Goal: Communication & Community: Answer question/provide support

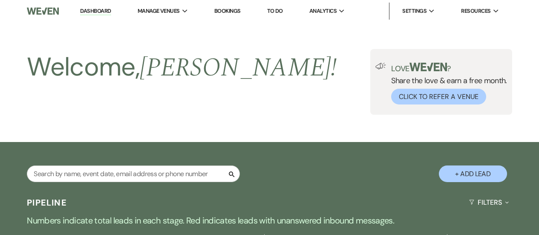
select select "5"
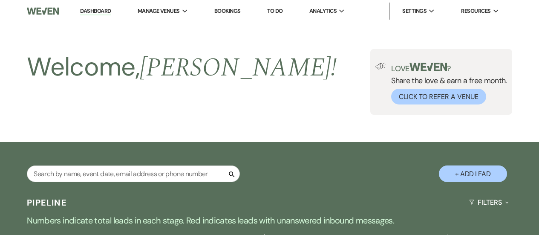
select select "5"
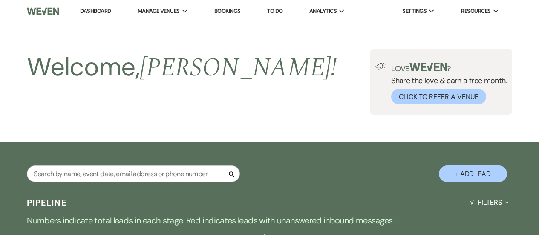
select select "5"
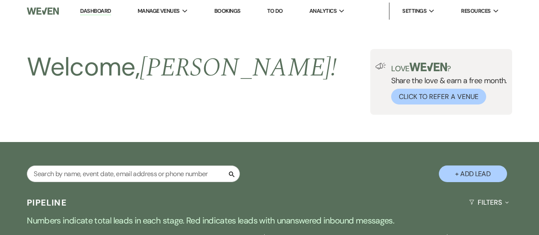
select select "5"
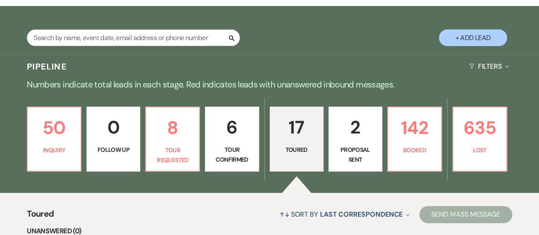
scroll to position [256, 0]
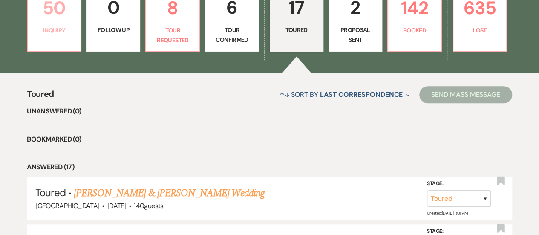
click at [64, 31] on p "Inquiry" at bounding box center [54, 30] width 43 height 9
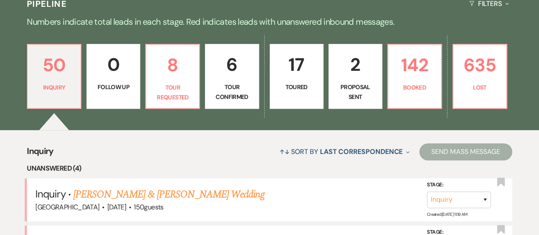
scroll to position [256, 0]
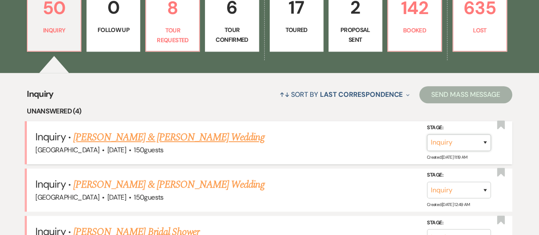
click at [445, 143] on select "Inquiry Follow Up Tour Requested Tour Confirmed Toured Proposal Sent Booked Lost" at bounding box center [459, 142] width 64 height 17
select select "2"
click at [427, 134] on select "Inquiry Follow Up Tour Requested Tour Confirmed Toured Proposal Sent Booked Lost" at bounding box center [459, 142] width 64 height 17
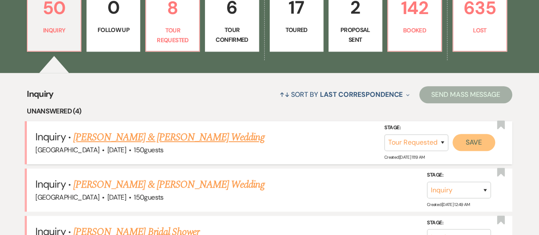
click at [484, 148] on button "Save" at bounding box center [474, 142] width 43 height 17
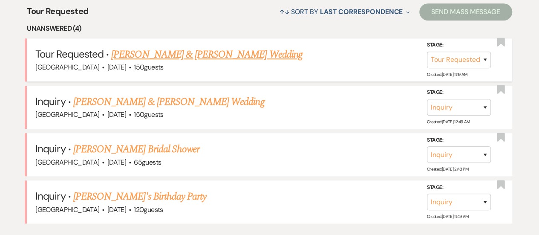
scroll to position [341, 0]
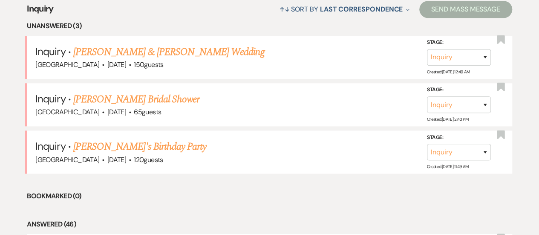
click at [114, 146] on link "[PERSON_NAME]'s Birthday Party" at bounding box center [139, 146] width 133 height 15
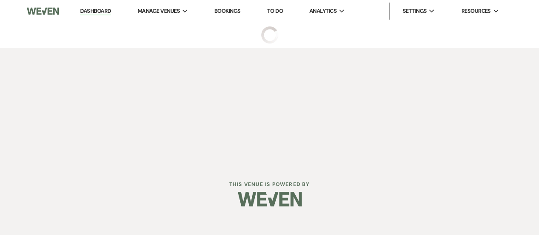
select select "5"
select select "4"
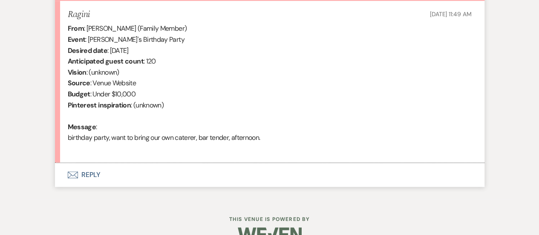
scroll to position [341, 0]
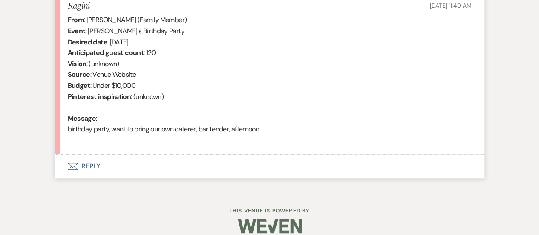
click at [212, 168] on button "Envelope Reply" at bounding box center [270, 166] width 430 height 24
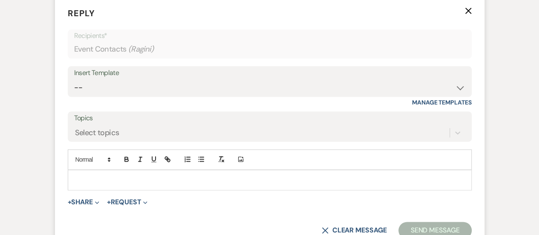
scroll to position [504, 0]
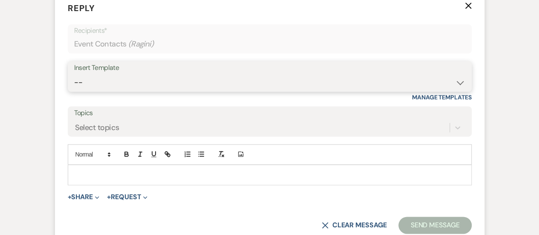
click at [163, 82] on select "-- INQUIRY: Response - WEDDING INQUIRY: Response - NON-WEDDING TOUR: Confirming…" at bounding box center [269, 82] width 391 height 17
select select "2957"
click at [74, 74] on select "-- INQUIRY: Response - WEDDING INQUIRY: Response - NON-WEDDING TOUR: Confirming…" at bounding box center [269, 82] width 391 height 17
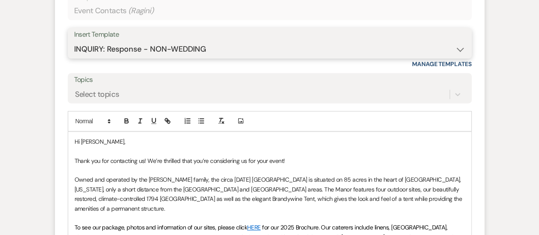
scroll to position [675, 0]
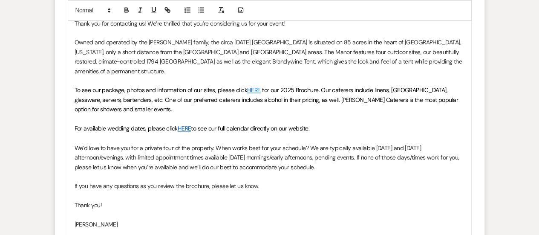
click at [236, 133] on p at bounding box center [270, 137] width 391 height 9
click at [236, 125] on span "to see our full calendar directly on our website." at bounding box center [250, 129] width 119 height 8
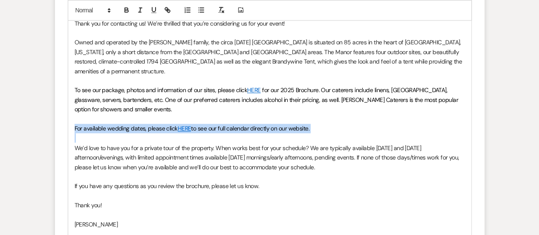
click at [236, 125] on span "to see our full calendar directly on our website." at bounding box center [250, 129] width 119 height 8
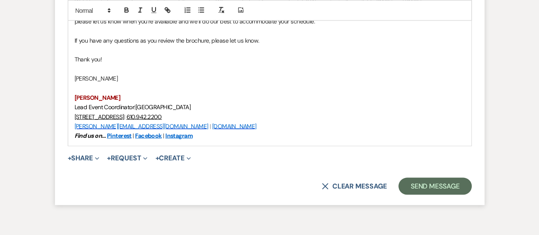
scroll to position [802, 0]
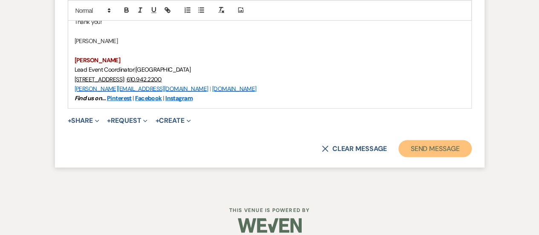
click at [414, 145] on button "Send Message" at bounding box center [435, 148] width 73 height 17
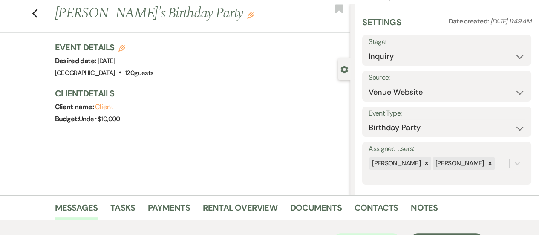
scroll to position [0, 0]
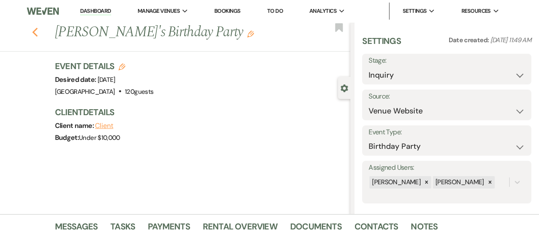
click at [38, 32] on icon "Previous" at bounding box center [35, 32] width 6 height 10
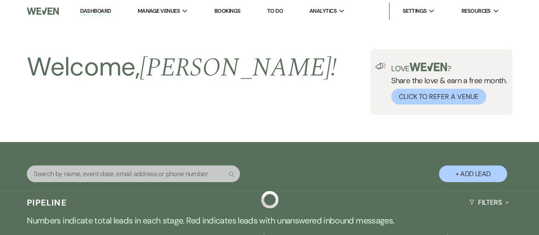
scroll to position [341, 0]
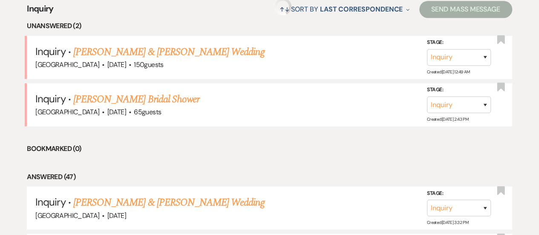
click at [157, 101] on link "[PERSON_NAME] Bridal Shower" at bounding box center [136, 99] width 126 height 15
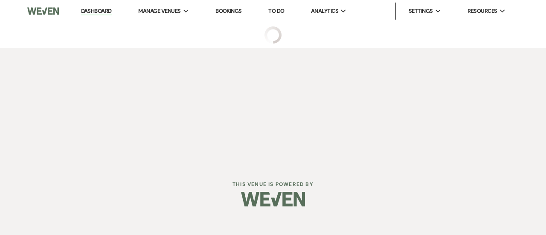
select select "5"
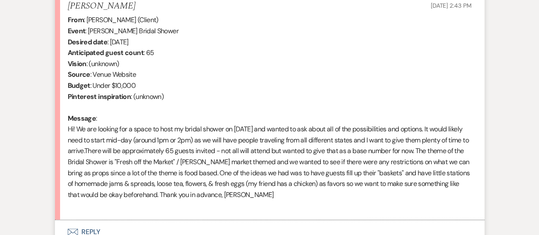
scroll to position [384, 0]
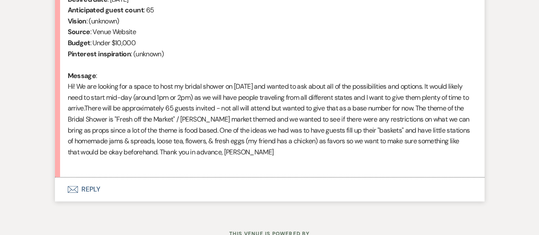
click at [289, 186] on button "Envelope Reply" at bounding box center [270, 189] width 430 height 24
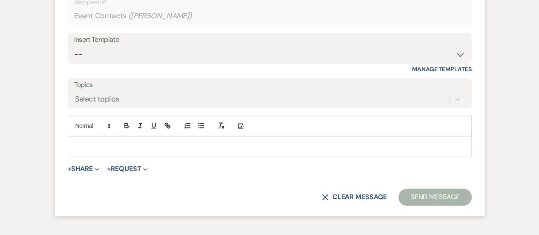
scroll to position [569, 0]
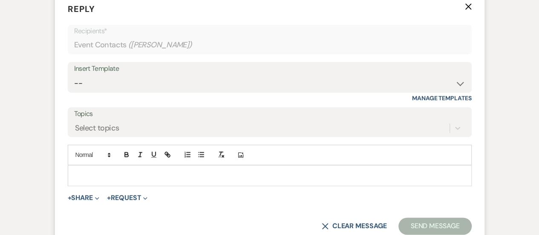
click at [240, 73] on div "Insert Template" at bounding box center [269, 69] width 391 height 12
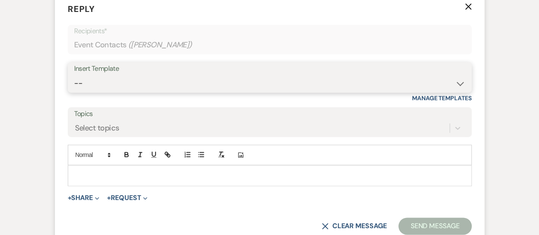
click at [239, 87] on select "-- INQUIRY: Response - WEDDING INQUIRY: Response - NON-WEDDING TOUR: Confirming…" at bounding box center [269, 83] width 391 height 17
select select "2957"
click at [74, 75] on select "-- INQUIRY: Response - WEDDING INQUIRY: Response - NON-WEDDING TOUR: Confirming…" at bounding box center [269, 83] width 391 height 17
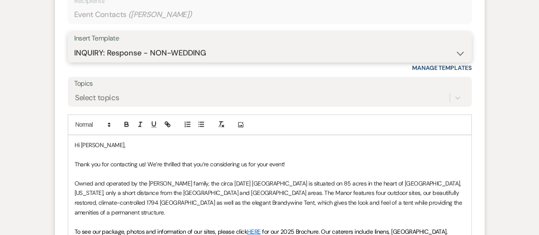
scroll to position [611, 0]
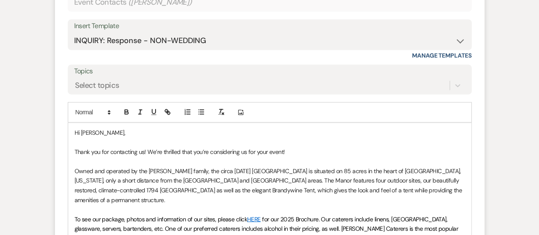
click at [304, 152] on p "Thank you for contacting us! We’re thrilled that you’re considering us for your…" at bounding box center [270, 151] width 391 height 9
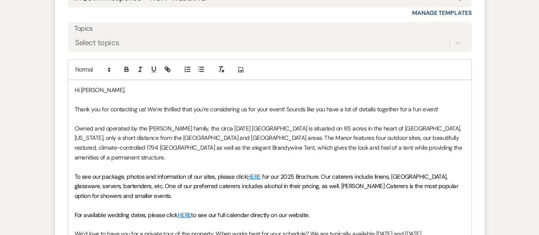
click at [383, 110] on p "Thank you for contacting us! We’re thrilled that you’re considering us for your…" at bounding box center [270, 108] width 391 height 9
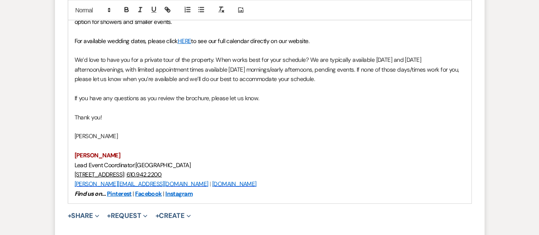
scroll to position [910, 0]
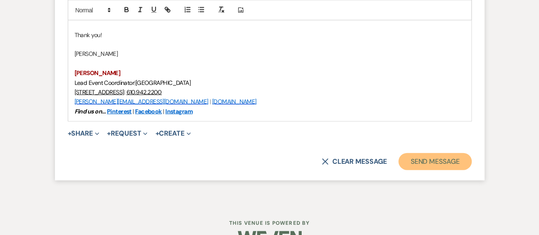
click at [423, 153] on button "Send Message" at bounding box center [435, 161] width 73 height 17
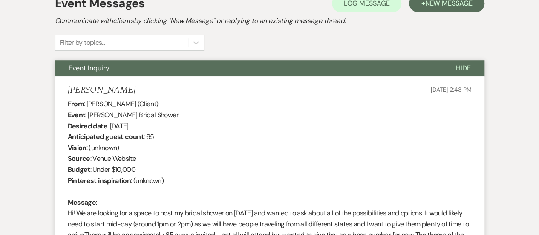
scroll to position [0, 0]
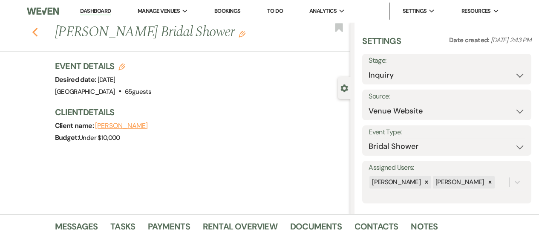
click at [38, 28] on icon "Previous" at bounding box center [35, 32] width 6 height 10
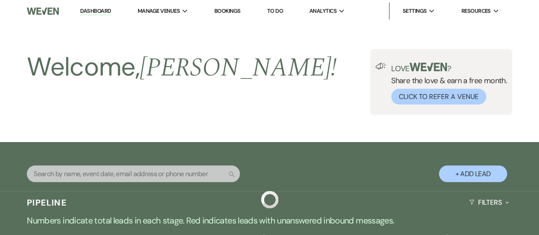
scroll to position [341, 0]
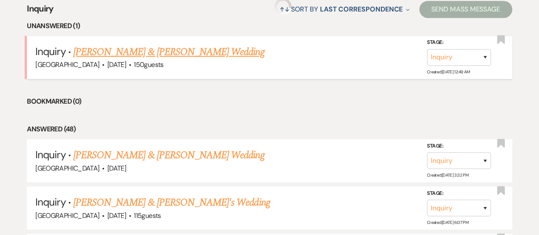
click at [198, 51] on link "[PERSON_NAME] & [PERSON_NAME] Wedding" at bounding box center [168, 51] width 191 height 15
select select "5"
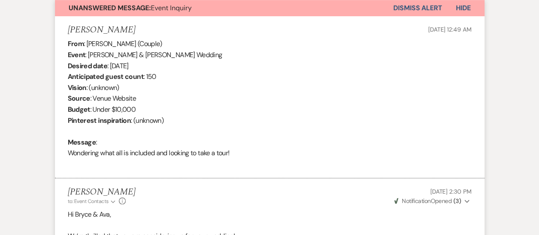
scroll to position [304, 0]
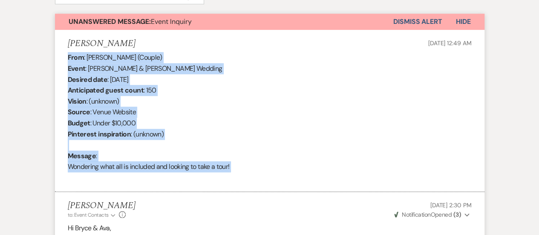
drag, startPoint x: 261, startPoint y: 172, endPoint x: 57, endPoint y: 55, distance: 235.3
click at [57, 55] on li "[PERSON_NAME] [DATE] 12:49 AM From : [PERSON_NAME] (Couple) Event : [PERSON_NAM…" at bounding box center [270, 111] width 430 height 162
copy div "From : [PERSON_NAME] (Couple) Event : [PERSON_NAME] & [PERSON_NAME] Wedding Des…"
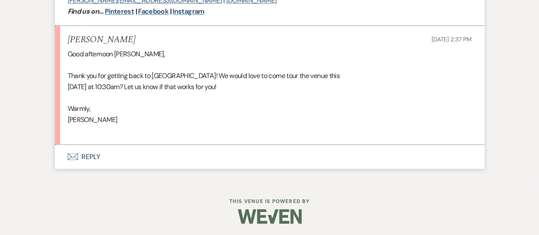
click at [255, 152] on button "Envelope Reply" at bounding box center [270, 157] width 430 height 24
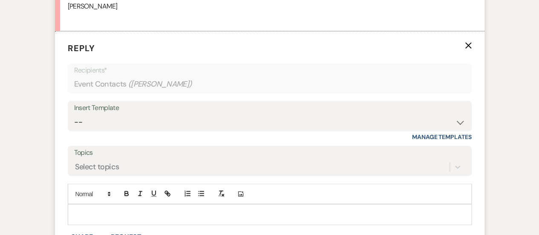
scroll to position [925, 0]
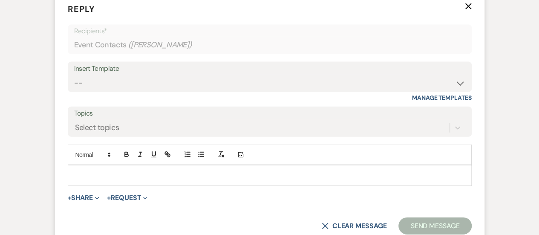
click at [214, 181] on div at bounding box center [269, 175] width 403 height 20
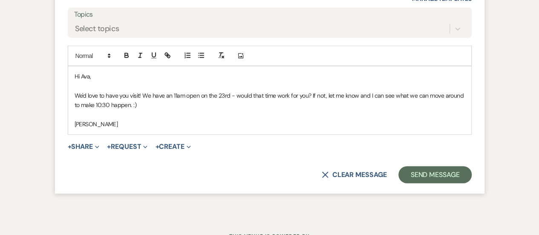
scroll to position [1053, 0]
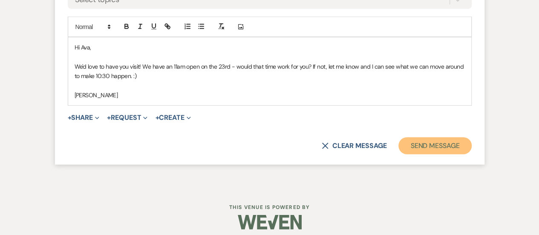
click at [409, 145] on button "Send Message" at bounding box center [435, 145] width 73 height 17
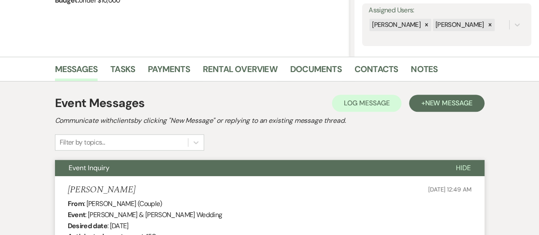
scroll to position [0, 0]
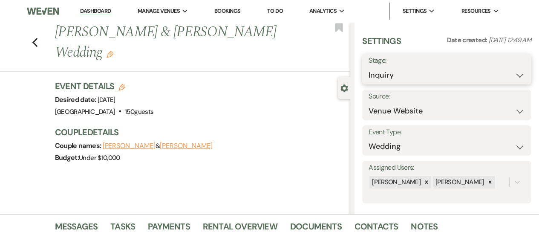
click at [429, 75] on select "Inquiry Follow Up Tour Requested Tour Confirmed Toured Proposal Sent Booked Lost" at bounding box center [447, 75] width 156 height 17
select select "2"
click at [369, 67] on select "Inquiry Follow Up Tour Requested Tour Confirmed Toured Proposal Sent Booked Lost" at bounding box center [447, 75] width 156 height 17
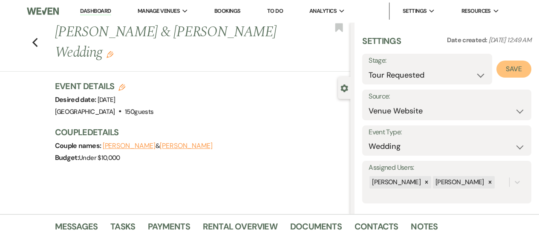
click at [503, 72] on button "Save" at bounding box center [514, 69] width 35 height 17
click at [38, 38] on icon "Previous" at bounding box center [35, 43] width 6 height 10
select select "2"
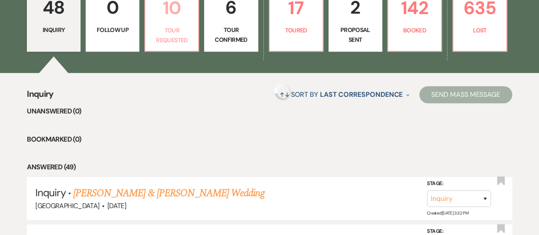
click at [168, 44] on p "Tour Requested" at bounding box center [172, 35] width 43 height 19
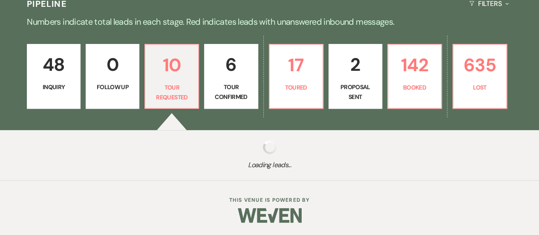
scroll to position [256, 0]
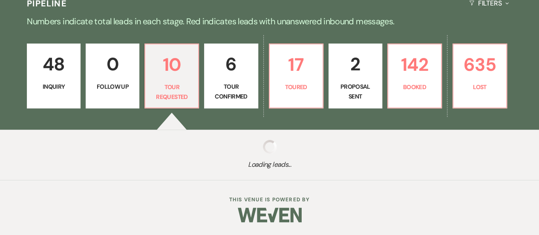
select select "2"
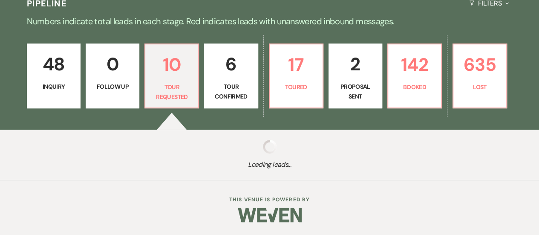
select select "2"
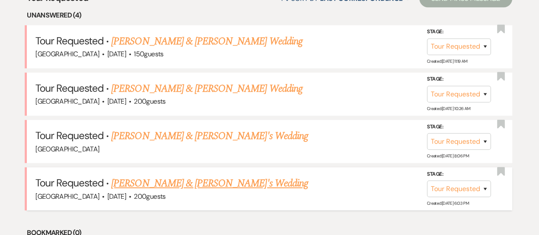
scroll to position [384, 0]
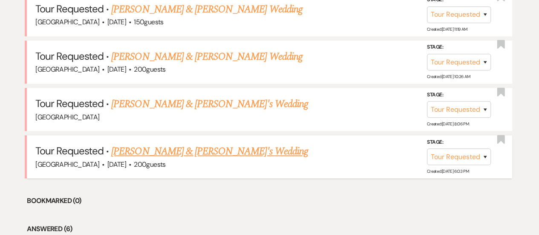
click at [226, 156] on link "[PERSON_NAME] & [PERSON_NAME]'s Wedding" at bounding box center [209, 151] width 197 height 15
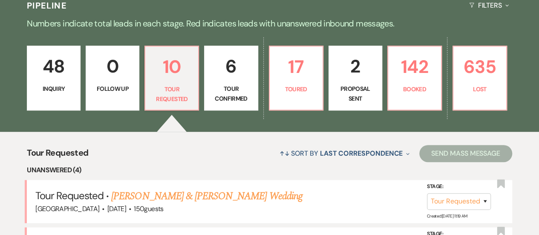
select select "2"
select select "5"
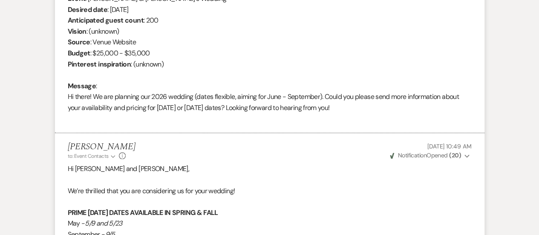
scroll to position [349, 0]
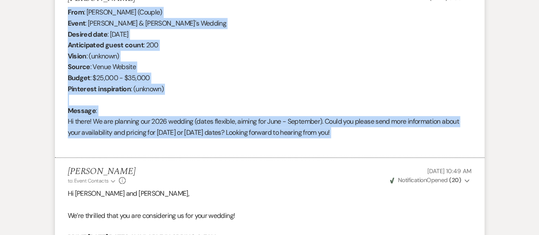
drag, startPoint x: 376, startPoint y: 140, endPoint x: 49, endPoint y: 16, distance: 349.9
copy div "From : [PERSON_NAME] (Couple) Event : [PERSON_NAME] & [PERSON_NAME]'s Wedding D…"
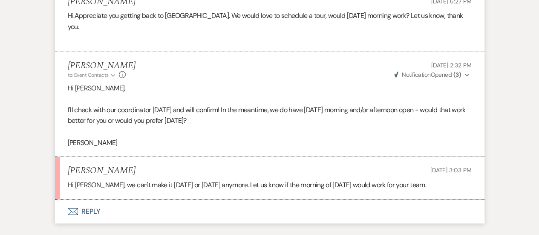
click at [267, 206] on button "Envelope Reply" at bounding box center [270, 212] width 430 height 24
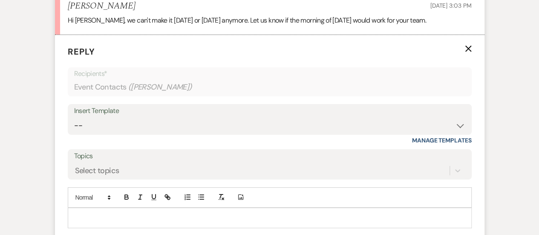
scroll to position [1653, 0]
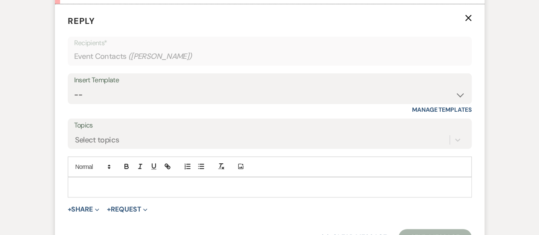
click at [257, 188] on form "Reply X Recipients* Event Contacts ( [PERSON_NAME] ) Insert Template -- INQUIRY…" at bounding box center [270, 130] width 430 height 252
click at [256, 182] on p at bounding box center [270, 186] width 391 height 9
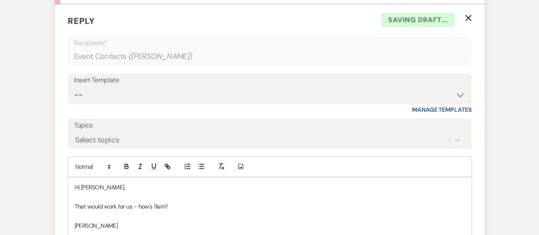
scroll to position [1695, 0]
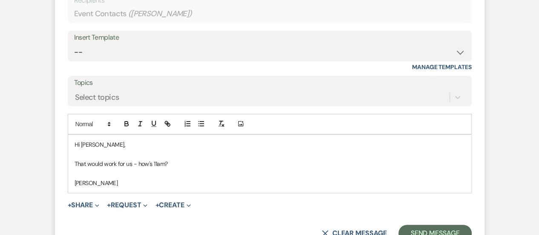
click at [430, 210] on form "Reply X Saving draft... Recipients* Event Contacts ( [PERSON_NAME] ) Insert Tem…" at bounding box center [270, 107] width 430 height 290
click at [425, 225] on button "Send Message" at bounding box center [435, 233] width 73 height 17
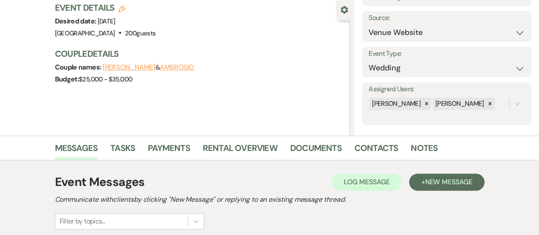
scroll to position [0, 0]
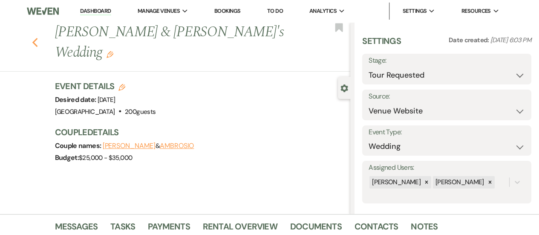
click at [35, 30] on div "Previous [PERSON_NAME] & [PERSON_NAME]'s Wedding Edit Bookmark" at bounding box center [173, 46] width 355 height 49
click at [38, 38] on icon "Previous" at bounding box center [35, 43] width 6 height 10
select select "2"
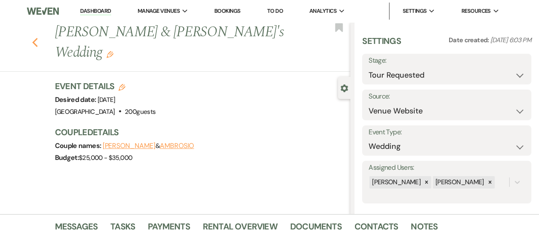
select select "2"
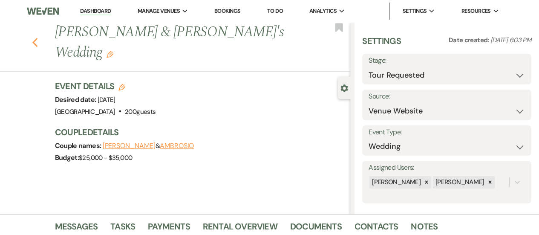
select select "2"
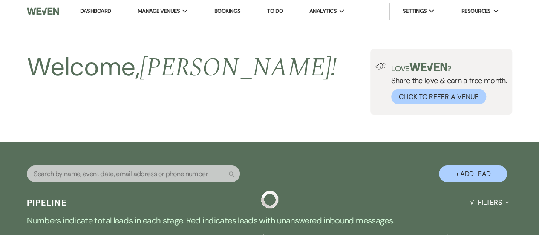
scroll to position [384, 0]
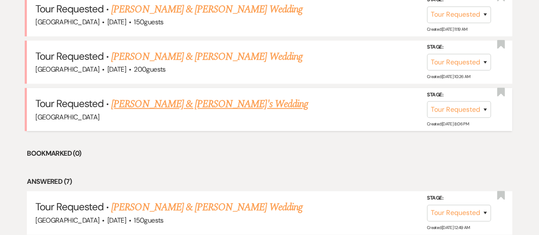
click at [164, 101] on link "[PERSON_NAME] & [PERSON_NAME]'s Wedding" at bounding box center [209, 103] width 197 height 15
select select "2"
select select "5"
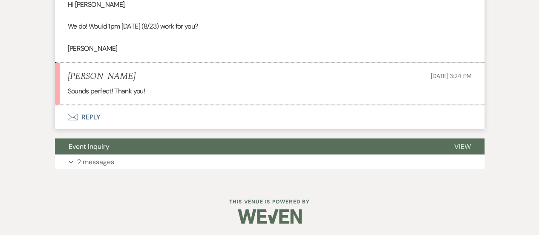
click at [281, 119] on button "Envelope Reply" at bounding box center [270, 117] width 430 height 24
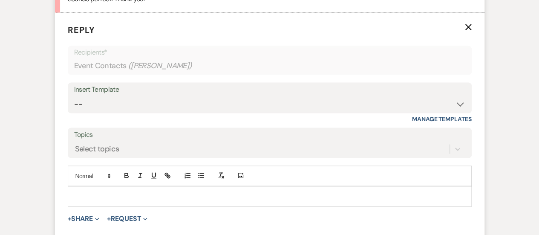
scroll to position [837, 0]
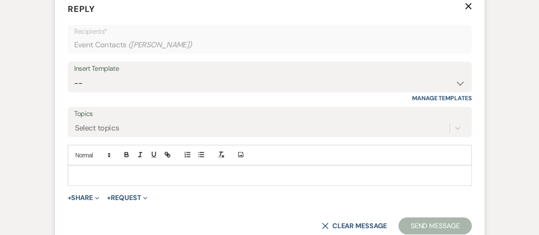
click at [282, 119] on label "Topics" at bounding box center [269, 114] width 391 height 12
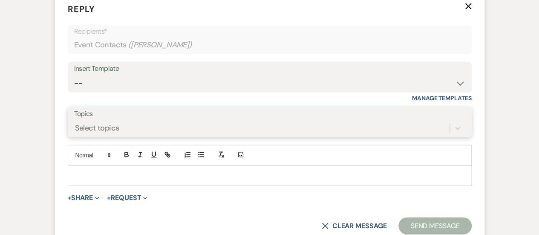
click at [76, 122] on input "Topics" at bounding box center [75, 128] width 1 height 12
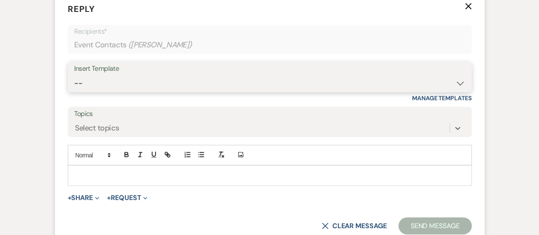
click at [272, 78] on select "-- INQUIRY: Response - WEDDING INQUIRY: Response - NON-WEDDING TOUR: Confirming…" at bounding box center [269, 83] width 391 height 17
select select "2958"
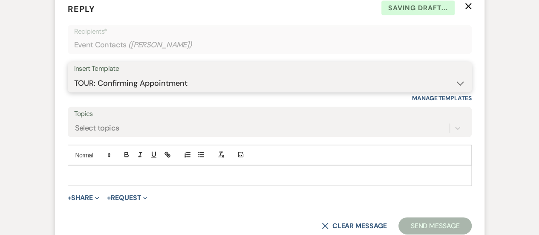
click at [74, 75] on select "-- INQUIRY: Response - WEDDING INQUIRY: Response - NON-WEDDING TOUR: Confirming…" at bounding box center [269, 83] width 391 height 17
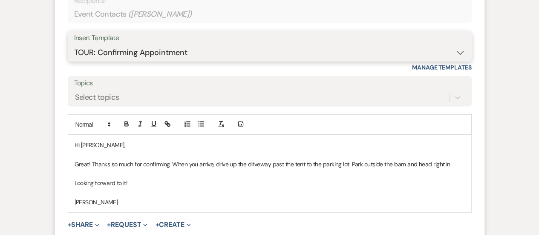
scroll to position [880, 0]
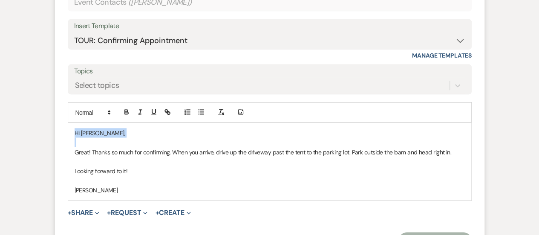
drag, startPoint x: 74, startPoint y: 150, endPoint x: 67, endPoint y: 116, distance: 34.3
click at [68, 116] on div "Add Photo Hi [PERSON_NAME], Great! Thanks so much for confirming. When you arri…" at bounding box center [270, 151] width 404 height 98
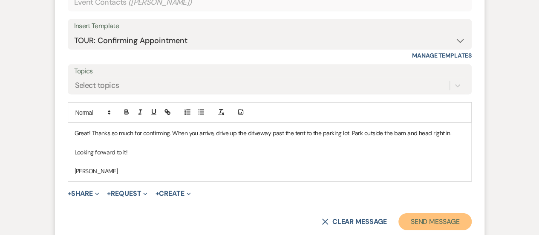
click at [439, 224] on button "Send Message" at bounding box center [435, 221] width 73 height 17
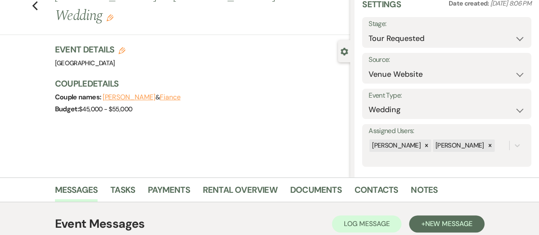
scroll to position [0, 0]
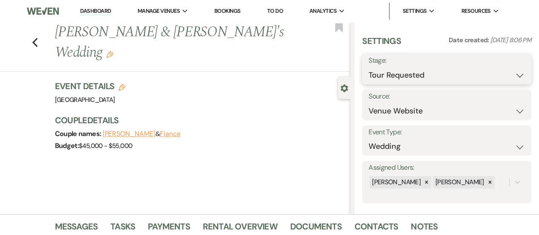
click at [449, 74] on select "Inquiry Follow Up Tour Requested Tour Confirmed Toured Proposal Sent Booked Lost" at bounding box center [447, 75] width 156 height 17
select select "4"
click at [369, 67] on select "Inquiry Follow Up Tour Requested Tour Confirmed Toured Proposal Sent Booked Lost" at bounding box center [447, 75] width 156 height 17
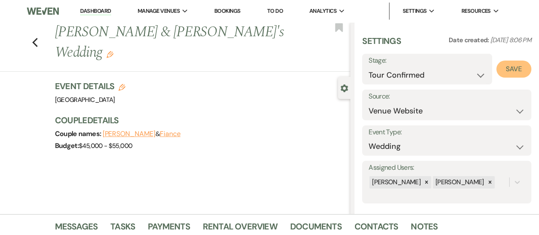
click at [512, 74] on button "Save" at bounding box center [514, 69] width 35 height 17
click at [38, 38] on icon "Previous" at bounding box center [35, 43] width 6 height 10
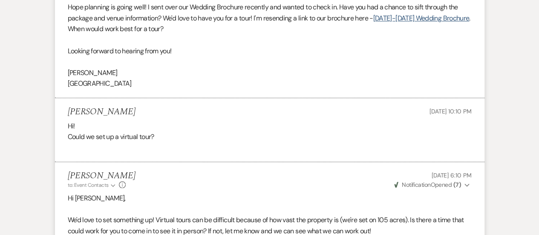
select select "2"
select select "4"
select select "2"
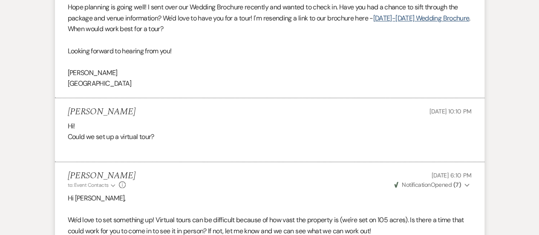
select select "2"
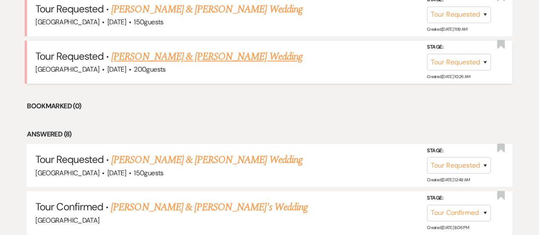
click at [168, 58] on link "[PERSON_NAME] & [PERSON_NAME] Wedding" at bounding box center [206, 56] width 191 height 15
select select "2"
select select "5"
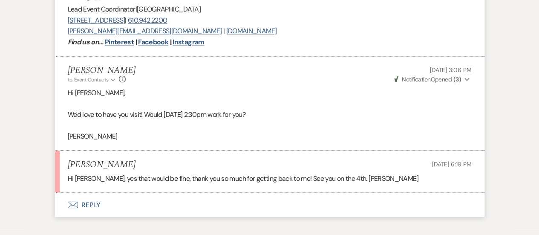
scroll to position [790, 0]
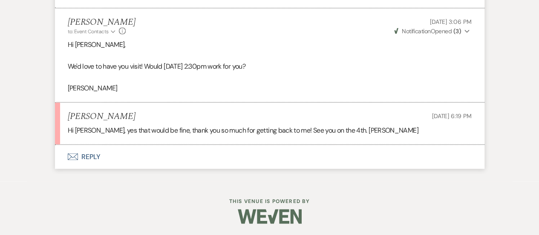
click at [253, 161] on button "Envelope Reply" at bounding box center [270, 157] width 430 height 24
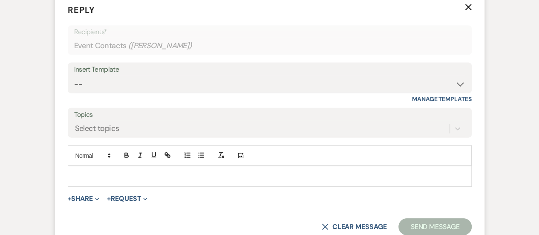
scroll to position [942, 0]
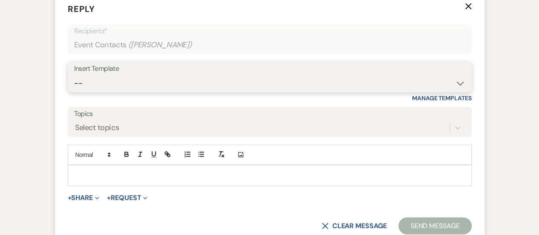
click at [130, 82] on select "-- INQUIRY: Response - WEDDING INQUIRY: Response - NON-WEDDING TOUR: Confirming…" at bounding box center [269, 83] width 391 height 17
select select "2958"
click at [74, 75] on select "-- INQUIRY: Response - WEDDING INQUIRY: Response - NON-WEDDING TOUR: Confirming…" at bounding box center [269, 83] width 391 height 17
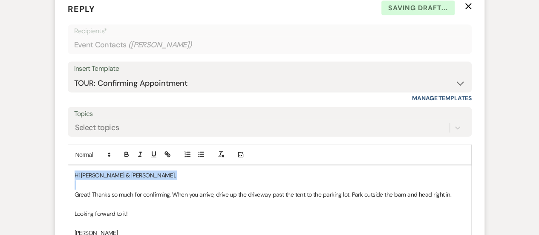
drag, startPoint x: 73, startPoint y: 195, endPoint x: 70, endPoint y: 160, distance: 34.7
click at [70, 160] on div "Add Photo Hi [PERSON_NAME] & [PERSON_NAME], Great! Thanks so much for confirmin…" at bounding box center [270, 194] width 404 height 98
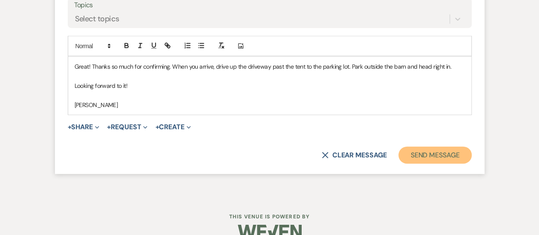
click at [436, 152] on button "Send Message" at bounding box center [435, 155] width 73 height 17
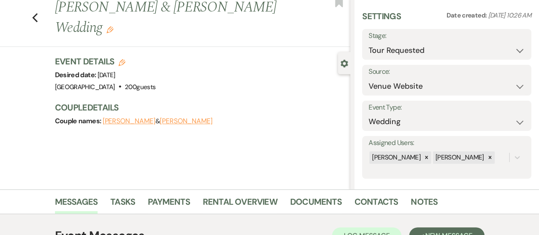
scroll to position [0, 0]
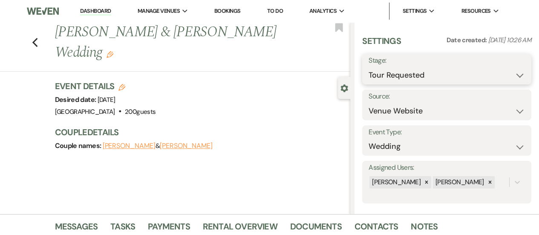
click at [446, 74] on select "Inquiry Follow Up Tour Requested Tour Confirmed Toured Proposal Sent Booked Lost" at bounding box center [447, 75] width 156 height 17
select select "4"
click at [369, 67] on select "Inquiry Follow Up Tour Requested Tour Confirmed Toured Proposal Sent Booked Lost" at bounding box center [447, 75] width 156 height 17
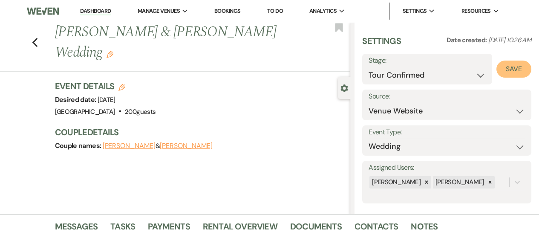
click at [512, 74] on button "Save" at bounding box center [514, 69] width 35 height 17
click at [38, 43] on use "button" at bounding box center [35, 42] width 6 height 9
select select "2"
select select "4"
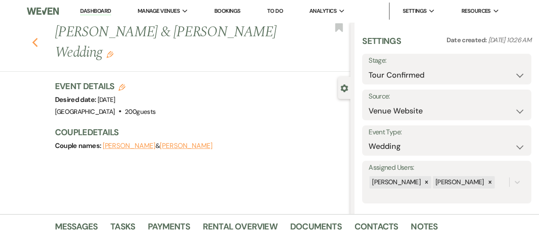
select select "4"
select select "2"
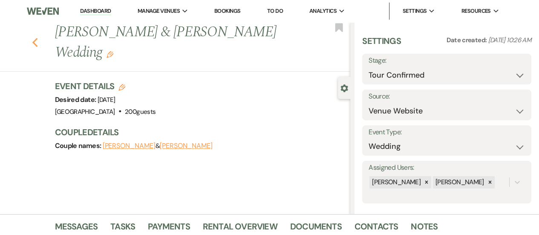
select select "2"
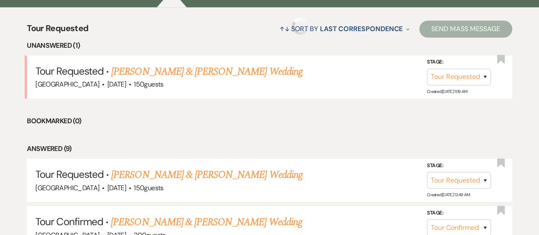
scroll to position [298, 0]
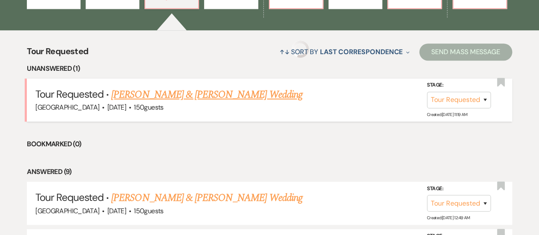
click at [252, 98] on link "[PERSON_NAME] & [PERSON_NAME] Wedding" at bounding box center [206, 94] width 191 height 15
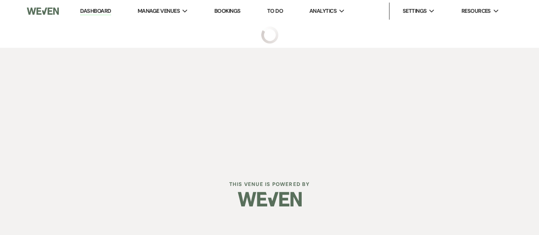
select select "2"
select select "5"
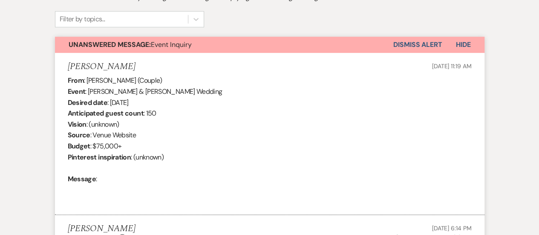
scroll to position [324, 0]
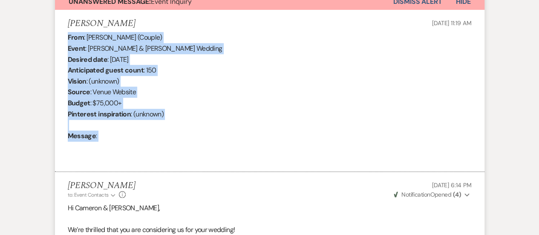
drag, startPoint x: 122, startPoint y: 140, endPoint x: 55, endPoint y: 37, distance: 123.0
click at [55, 37] on li "[PERSON_NAME] [DATE] 11:19 AM From : [PERSON_NAME] (Couple) Event : [PERSON_NAM…" at bounding box center [270, 91] width 430 height 162
copy div "From : [PERSON_NAME] (Couple) Event : [PERSON_NAME] & [PERSON_NAME] Wedding Des…"
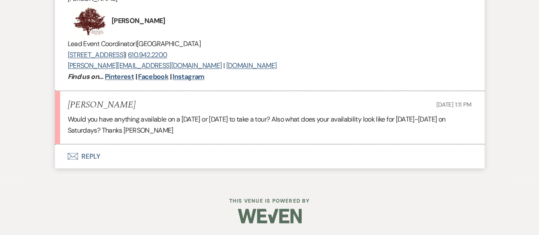
click at [262, 151] on button "Envelope Reply" at bounding box center [270, 156] width 430 height 24
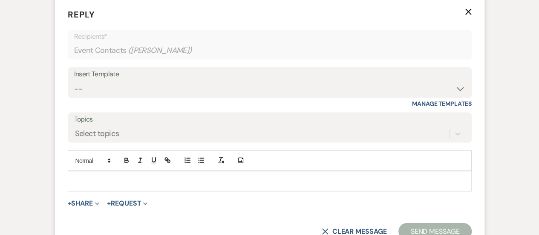
scroll to position [860, 0]
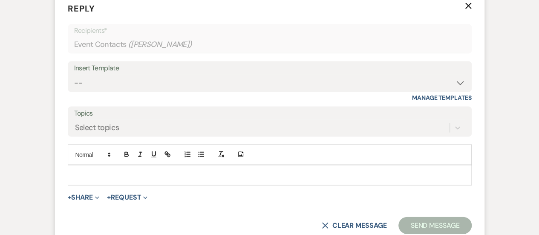
click at [240, 175] on p at bounding box center [270, 175] width 391 height 9
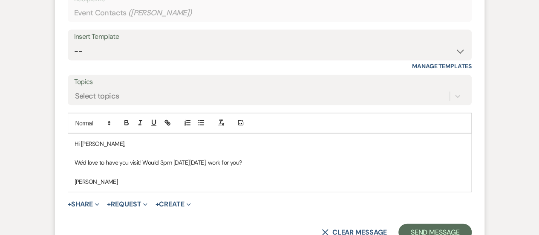
scroll to position [902, 0]
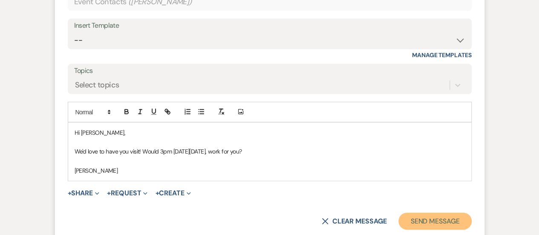
click at [429, 222] on button "Send Message" at bounding box center [435, 221] width 73 height 17
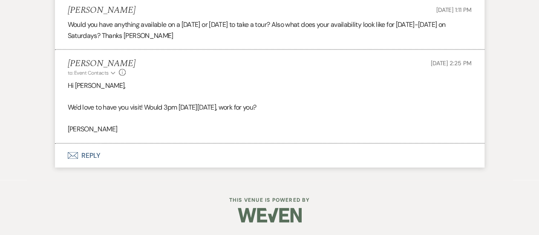
scroll to position [801, 0]
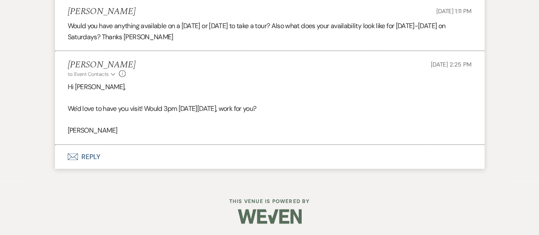
click at [206, 164] on button "Envelope Reply" at bounding box center [270, 157] width 430 height 24
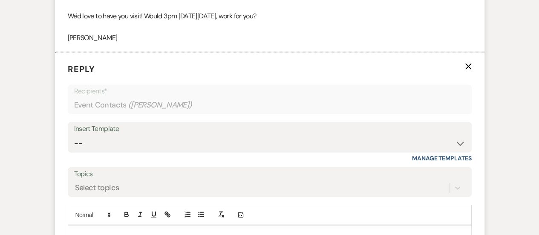
scroll to position [953, 0]
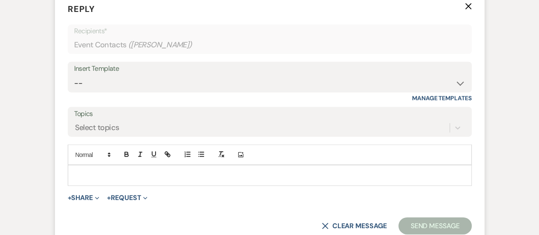
click at [187, 176] on p at bounding box center [270, 175] width 391 height 9
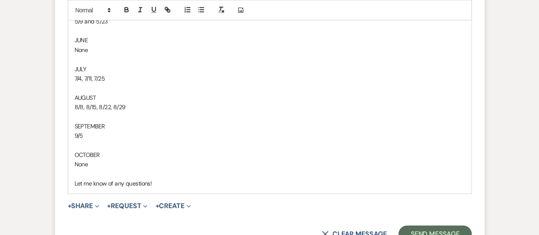
scroll to position [1172, 0]
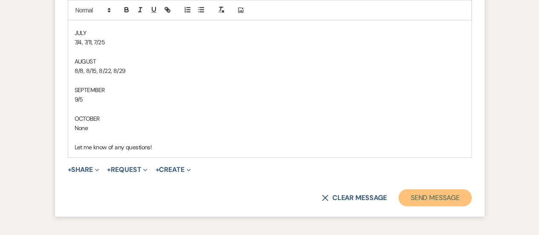
click at [456, 197] on button "Send Message" at bounding box center [435, 197] width 73 height 17
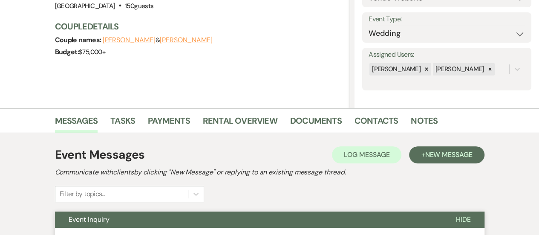
scroll to position [0, 0]
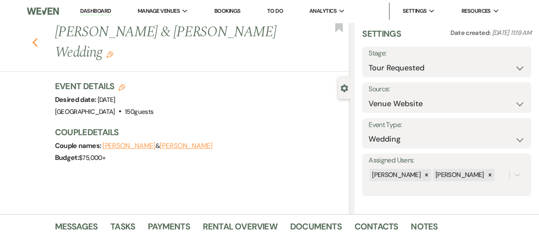
click at [38, 41] on icon "Previous" at bounding box center [35, 43] width 6 height 10
select select "2"
select select "4"
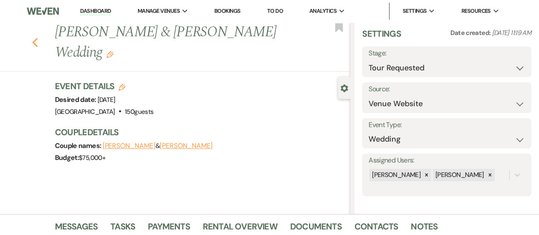
select select "2"
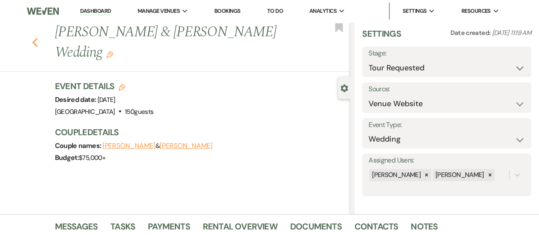
select select "2"
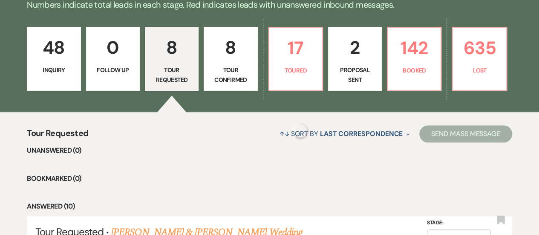
scroll to position [213, 0]
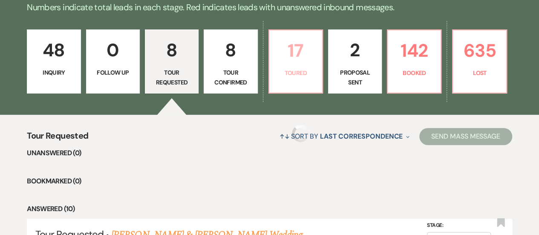
click at [301, 75] on p "Toured" at bounding box center [296, 72] width 43 height 9
select select "5"
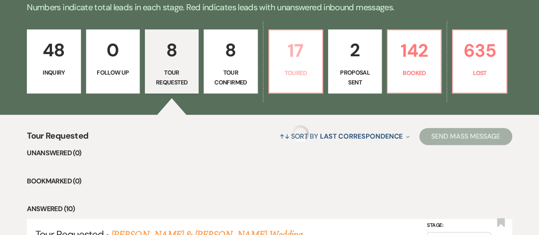
select select "5"
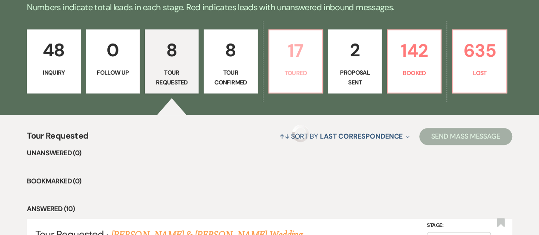
select select "5"
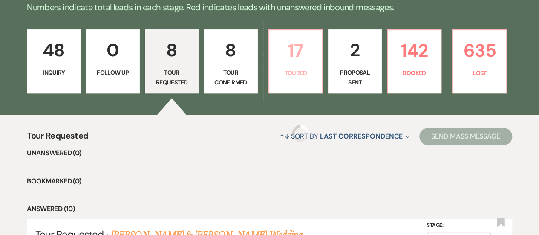
select select "5"
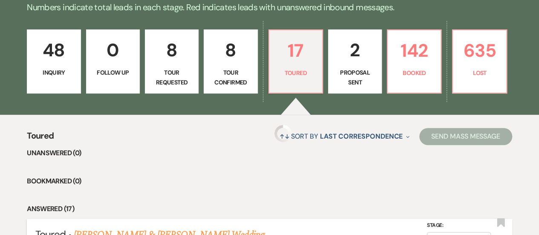
select select "5"
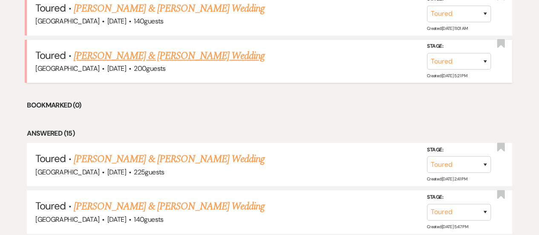
click at [134, 55] on link "[PERSON_NAME] & [PERSON_NAME] Wedding" at bounding box center [169, 55] width 191 height 15
select select "5"
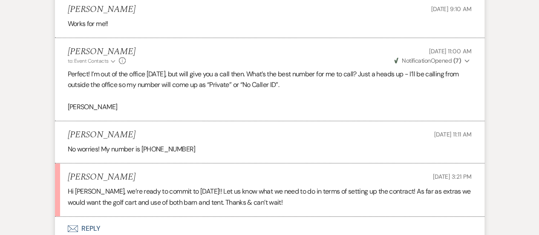
scroll to position [1920, 0]
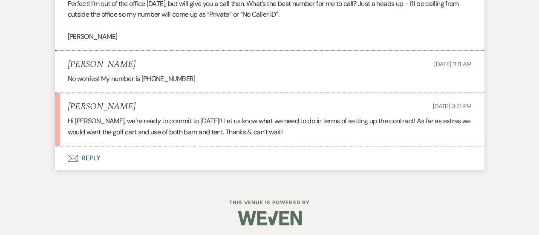
click at [250, 156] on button "Envelope Reply" at bounding box center [270, 158] width 430 height 24
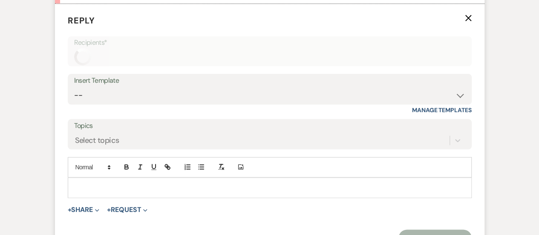
scroll to position [2072, 0]
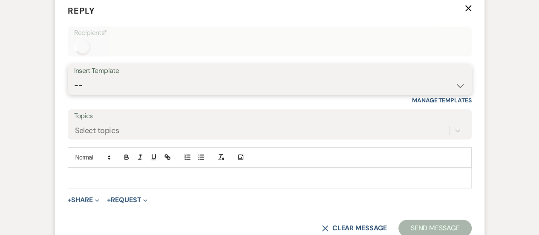
click at [217, 86] on select "-- INQUIRY: Response - WEDDING INQUIRY: Response - NON-WEDDING TOUR: Confirming…" at bounding box center [269, 85] width 391 height 17
select select "2989"
click at [74, 77] on select "-- INQUIRY: Response - WEDDING INQUIRY: Response - NON-WEDDING TOUR: Confirming…" at bounding box center [269, 85] width 391 height 17
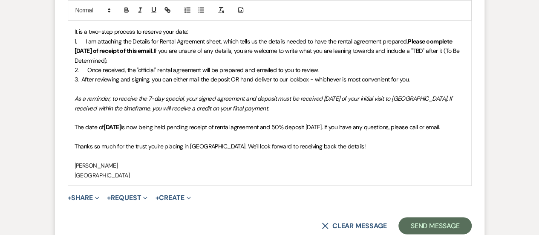
scroll to position [2285, 0]
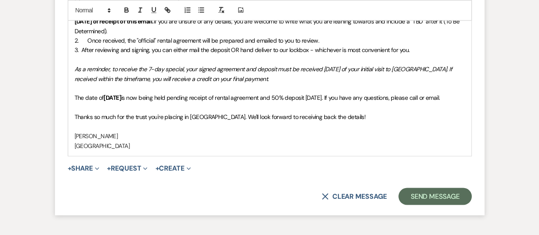
click at [118, 94] on strong "[DATE]" at bounding box center [112, 98] width 17 height 8
drag, startPoint x: 130, startPoint y: 95, endPoint x: 104, endPoint y: 93, distance: 26.6
click at [104, 93] on p "The date of [DATE] is now being held pending receipt of rental agreement and 50…" at bounding box center [270, 97] width 391 height 9
click at [127, 99] on p "The date of [DATE] is now being held pending receipt of rental agreement and 50…" at bounding box center [270, 97] width 391 height 9
click at [196, 73] on em "As a reminder, to receive the 7-day special, your signed agreement and deposit …" at bounding box center [264, 73] width 379 height 17
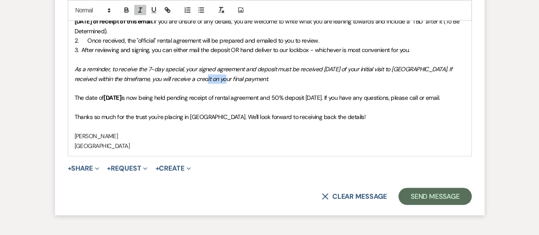
click at [196, 73] on em "As a reminder, to receive the 7-day special, your signed agreement and deposit …" at bounding box center [264, 73] width 379 height 17
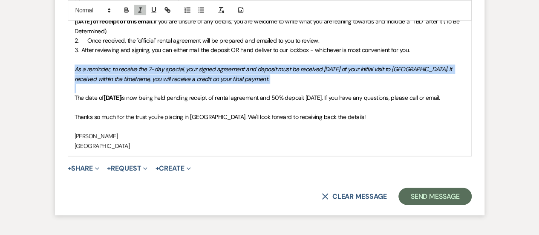
click at [196, 73] on em "As a reminder, to receive the 7-day special, your signed agreement and deposit …" at bounding box center [264, 73] width 379 height 17
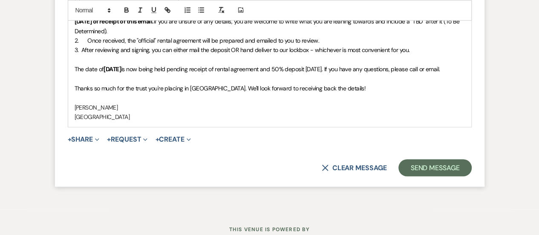
click at [338, 112] on p "[PERSON_NAME]" at bounding box center [270, 107] width 391 height 9
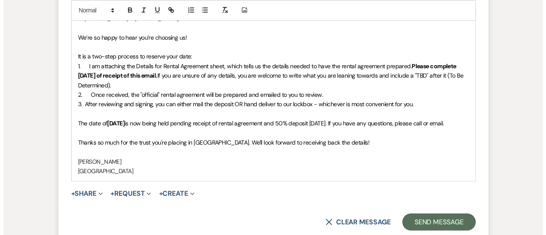
scroll to position [2243, 0]
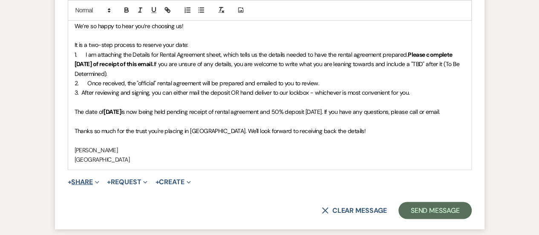
click at [83, 184] on button "+ Share Expand" at bounding box center [84, 181] width 32 height 7
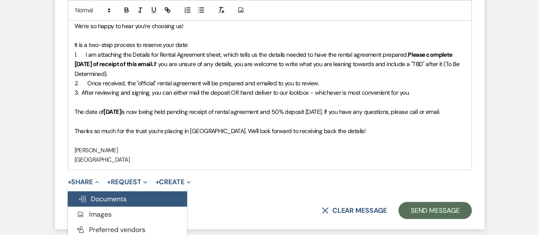
click at [98, 203] on span "Doc Upload Documents" at bounding box center [102, 198] width 49 height 9
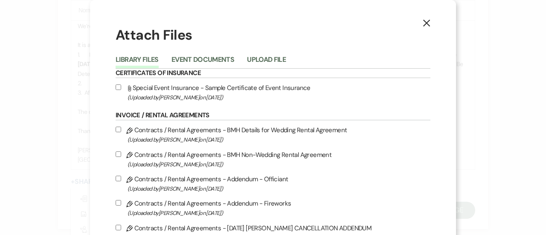
click at [244, 129] on label "Pencil Contracts / Rental Agreements - BMH Details for Wedding Rental Agreement…" at bounding box center [273, 135] width 315 height 20
click at [121, 129] on input "Pencil Contracts / Rental Agreements - BMH Details for Wedding Rental Agreement…" at bounding box center [119, 130] width 6 height 6
checkbox input "true"
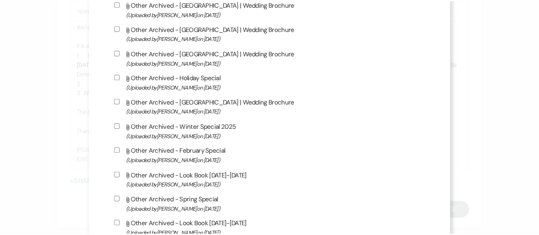
scroll to position [2232, 0]
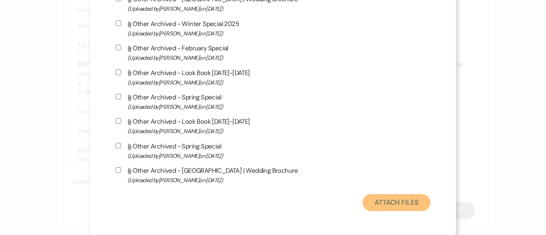
click at [368, 194] on button "Attach Files" at bounding box center [396, 202] width 68 height 17
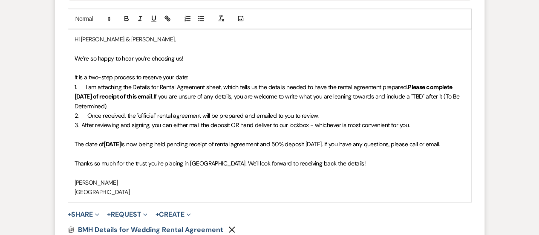
scroll to position [2200, 0]
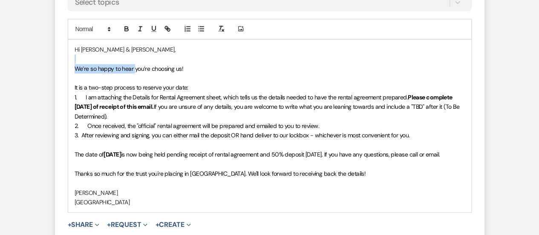
drag, startPoint x: 135, startPoint y: 64, endPoint x: 116, endPoint y: 60, distance: 19.1
click at [116, 64] on p "We’re so happy to hear you’re choosing us!" at bounding box center [270, 68] width 391 height 9
drag, startPoint x: 116, startPoint y: 60, endPoint x: 117, endPoint y: 64, distance: 4.3
click at [117, 64] on p "We’re so happy to hear you’re choosing us!" at bounding box center [270, 68] width 391 height 9
drag, startPoint x: 134, startPoint y: 65, endPoint x: 113, endPoint y: 65, distance: 21.7
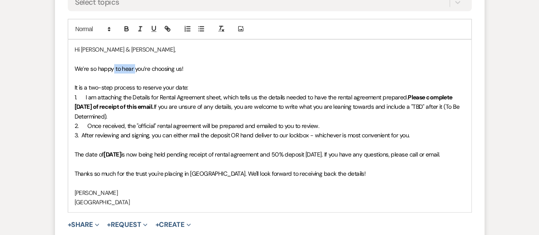
click at [113, 65] on span "We’re so happy to hear you’re choosing us!" at bounding box center [129, 69] width 109 height 8
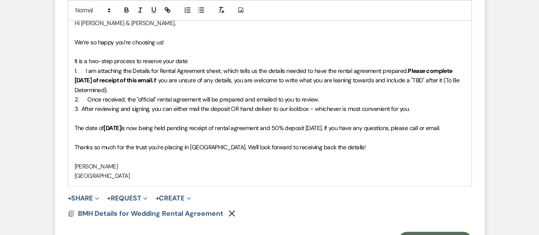
scroll to position [2243, 0]
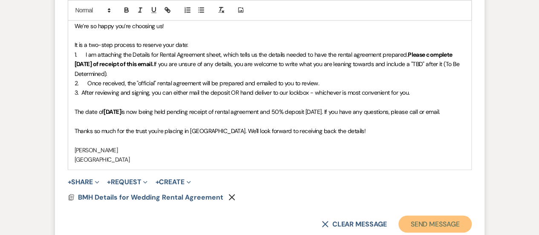
click at [425, 228] on button "Send Message" at bounding box center [435, 223] width 73 height 17
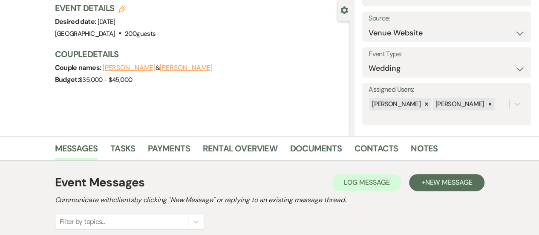
scroll to position [0, 0]
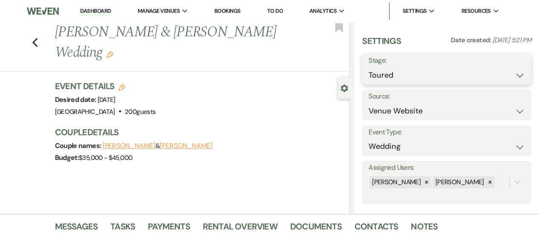
click at [422, 81] on select "Inquiry Follow Up Tour Requested Tour Confirmed Toured Proposal Sent Booked Lost" at bounding box center [447, 75] width 156 height 17
select select "6"
click at [369, 67] on select "Inquiry Follow Up Tour Requested Tour Confirmed Toured Proposal Sent Booked Lost" at bounding box center [447, 75] width 156 height 17
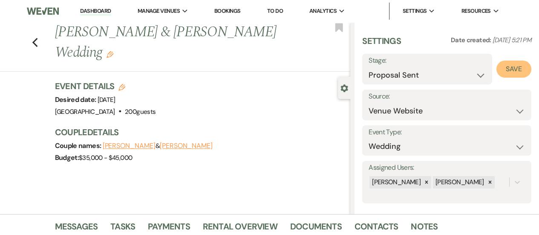
click at [506, 62] on button "Save" at bounding box center [514, 69] width 35 height 17
click at [36, 38] on use "button" at bounding box center [35, 42] width 6 height 9
select select "5"
select select "6"
select select "5"
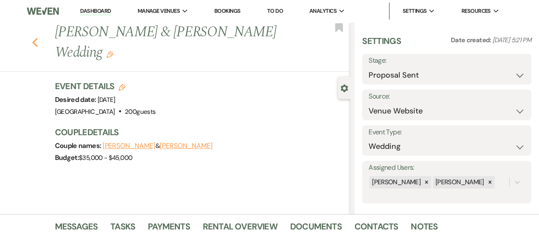
select select "5"
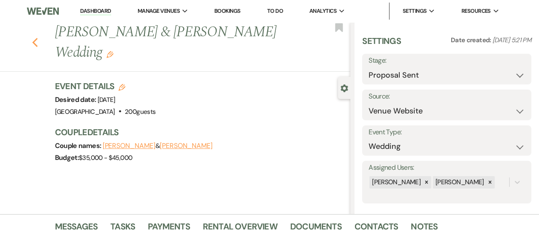
select select "5"
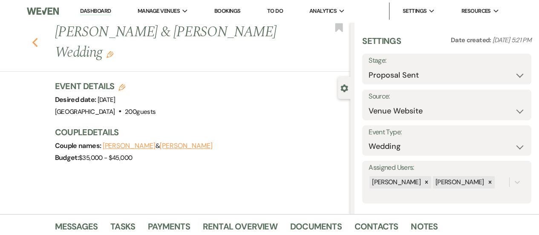
select select "5"
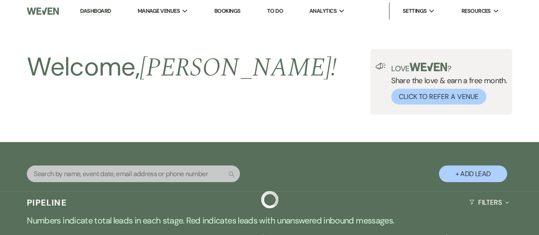
scroll to position [384, 0]
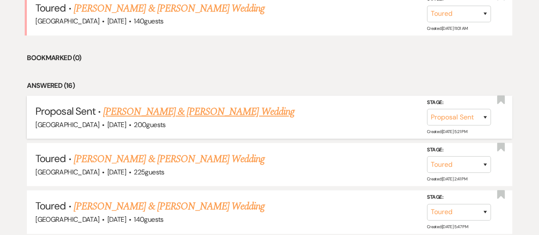
click at [153, 104] on link "[PERSON_NAME] & [PERSON_NAME] Wedding" at bounding box center [198, 111] width 191 height 15
select select "6"
select select "5"
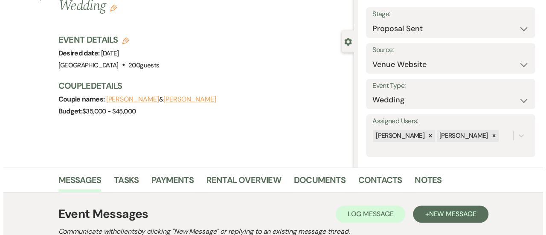
scroll to position [9, 0]
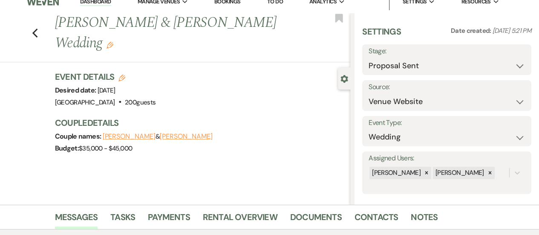
click at [122, 75] on use "button" at bounding box center [122, 78] width 7 height 7
select select "744"
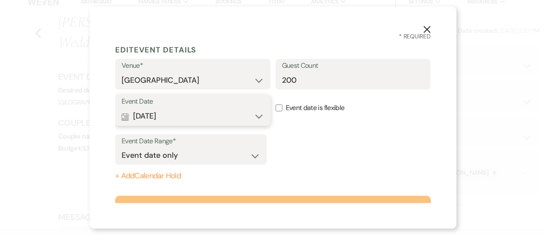
click at [217, 114] on button "Calendar [DATE] Expand" at bounding box center [193, 116] width 142 height 17
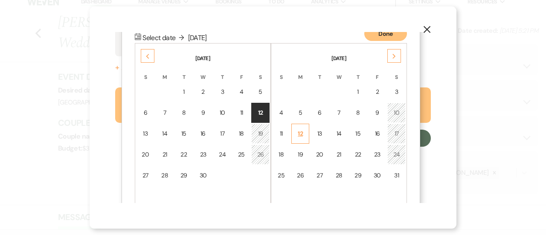
scroll to position [110, 0]
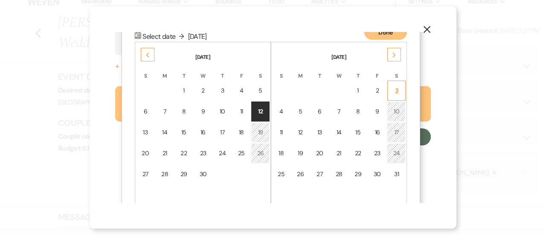
click at [394, 89] on div "3" at bounding box center [396, 90] width 7 height 9
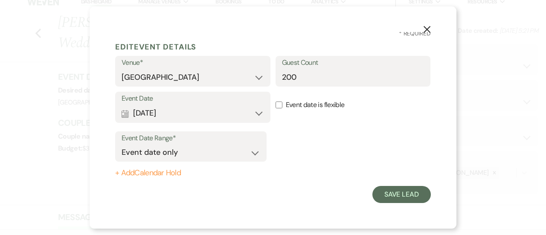
scroll to position [3, 0]
click at [145, 169] on button "+ Add Calendar Hold" at bounding box center [190, 173] width 151 height 9
select select "false"
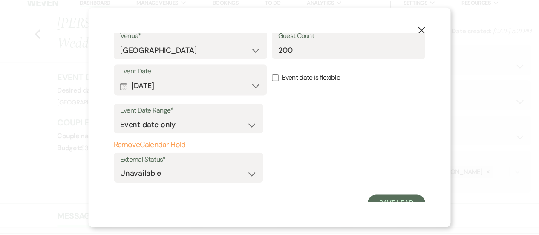
scroll to position [40, 0]
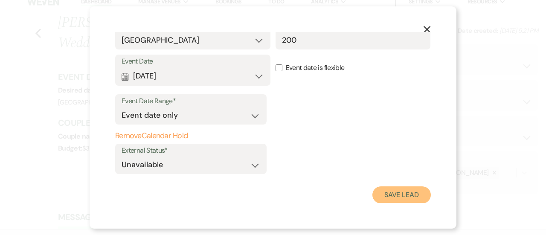
click at [398, 191] on button "Save Lead" at bounding box center [401, 194] width 58 height 17
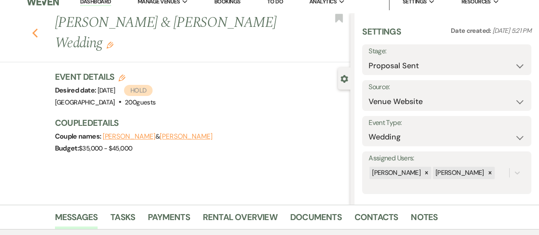
click at [37, 29] on use "button" at bounding box center [35, 33] width 6 height 9
select select "5"
select select "6"
select select "5"
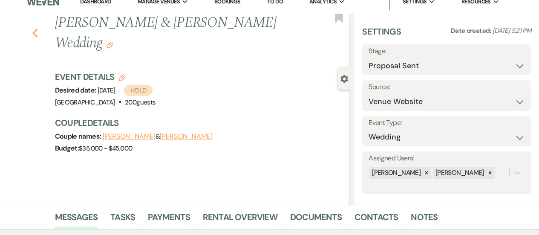
select select "5"
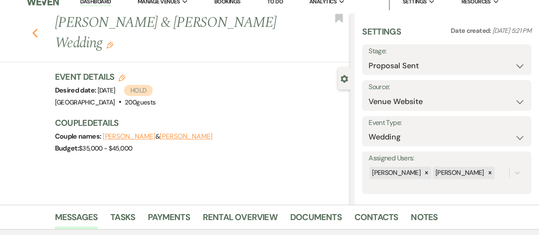
select select "5"
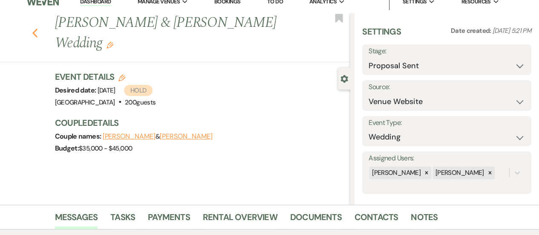
select select "5"
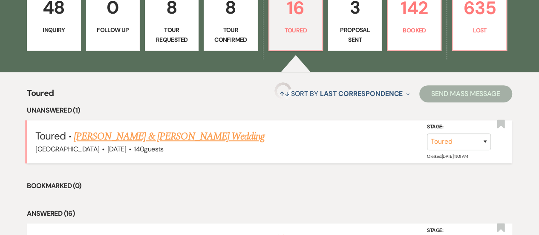
click at [116, 134] on link "[PERSON_NAME] & [PERSON_NAME] Wedding" at bounding box center [169, 136] width 191 height 15
select select "5"
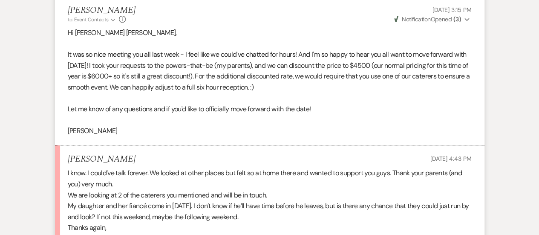
scroll to position [1629, 0]
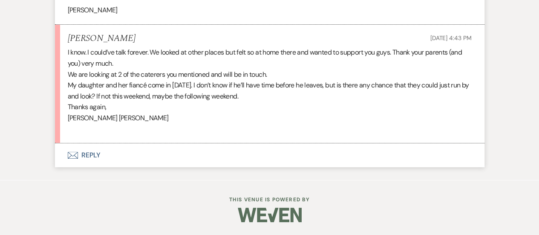
click at [179, 139] on li "[PERSON_NAME] [DATE] 4:43 PM I know. I could’ve talk forever. We looked at othe…" at bounding box center [270, 84] width 430 height 119
click at [176, 148] on button "Envelope Reply" at bounding box center [270, 155] width 430 height 24
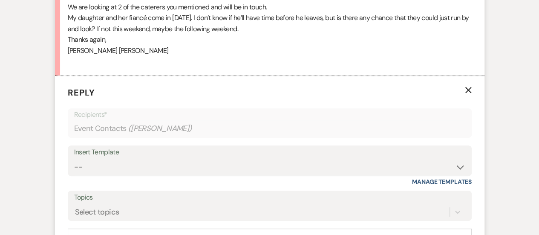
scroll to position [1850, 0]
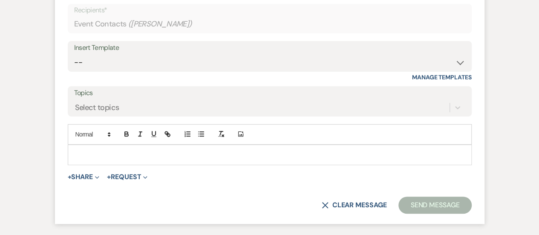
click at [175, 159] on p at bounding box center [270, 154] width 391 height 9
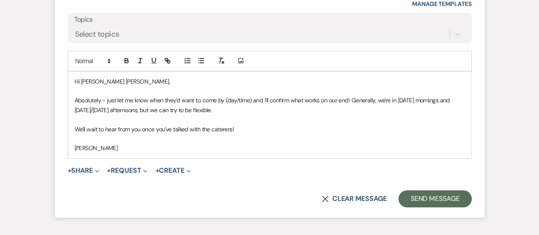
scroll to position [1945, 0]
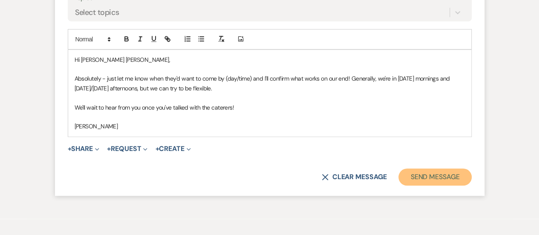
click at [459, 185] on button "Send Message" at bounding box center [435, 176] width 73 height 17
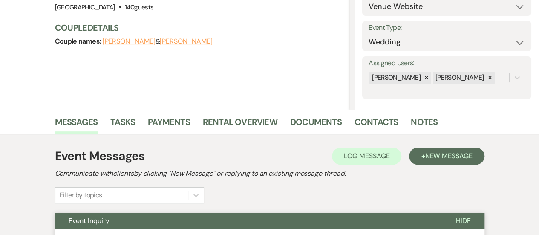
scroll to position [0, 0]
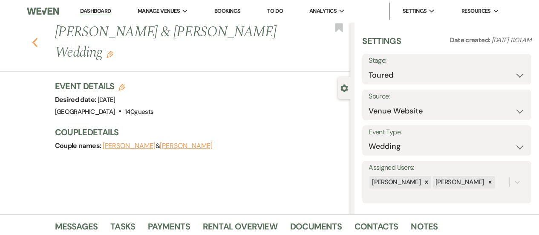
click at [38, 38] on use "button" at bounding box center [35, 42] width 6 height 9
select select "5"
select select "6"
select select "5"
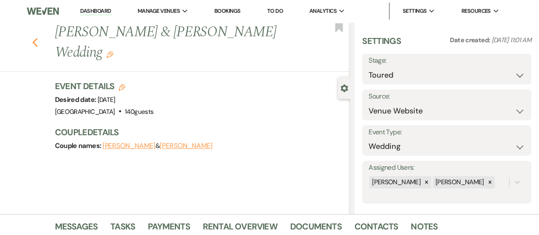
select select "5"
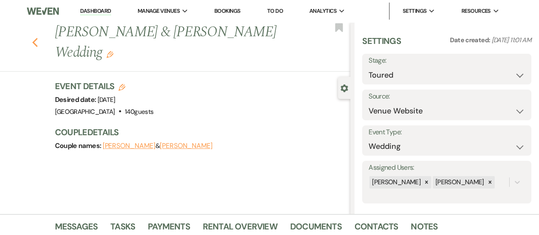
select select "5"
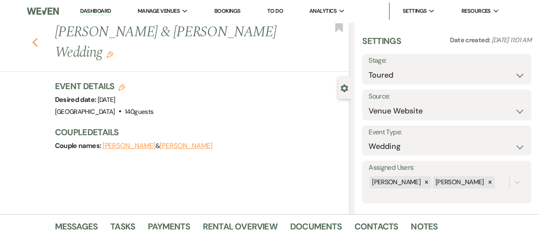
select select "5"
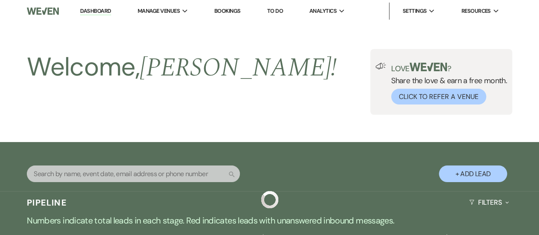
scroll to position [256, 0]
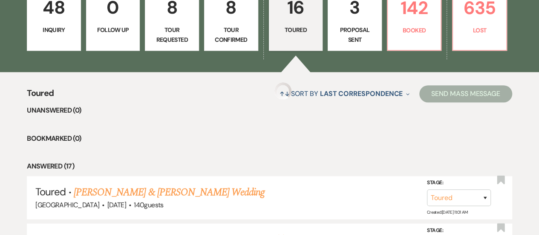
click at [359, 34] on p "Proposal Sent" at bounding box center [354, 34] width 43 height 19
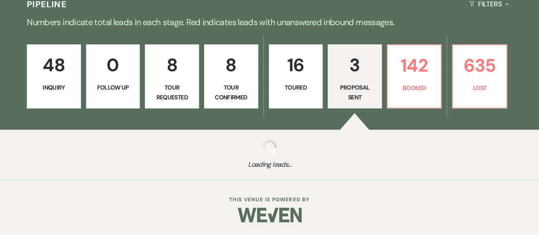
scroll to position [197, 0]
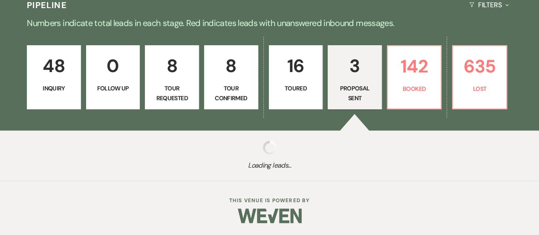
select select "6"
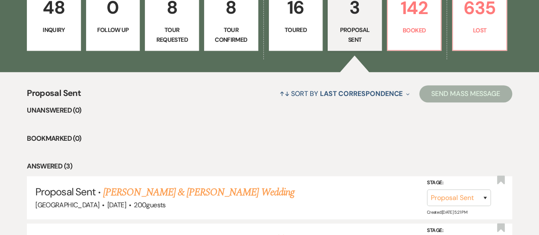
scroll to position [341, 0]
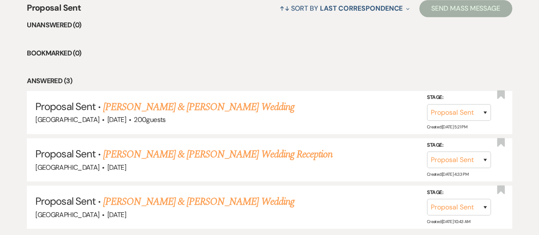
click at [200, 153] on link "[PERSON_NAME] & [PERSON_NAME] Wedding Reception" at bounding box center [217, 154] width 229 height 15
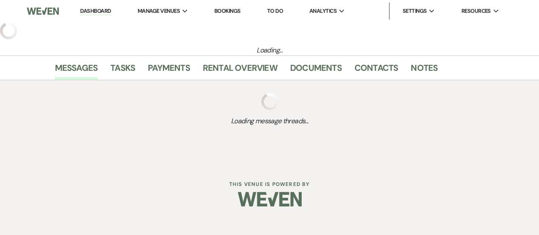
select select "6"
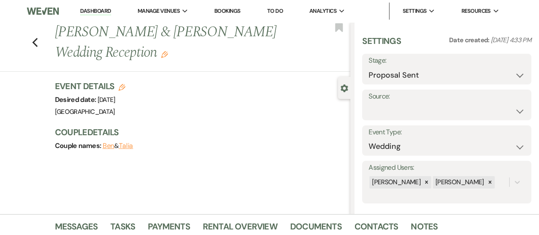
click at [125, 88] on use "button" at bounding box center [122, 87] width 7 height 7
select select "744"
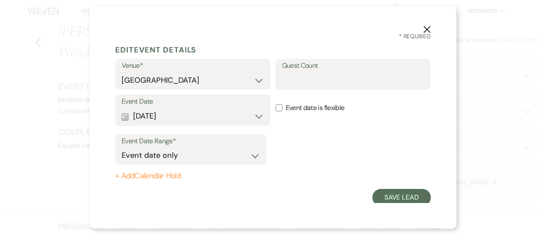
click at [156, 180] on button "+ Add Calendar Hold" at bounding box center [190, 176] width 151 height 9
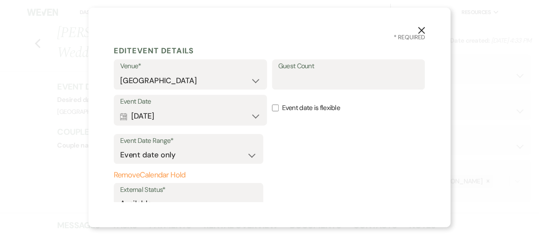
scroll to position [40, 0]
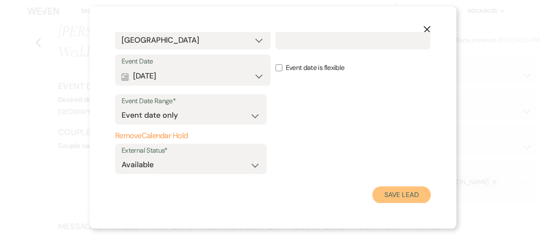
click at [385, 197] on button "Save Lead" at bounding box center [401, 194] width 58 height 17
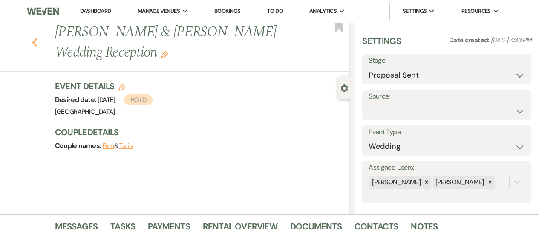
click at [38, 44] on icon "Previous" at bounding box center [35, 43] width 6 height 10
select select "6"
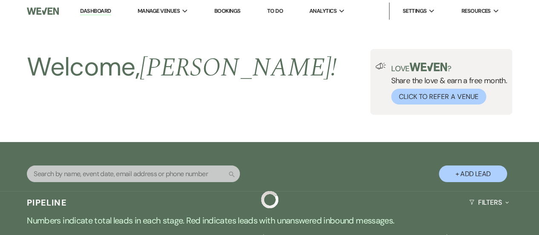
scroll to position [341, 0]
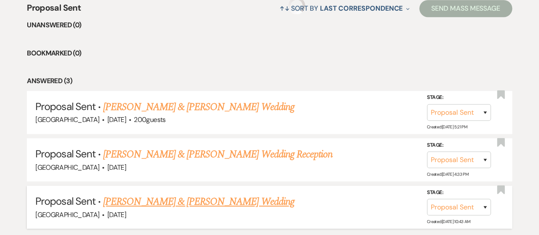
click at [200, 199] on link "[PERSON_NAME] & [PERSON_NAME] Wedding" at bounding box center [198, 201] width 191 height 15
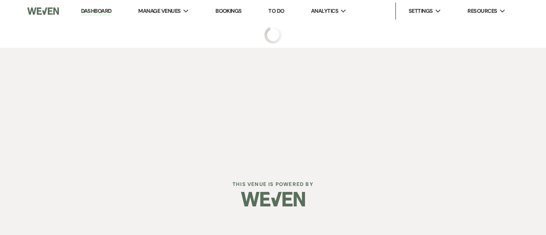
select select "6"
select select "5"
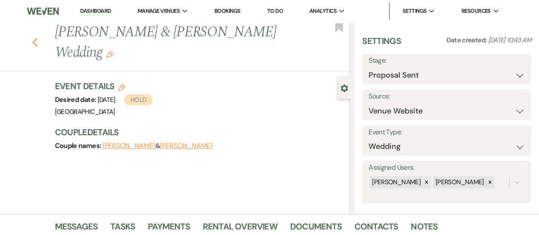
click at [36, 38] on icon "Previous" at bounding box center [35, 43] width 6 height 10
select select "6"
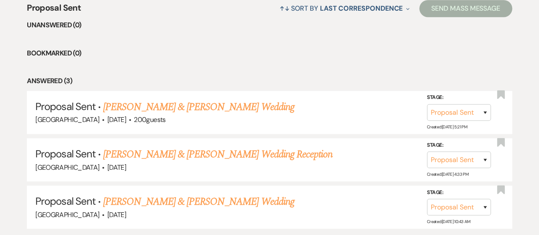
scroll to position [171, 0]
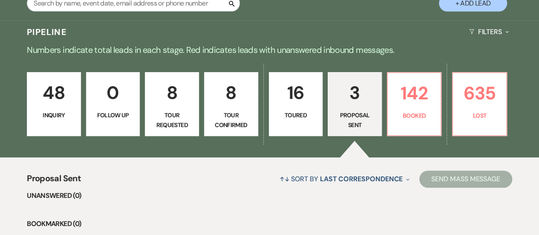
click at [508, 108] on div "48 Inquiry 0 Follow Up 8 Tour Requested 8 Tour Confirmed 16 Toured 3 Proposal S…" at bounding box center [269, 110] width 539 height 96
click at [495, 108] on link "635 Lost" at bounding box center [479, 104] width 55 height 64
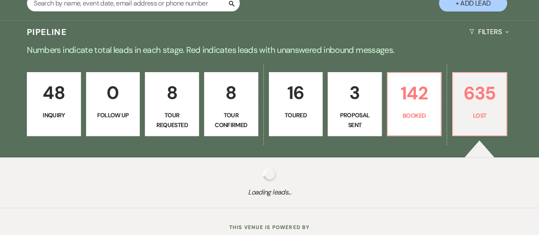
select select "8"
select select "1"
select select "8"
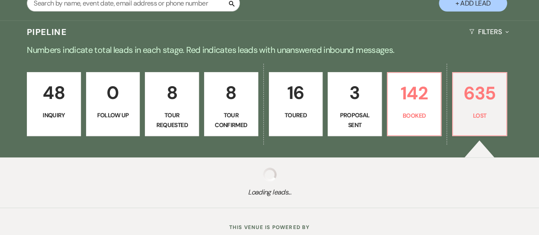
select select "1"
select select "8"
select select "1"
select select "8"
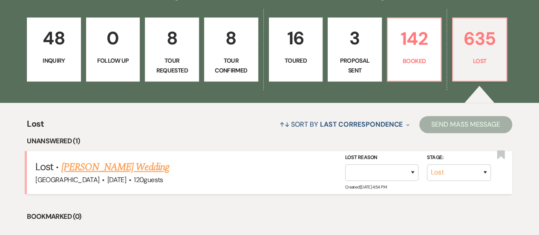
scroll to position [256, 0]
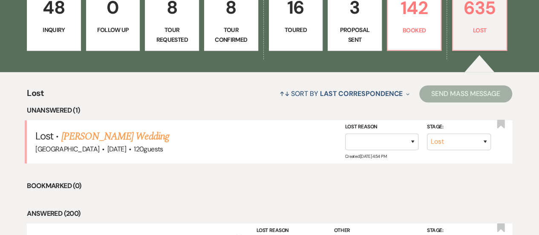
drag, startPoint x: 89, startPoint y: 134, endPoint x: 286, endPoint y: 153, distance: 197.9
click at [89, 134] on link "[PERSON_NAME] Wedding" at bounding box center [115, 136] width 108 height 15
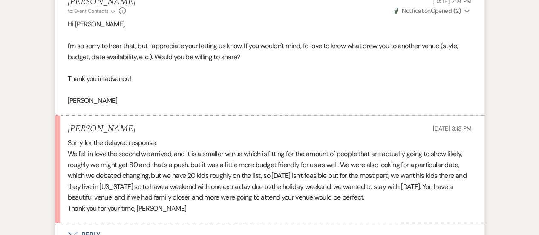
scroll to position [715, 0]
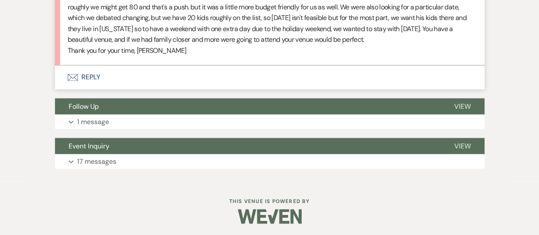
click at [294, 80] on button "Envelope Reply" at bounding box center [270, 77] width 430 height 24
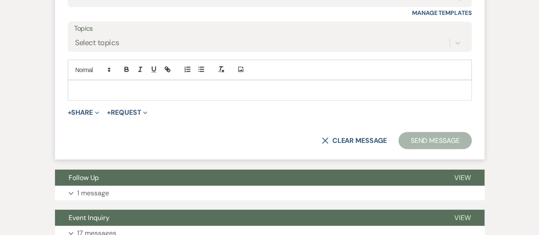
scroll to position [831, 0]
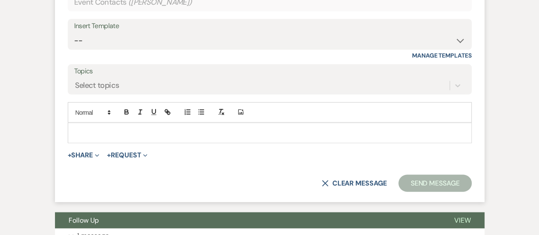
click at [163, 128] on p at bounding box center [270, 132] width 391 height 9
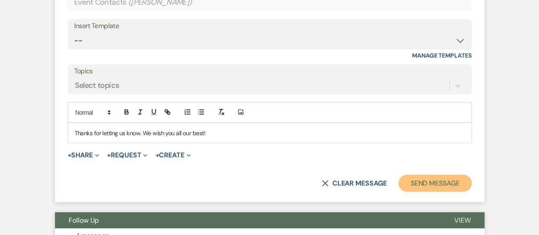
click at [440, 179] on button "Send Message" at bounding box center [435, 183] width 73 height 17
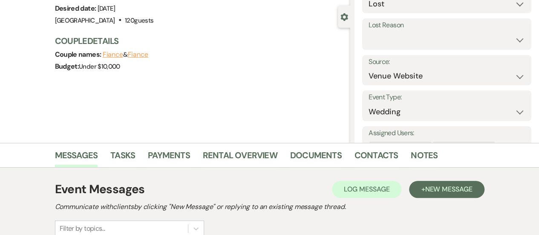
scroll to position [0, 0]
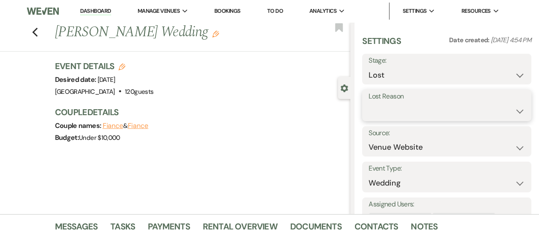
click at [405, 107] on select "Booked Elsewhere Budget Date Unavailable No Response Not a Good Match Capacity …" at bounding box center [447, 111] width 156 height 17
click at [369, 103] on select "Booked Elsewhere Budget Date Unavailable No Response Not a Good Match Capacity …" at bounding box center [447, 111] width 156 height 17
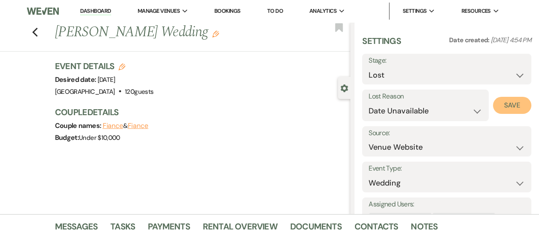
click at [522, 103] on button "Save" at bounding box center [512, 105] width 38 height 17
click at [38, 30] on icon "Previous" at bounding box center [35, 32] width 6 height 10
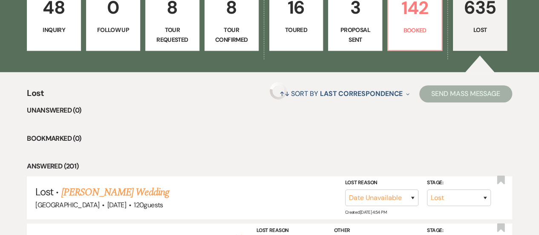
scroll to position [171, 0]
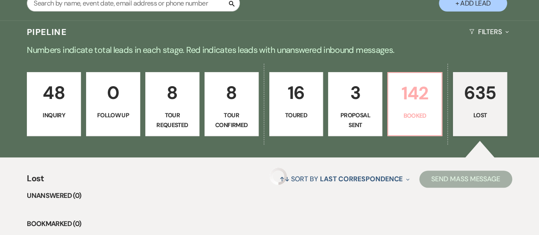
click at [425, 112] on p "Booked" at bounding box center [415, 115] width 43 height 9
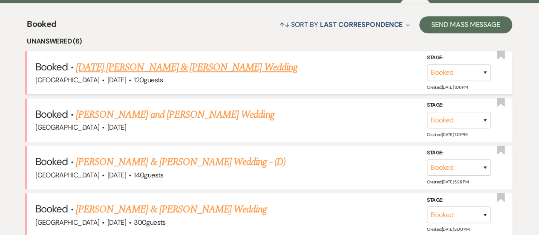
scroll to position [341, 0]
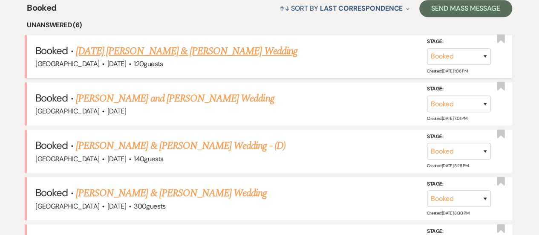
click at [220, 52] on link "[DATE] [PERSON_NAME] & [PERSON_NAME] Wedding" at bounding box center [187, 50] width 222 height 15
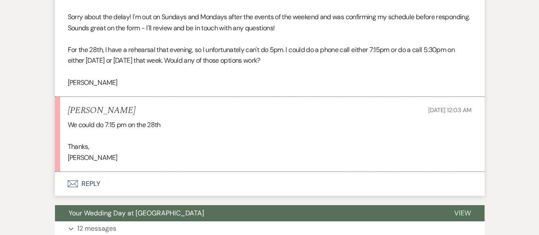
scroll to position [1365, 0]
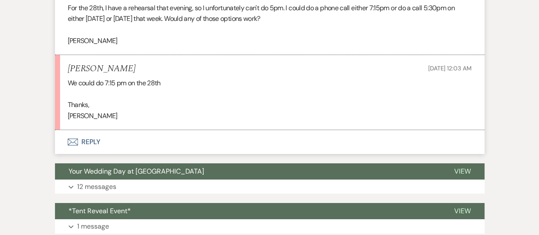
click at [252, 142] on button "Envelope Reply" at bounding box center [270, 142] width 430 height 24
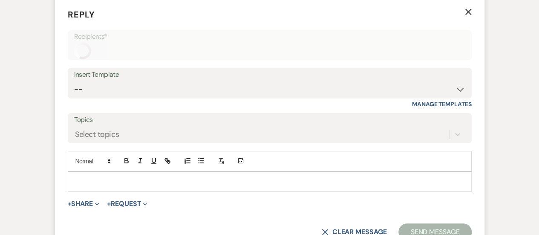
scroll to position [1545, 0]
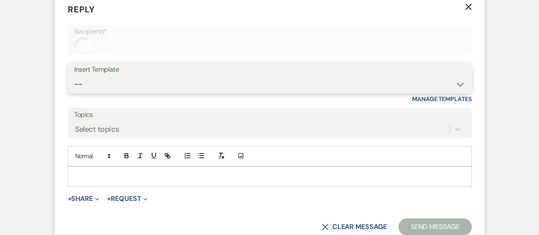
click at [228, 83] on select "-- INQUIRY: Response - WEDDING INQUIRY: Response - NON-WEDDING TOUR: Confirming…" at bounding box center [269, 84] width 391 height 17
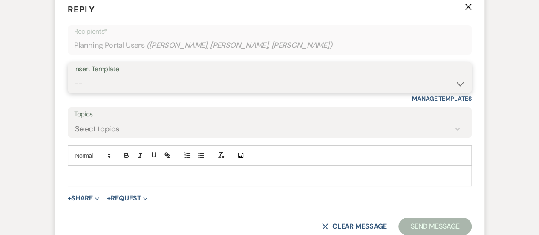
scroll to position [1588, 0]
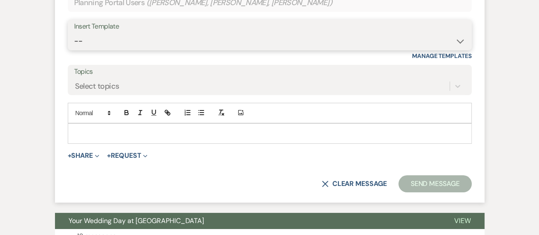
click at [223, 35] on select "-- INQUIRY: Response - WEDDING INQUIRY: Response - NON-WEDDING TOUR: Confirming…" at bounding box center [269, 41] width 391 height 17
click at [74, 33] on select "-- INQUIRY: Response - WEDDING INQUIRY: Response - NON-WEDDING TOUR: Confirming…" at bounding box center [269, 41] width 391 height 17
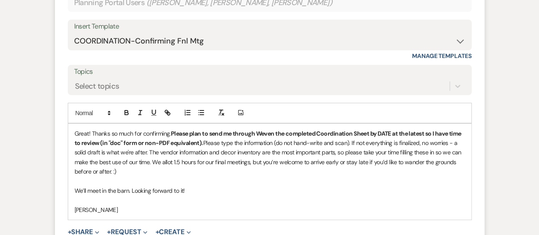
click at [385, 130] on strong "Please plan to send me through Weven the completed Coordination Sheet by DATE a…" at bounding box center [269, 138] width 388 height 17
click at [383, 130] on strong "Please plan to send me through Weven the completed Coordination Sheet by DATE a…" at bounding box center [269, 138] width 388 height 17
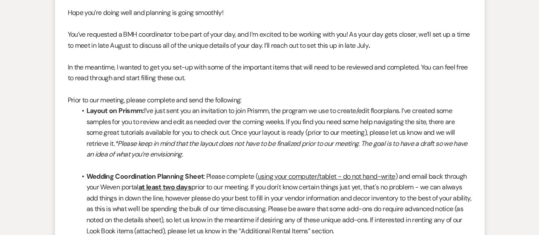
scroll to position [10, 0]
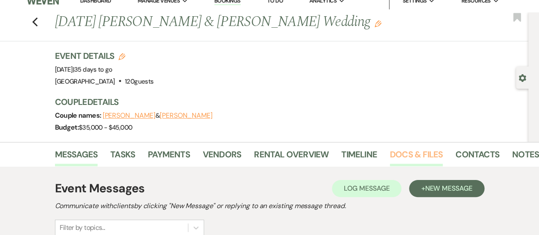
click at [415, 155] on link "Docs & Files" at bounding box center [416, 157] width 53 height 19
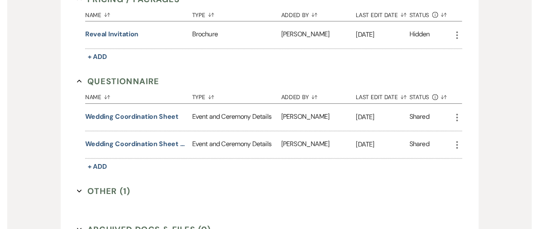
scroll to position [650, 0]
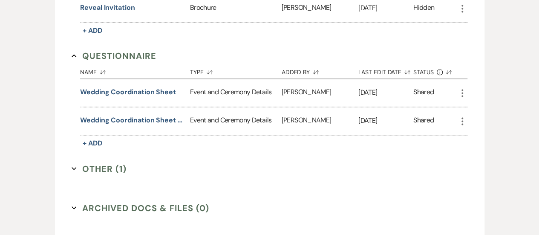
click at [461, 91] on icon "More" at bounding box center [463, 93] width 10 height 10
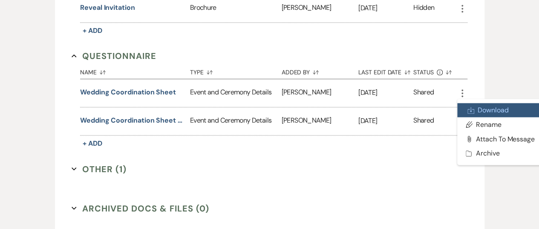
click at [487, 111] on link "Download Download" at bounding box center [501, 110] width 86 height 14
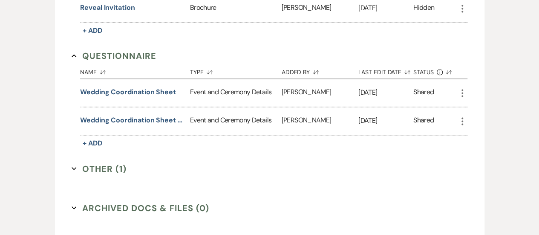
click at [462, 117] on use "button" at bounding box center [463, 121] width 2 height 8
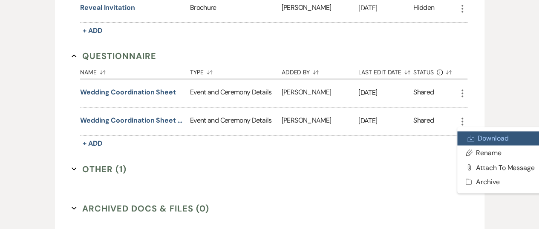
click at [479, 139] on link "Download Download" at bounding box center [501, 138] width 86 height 14
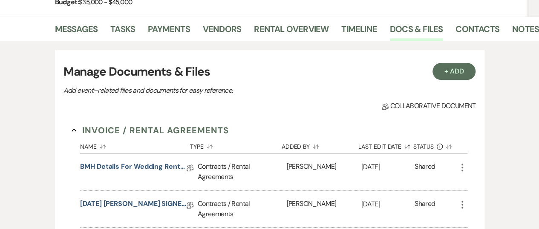
scroll to position [10, 0]
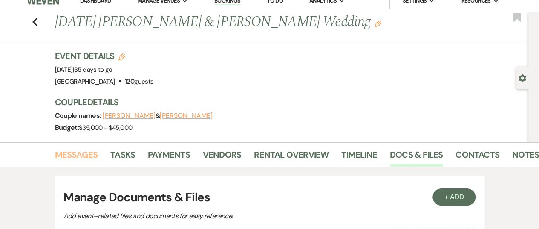
drag, startPoint x: 88, startPoint y: 163, endPoint x: 23, endPoint y: 72, distance: 111.0
click at [88, 163] on link "Messages" at bounding box center [76, 157] width 43 height 19
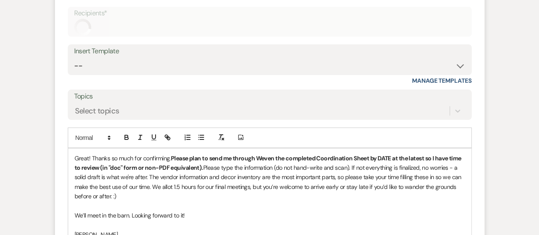
scroll to position [1572, 0]
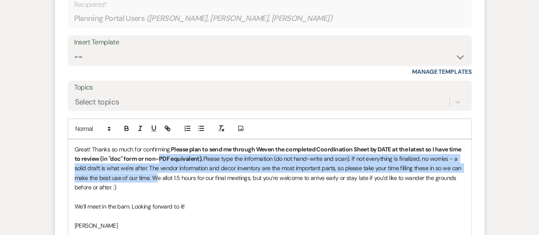
drag, startPoint x: 167, startPoint y: 171, endPoint x: 171, endPoint y: 153, distance: 18.3
click at [171, 153] on p "Great! Thanks so much for confirming. Please plan to send me through Weven the …" at bounding box center [270, 169] width 391 height 48
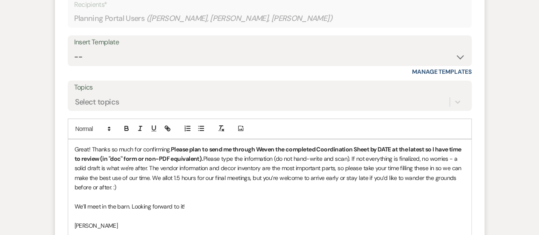
click at [171, 148] on p "Great! Thanks so much for confirming. Please plan to send me through Weven the …" at bounding box center [270, 169] width 391 height 48
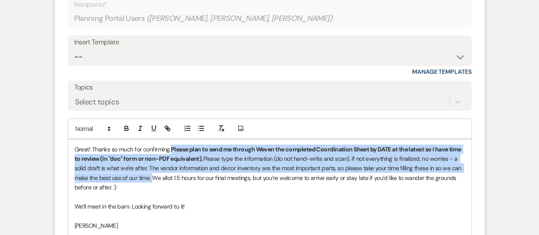
drag, startPoint x: 171, startPoint y: 148, endPoint x: 163, endPoint y: 172, distance: 24.8
click at [163, 172] on p "Great! Thanks so much for confirming. Please plan to send me through Weven the …" at bounding box center [270, 169] width 391 height 48
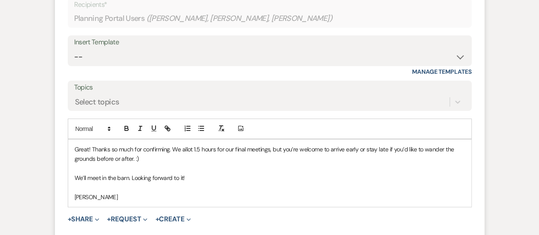
click at [388, 156] on p "Great! Thanks so much for confirming. We allot 1.5 hours for our final meetings…" at bounding box center [270, 154] width 391 height 19
click at [185, 158] on p "Great! Thanks so much for confirming. We allot 1.5 hours for our final meetings…" at bounding box center [270, 154] width 391 height 19
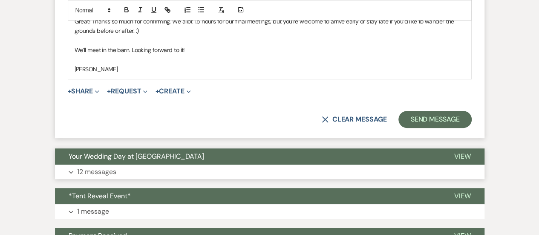
scroll to position [1657, 0]
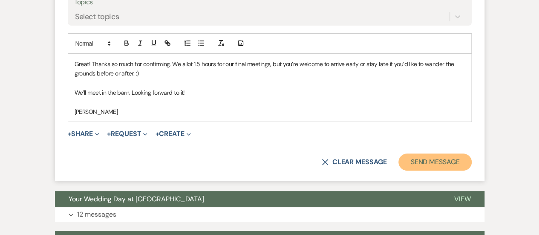
click at [423, 162] on button "Send Message" at bounding box center [435, 161] width 73 height 17
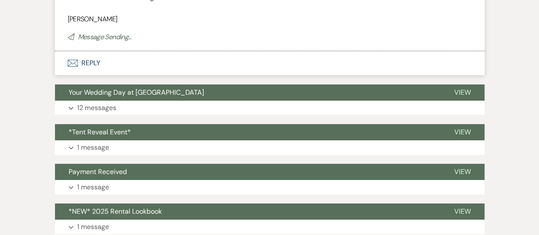
click at [200, 59] on button "Envelope Reply" at bounding box center [270, 63] width 430 height 24
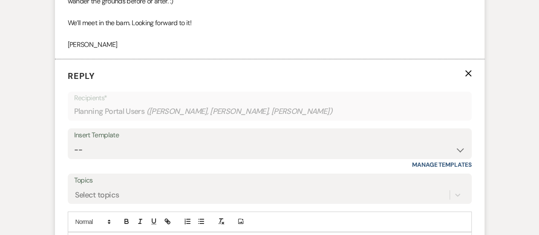
scroll to position [1625, 0]
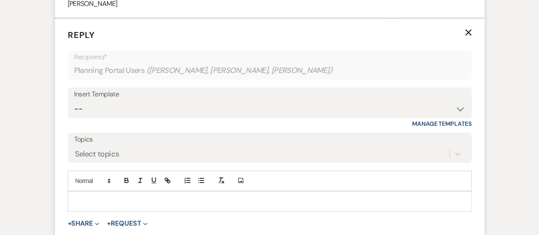
click at [180, 197] on p at bounding box center [270, 201] width 391 height 9
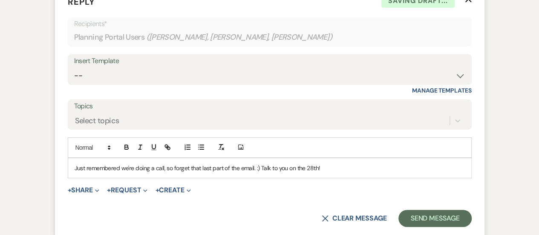
scroll to position [1667, 0]
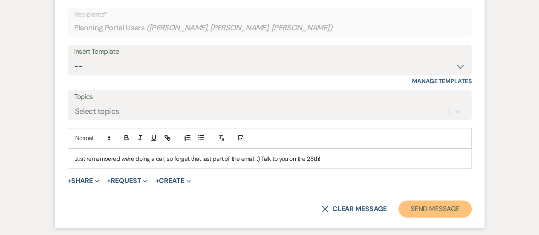
click at [427, 209] on button "Send Message" at bounding box center [435, 208] width 73 height 17
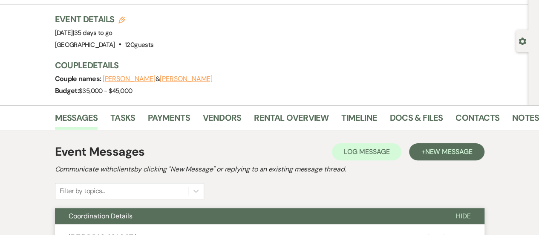
scroll to position [0, 0]
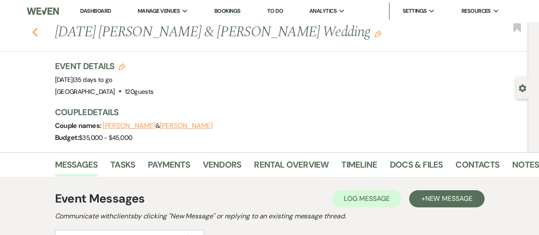
click at [38, 33] on icon "Previous" at bounding box center [35, 32] width 6 height 10
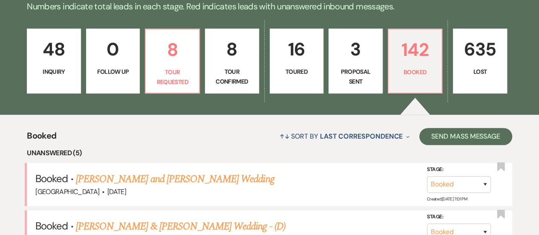
scroll to position [342, 0]
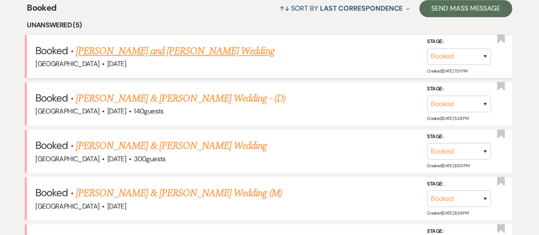
click at [167, 51] on link "[PERSON_NAME] and [PERSON_NAME] Wedding" at bounding box center [175, 50] width 199 height 15
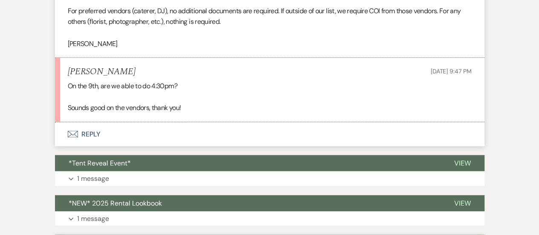
click at [231, 140] on button "Envelope Reply" at bounding box center [270, 134] width 430 height 24
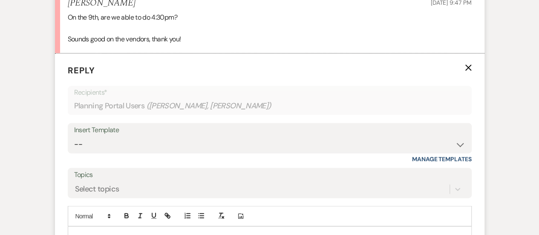
scroll to position [945, 0]
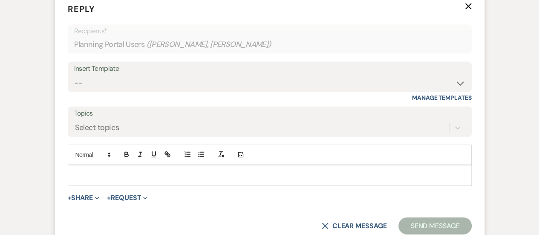
click at [204, 175] on p at bounding box center [270, 175] width 391 height 9
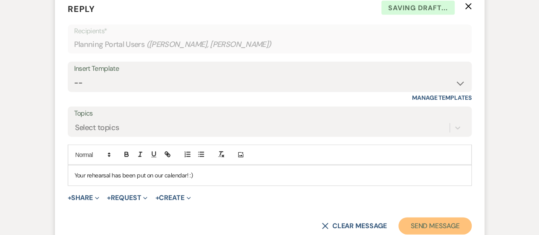
click at [437, 226] on button "Send Message" at bounding box center [435, 225] width 73 height 17
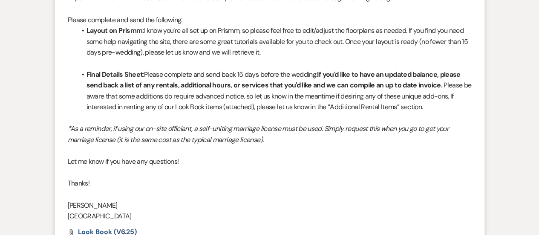
scroll to position [0, 0]
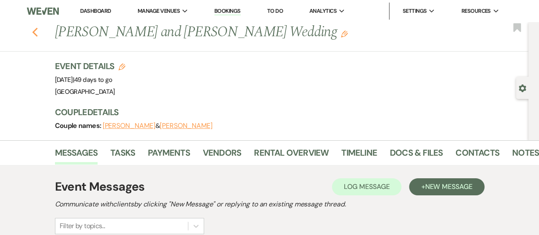
click at [36, 28] on icon "Previous" at bounding box center [35, 32] width 6 height 10
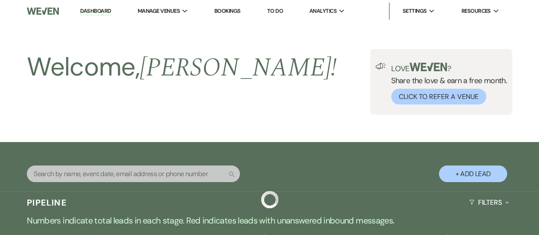
scroll to position [342, 0]
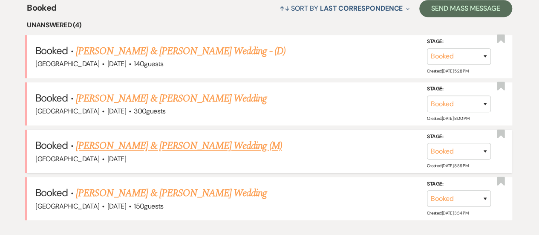
click at [222, 146] on link "[PERSON_NAME] & [PERSON_NAME] Wedding (M)" at bounding box center [179, 145] width 206 height 15
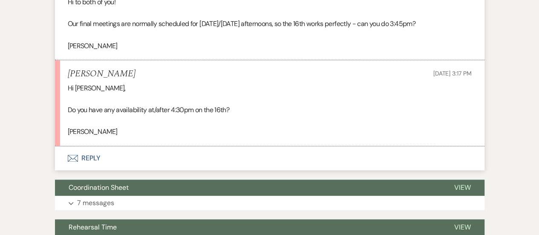
click at [222, 146] on button "Envelope Reply" at bounding box center [270, 158] width 430 height 24
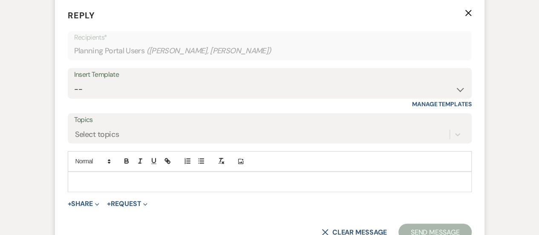
scroll to position [581, 0]
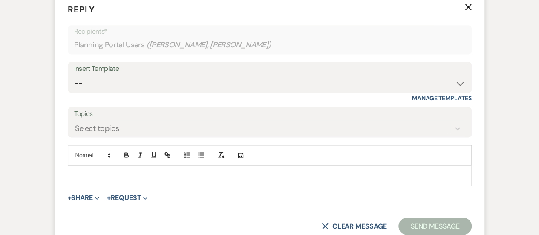
click at [262, 173] on p at bounding box center [270, 175] width 391 height 9
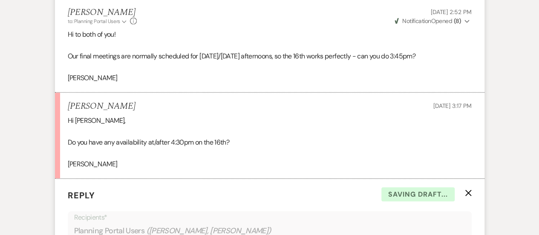
scroll to position [411, 0]
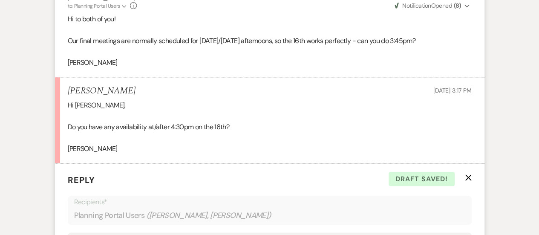
click at [248, 127] on p "Do you have any availability at/after 4:30pm on the 16th?" at bounding box center [270, 127] width 404 height 11
click at [250, 127] on p "Do you have any availability at/after 4:30pm on the 16th?" at bounding box center [270, 127] width 404 height 11
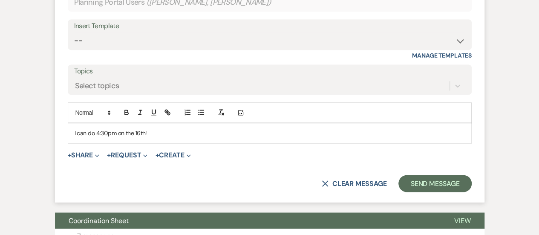
click at [235, 136] on p "I can do 4:30pm on the 16th!" at bounding box center [270, 132] width 391 height 9
click at [123, 129] on p "I can do 4:30pm on the 16th!" at bounding box center [270, 132] width 391 height 9
click at [123, 130] on p "I can do 4:30pm on the 16th!" at bounding box center [270, 132] width 391 height 9
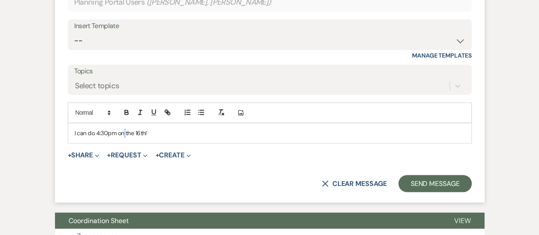
copy p "I can do 4:30pm on the 16th!"
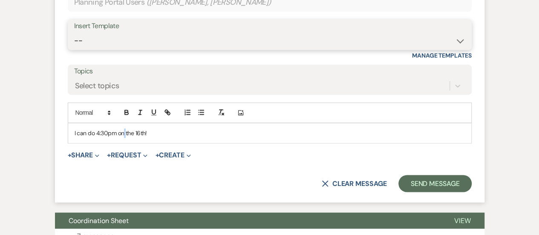
click at [138, 35] on select "-- INQUIRY: Response - WEDDING INQUIRY: Response - NON-WEDDING TOUR: Confirming…" at bounding box center [269, 40] width 391 height 17
click at [74, 32] on select "-- INQUIRY: Response - WEDDING INQUIRY: Response - NON-WEDDING TOUR: Confirming…" at bounding box center [269, 40] width 391 height 17
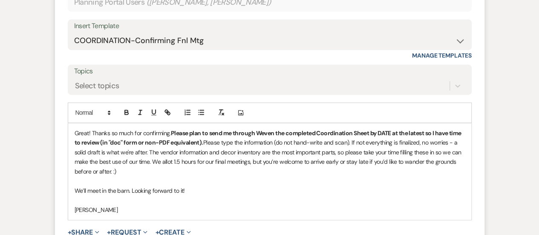
click at [88, 130] on p "Great! Thanks so much for confirming. Please plan to send me through Weven the …" at bounding box center [270, 152] width 391 height 48
click at [83, 133] on p "Great! Thanks so much for confirming. Please plan to send me through Weven the …" at bounding box center [270, 152] width 391 height 48
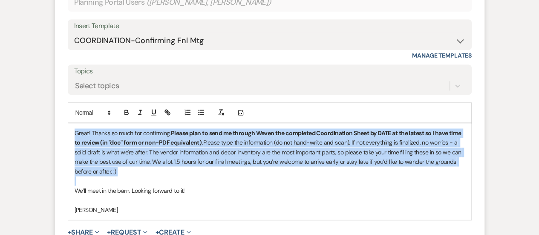
click at [83, 133] on p "Great! Thanks so much for confirming. Please plan to send me through Weven the …" at bounding box center [270, 152] width 391 height 48
click at [87, 131] on p "Great! Thanks so much for confirming. Please plan to send me through Weven the …" at bounding box center [270, 152] width 391 height 48
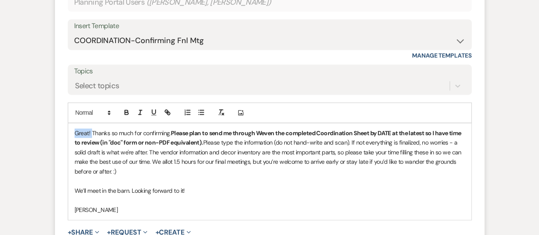
drag, startPoint x: 92, startPoint y: 130, endPoint x: 67, endPoint y: 129, distance: 24.3
click at [68, 129] on div "Great! Thanks so much for confirming. Please plan to send me through Weven the …" at bounding box center [269, 171] width 403 height 96
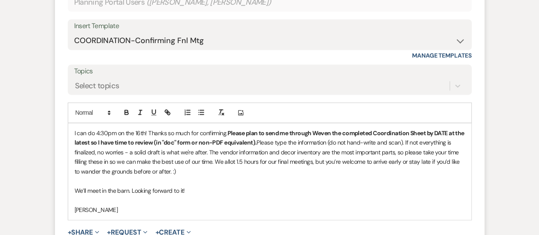
click at [445, 130] on strong "Please plan to send me through Weven the completed Coordination Sheet by DATE a…" at bounding box center [270, 137] width 391 height 17
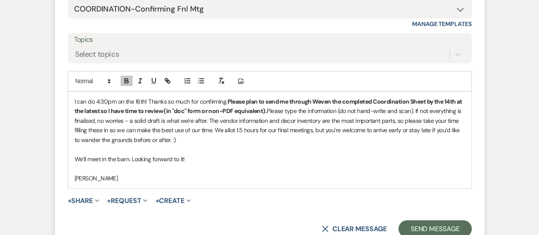
scroll to position [666, 0]
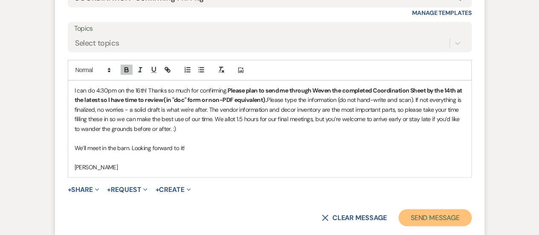
click at [422, 212] on button "Send Message" at bounding box center [435, 217] width 73 height 17
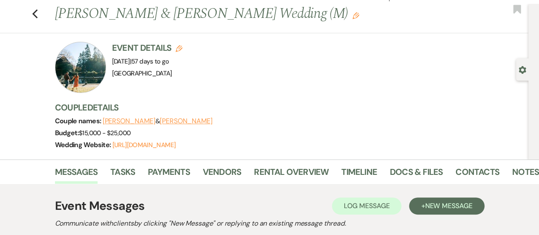
scroll to position [0, 0]
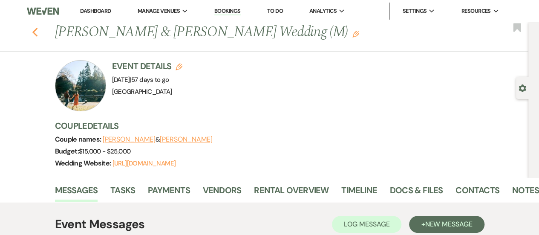
click at [38, 32] on use "button" at bounding box center [35, 32] width 6 height 9
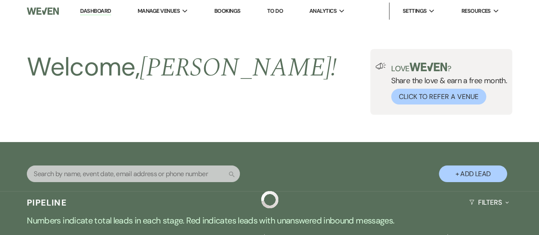
scroll to position [342, 0]
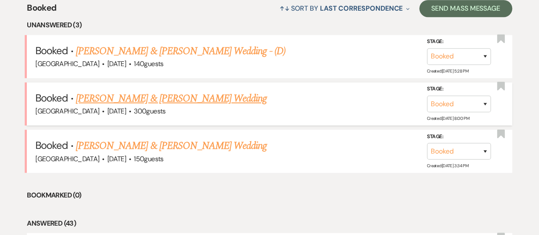
click at [175, 97] on link "[PERSON_NAME] & [PERSON_NAME] Wedding" at bounding box center [171, 98] width 191 height 15
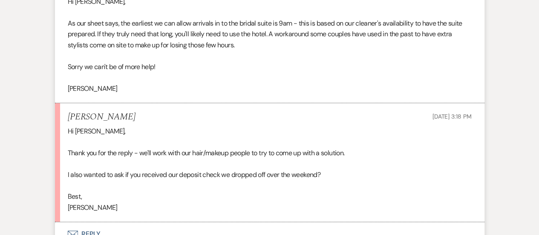
scroll to position [1493, 0]
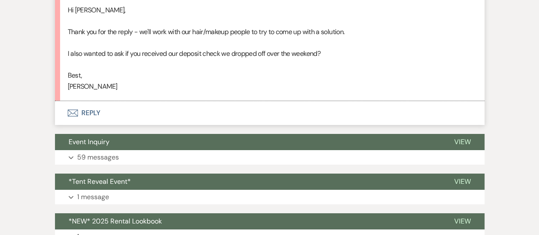
click at [283, 108] on button "Envelope Reply" at bounding box center [270, 113] width 430 height 24
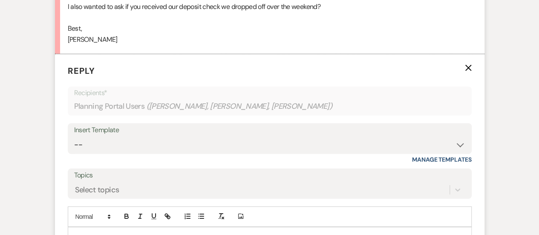
scroll to position [1601, 0]
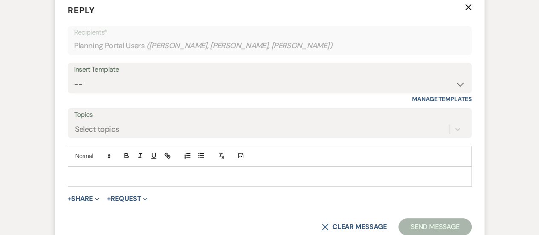
click at [238, 172] on p at bounding box center [270, 176] width 391 height 9
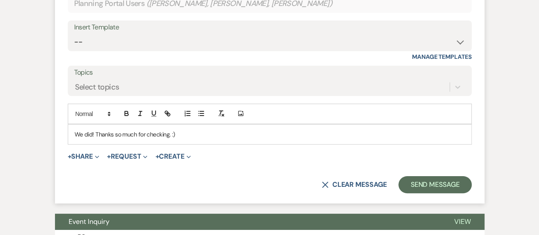
scroll to position [1643, 0]
click at [436, 182] on button "Send Message" at bounding box center [435, 184] width 73 height 17
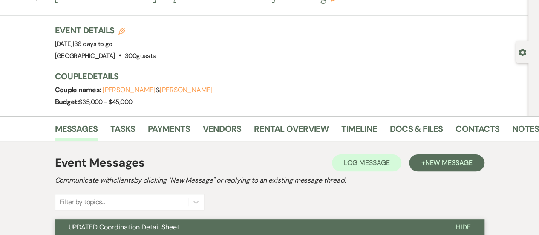
scroll to position [0, 0]
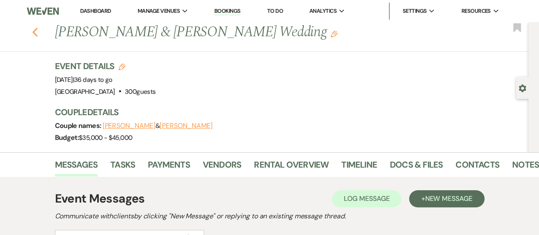
click at [37, 28] on icon "Previous" at bounding box center [35, 32] width 6 height 10
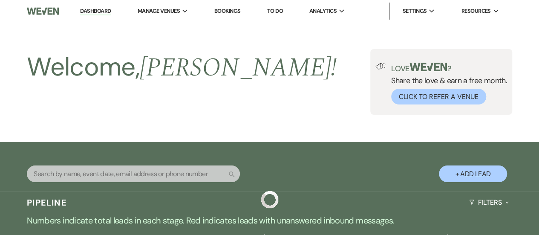
scroll to position [342, 0]
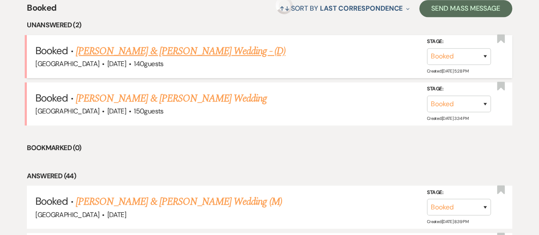
click at [153, 50] on link "[PERSON_NAME] & [PERSON_NAME] Wedding - (D)" at bounding box center [181, 50] width 210 height 15
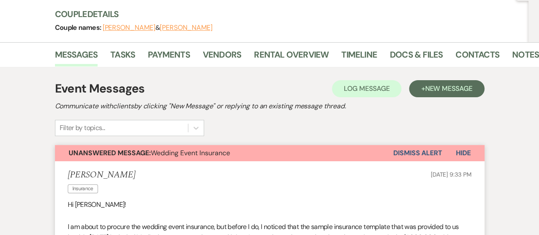
scroll to position [171, 0]
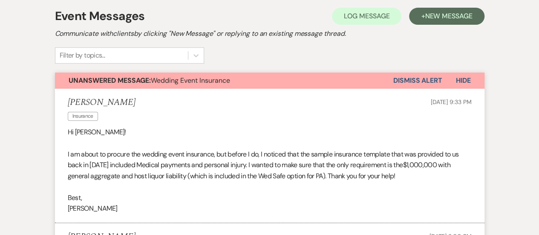
click at [416, 83] on button "Dismiss Alert" at bounding box center [418, 80] width 49 height 16
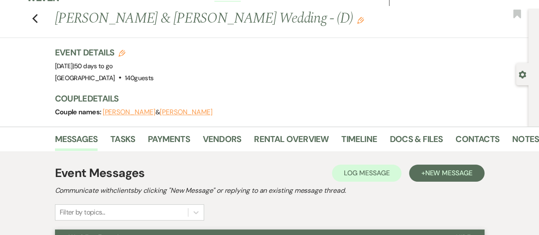
scroll to position [0, 0]
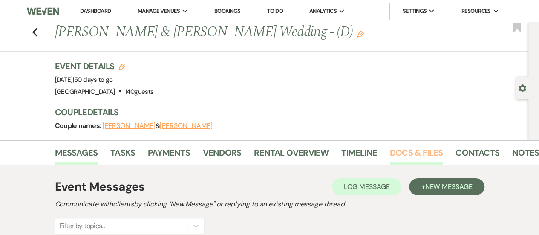
click at [422, 150] on link "Docs & Files" at bounding box center [416, 155] width 53 height 19
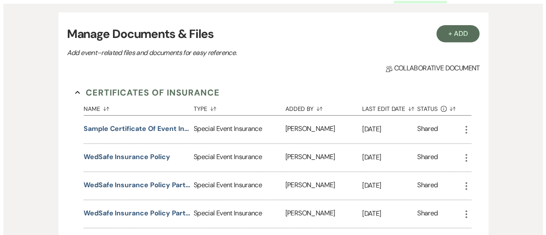
scroll to position [171, 0]
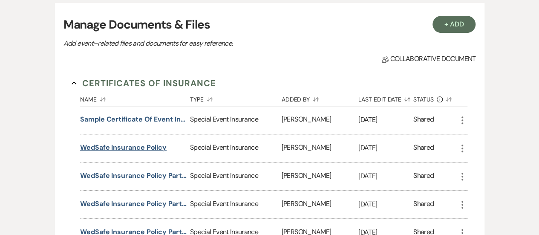
click at [154, 145] on button "WedSafe Insurance Policy" at bounding box center [123, 147] width 87 height 10
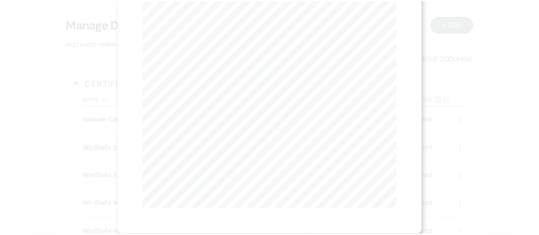
scroll to position [0, 0]
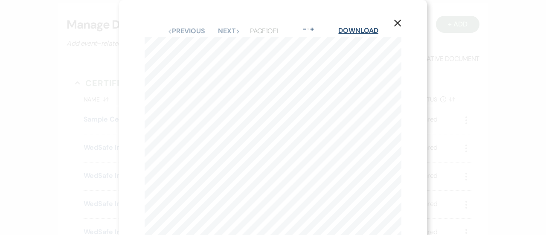
click at [363, 31] on link "Download" at bounding box center [358, 30] width 40 height 9
click at [483, 111] on div "X Previous Previous Next Next Page 1 of 1 - Zoom + Download EV500-0810 CERTIFIC…" at bounding box center [273, 117] width 546 height 235
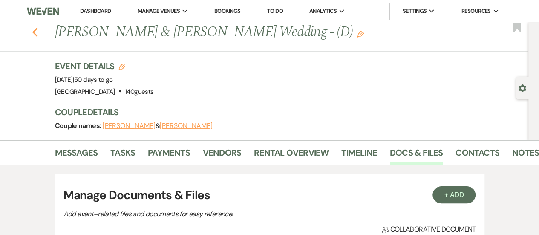
click at [36, 32] on use "button" at bounding box center [35, 32] width 6 height 9
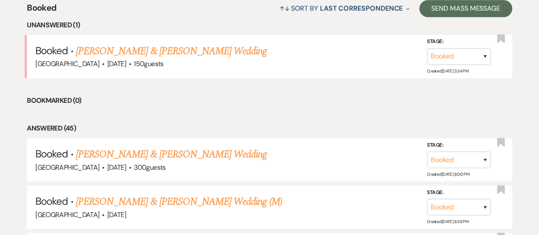
scroll to position [171, 0]
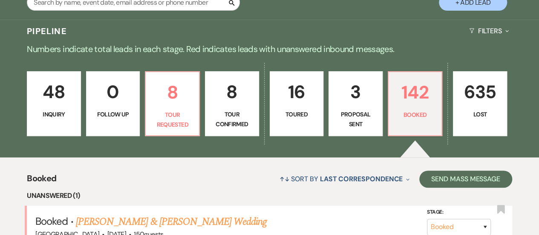
click at [443, 101] on div "48 Inquiry 0 Follow Up 8 Tour Requested 8 Tour Confirmed 16 Toured 3 Proposal S…" at bounding box center [269, 109] width 539 height 96
click at [152, 101] on p "8" at bounding box center [172, 92] width 43 height 29
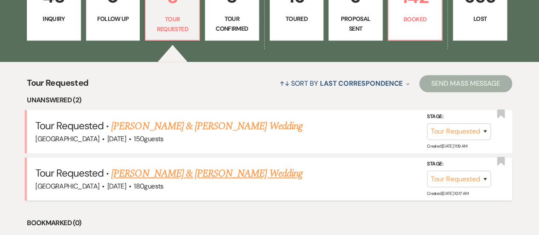
scroll to position [299, 0]
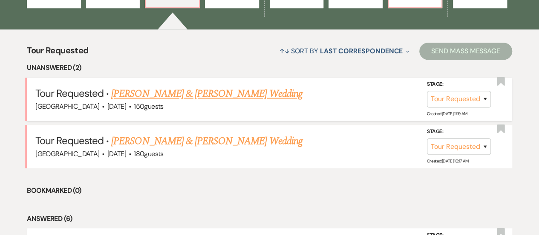
click at [217, 89] on link "[PERSON_NAME] & [PERSON_NAME] Wedding" at bounding box center [206, 93] width 191 height 15
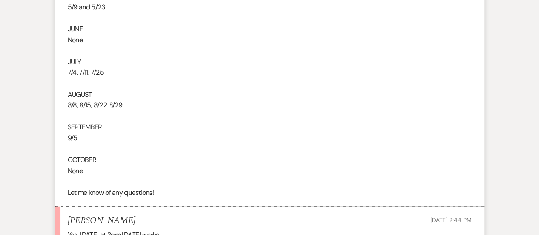
scroll to position [1112, 0]
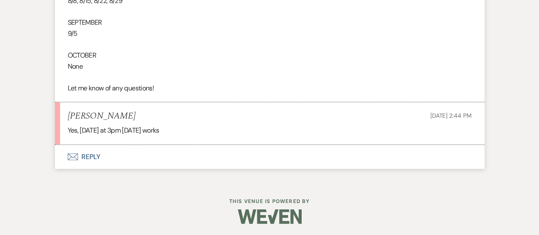
click at [249, 161] on button "Envelope Reply" at bounding box center [270, 157] width 430 height 24
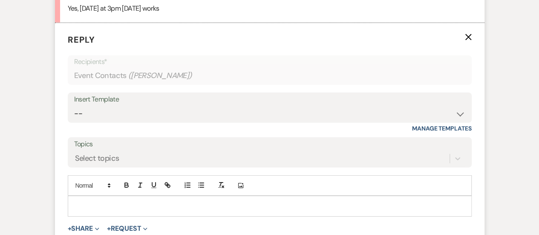
scroll to position [1264, 0]
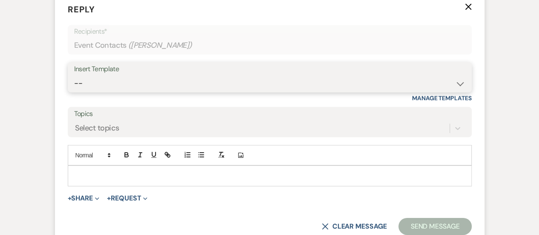
click at [129, 84] on select "-- INQUIRY: Response - WEDDING INQUIRY: Response - NON-WEDDING TOUR: Confirming…" at bounding box center [269, 83] width 391 height 17
click at [74, 75] on select "-- INQUIRY: Response - WEDDING INQUIRY: Response - NON-WEDDING TOUR: Confirming…" at bounding box center [269, 83] width 391 height 17
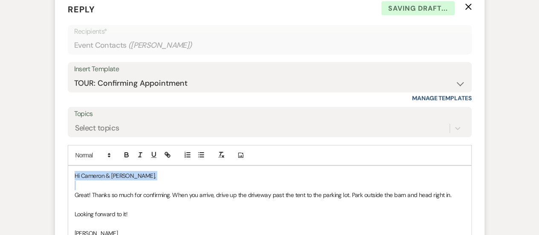
drag, startPoint x: 72, startPoint y: 194, endPoint x: 65, endPoint y: 154, distance: 40.7
click at [65, 154] on form "Reply X Saving draft... Recipients* Event Contacts ( [PERSON_NAME] ) Insert Tem…" at bounding box center [270, 148] width 430 height 310
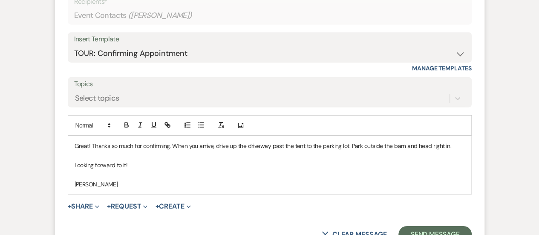
scroll to position [1330, 0]
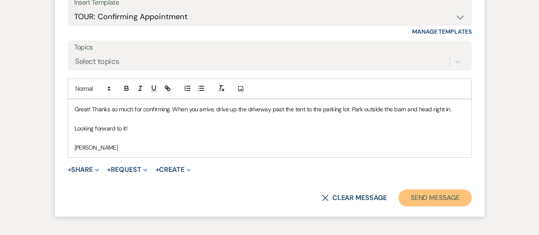
click at [461, 203] on button "Send Message" at bounding box center [435, 197] width 73 height 17
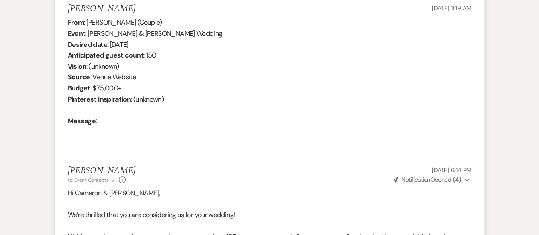
scroll to position [0, 0]
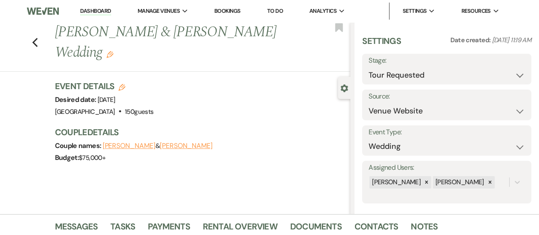
click at [42, 41] on div "Previous [PERSON_NAME] & [PERSON_NAME] Wedding Edit Bookmark" at bounding box center [173, 46] width 355 height 49
click at [38, 43] on icon "Previous" at bounding box center [35, 43] width 6 height 10
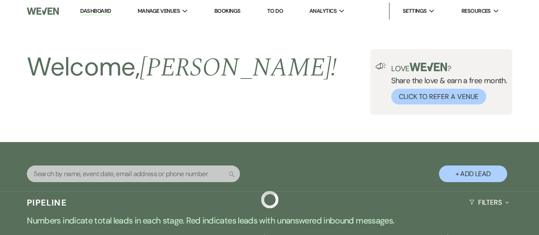
scroll to position [299, 0]
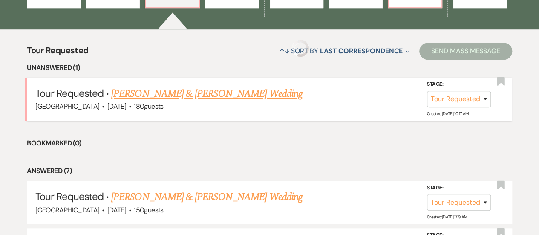
click at [209, 92] on link "[PERSON_NAME] & [PERSON_NAME] Wedding" at bounding box center [206, 93] width 191 height 15
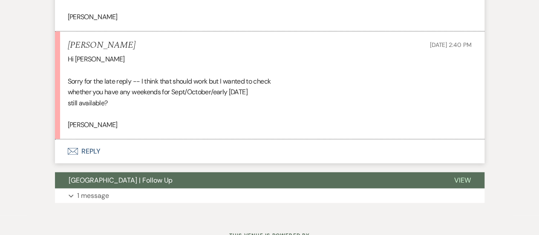
scroll to position [1128, 0]
click at [237, 140] on button "Envelope Reply" at bounding box center [270, 151] width 430 height 24
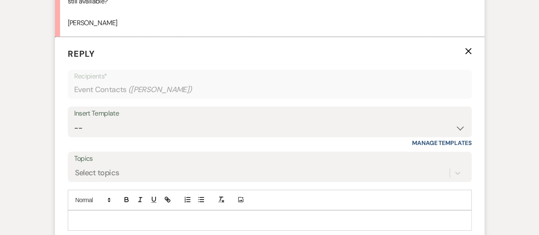
scroll to position [1264, 0]
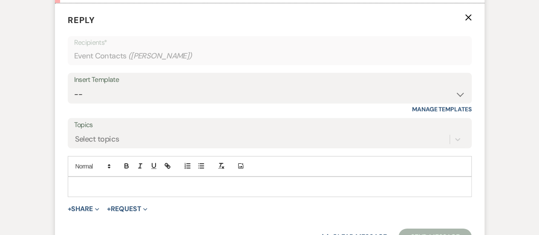
click at [137, 182] on p at bounding box center [270, 186] width 391 height 9
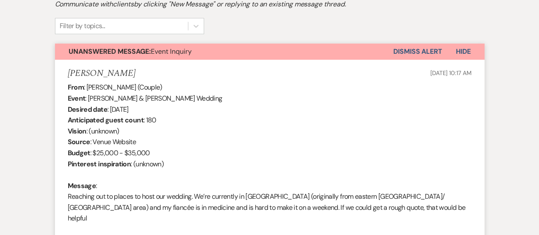
scroll to position [298, 0]
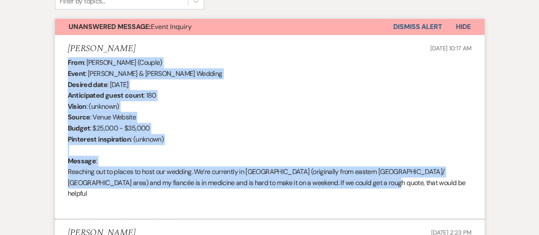
drag, startPoint x: 379, startPoint y: 185, endPoint x: 61, endPoint y: 67, distance: 338.2
click at [66, 66] on li "[PERSON_NAME] [DATE] 10:17 AM From : [PERSON_NAME] (Couple) Event : [PERSON_NAM…" at bounding box center [270, 127] width 430 height 184
copy div "From : [PERSON_NAME] (Couple) Event : [PERSON_NAME] & [PERSON_NAME] Wedding Des…"
click at [266, 138] on div "From : [PERSON_NAME] (Couple) Event : [PERSON_NAME] & [PERSON_NAME] Wedding Des…" at bounding box center [270, 133] width 404 height 153
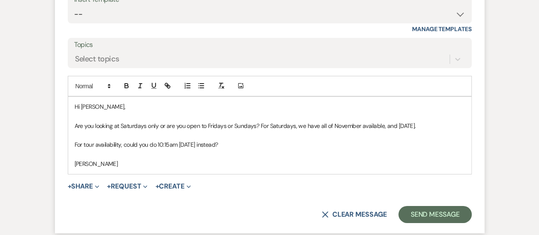
scroll to position [1364, 0]
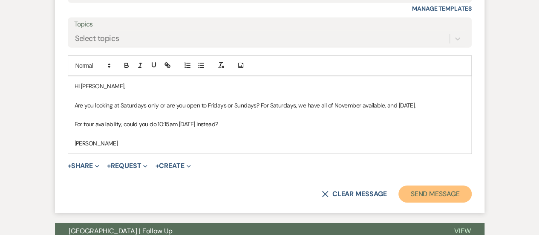
click at [443, 185] on button "Send Message" at bounding box center [435, 193] width 73 height 17
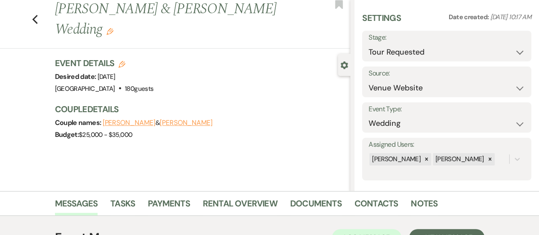
scroll to position [0, 0]
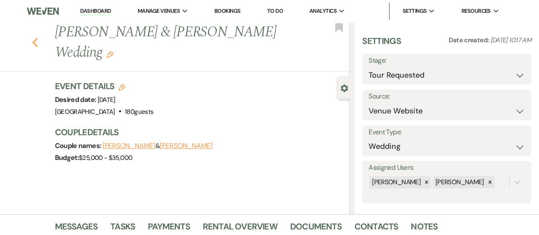
click at [38, 43] on use "button" at bounding box center [35, 42] width 6 height 9
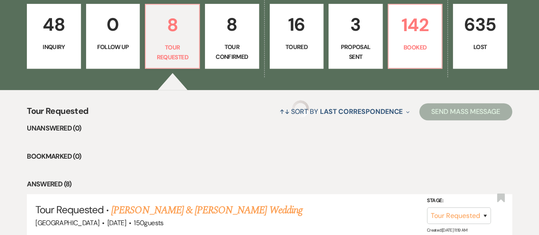
scroll to position [214, 0]
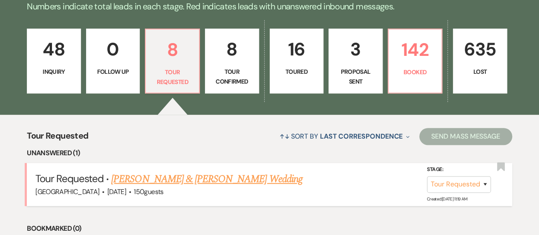
click at [180, 183] on link "[PERSON_NAME] & [PERSON_NAME] Wedding" at bounding box center [206, 178] width 191 height 15
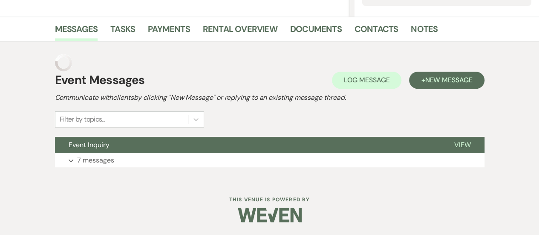
scroll to position [95, 0]
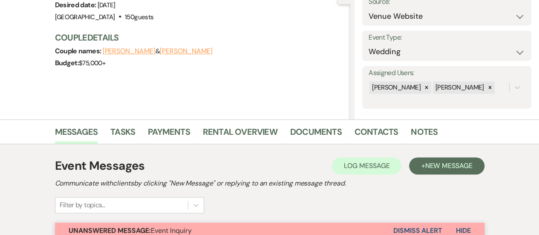
click at [402, 226] on button "Dismiss Alert" at bounding box center [418, 231] width 49 height 16
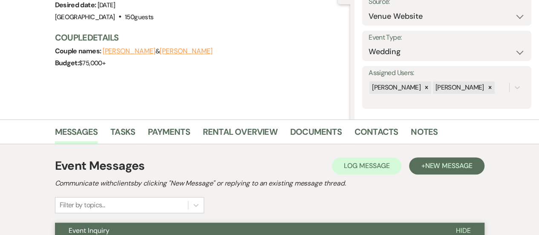
scroll to position [0, 0]
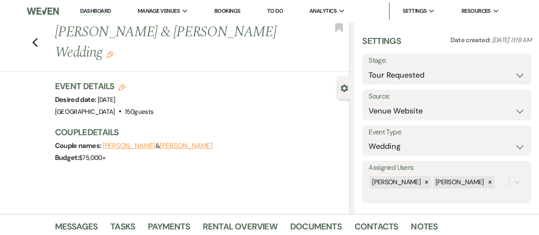
drag, startPoint x: 100, startPoint y: 13, endPoint x: 133, endPoint y: 2, distance: 34.7
click at [100, 13] on link "Dashboard" at bounding box center [95, 11] width 31 height 8
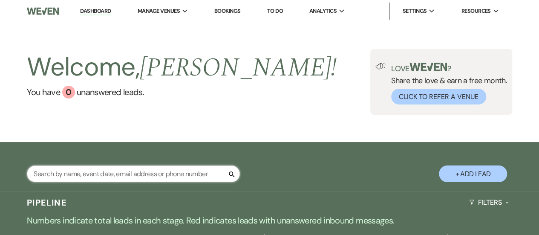
click at [159, 174] on input "text" at bounding box center [133, 173] width 213 height 17
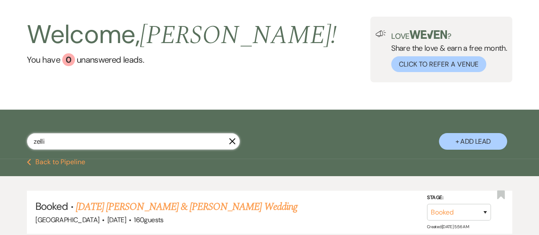
scroll to position [43, 0]
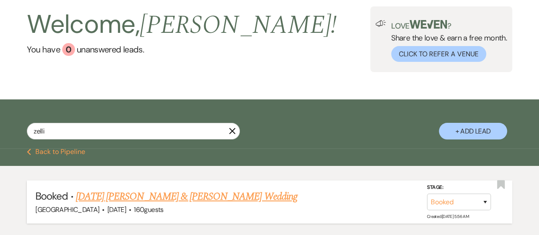
click at [167, 194] on link "[DATE] [PERSON_NAME] & [PERSON_NAME] Wedding" at bounding box center [187, 196] width 222 height 15
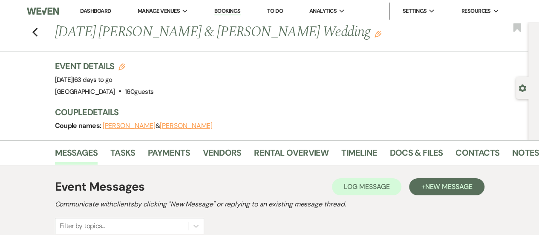
click at [128, 127] on button "[PERSON_NAME]" at bounding box center [129, 125] width 53 height 7
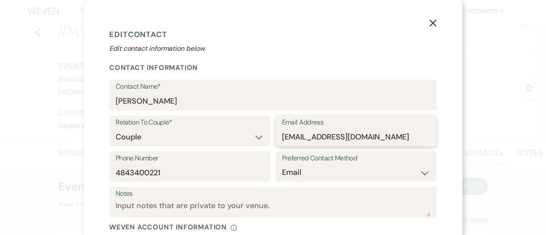
click at [345, 132] on input "[EMAIL_ADDRESS][DOMAIN_NAME]" at bounding box center [356, 137] width 148 height 17
click at [433, 19] on button "X" at bounding box center [432, 22] width 13 height 15
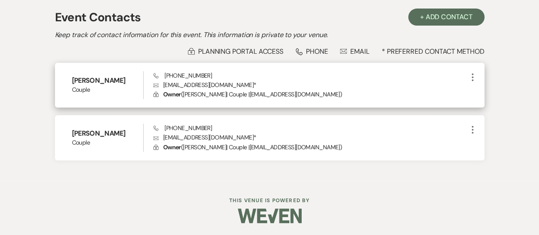
scroll to position [84, 0]
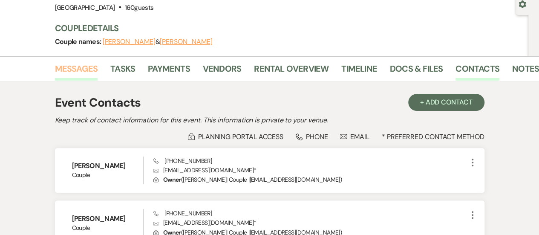
click at [82, 70] on link "Messages" at bounding box center [76, 71] width 43 height 19
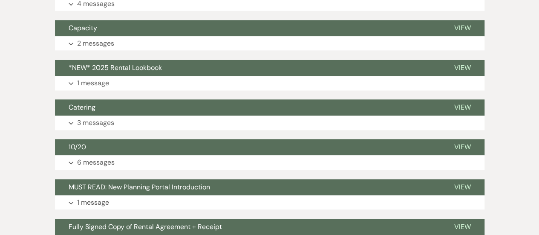
scroll to position [169, 0]
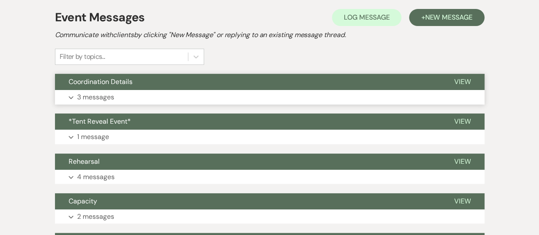
click at [197, 79] on button "Coordination Details" at bounding box center [248, 82] width 386 height 16
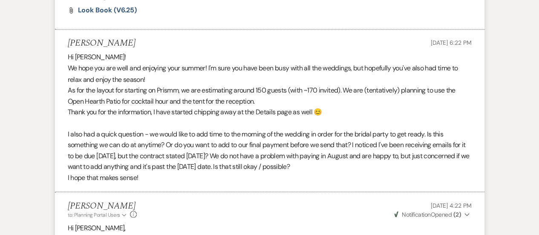
scroll to position [724, 0]
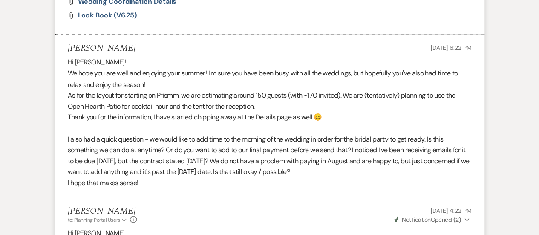
click at [197, 82] on div "Hi [PERSON_NAME]! We hope you are well and enjoying your summer! I'm sure you h…" at bounding box center [270, 122] width 404 height 131
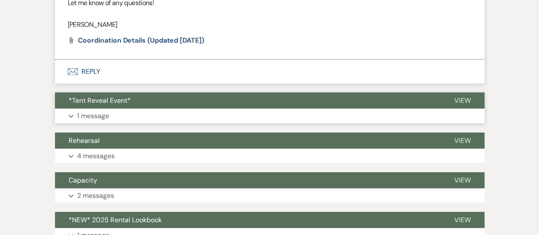
scroll to position [1022, 0]
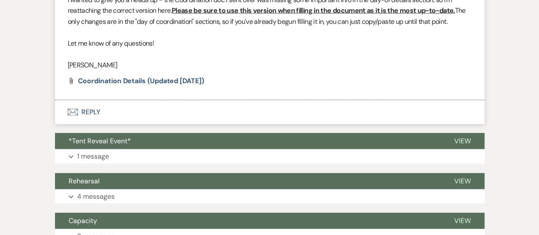
click at [206, 112] on button "Envelope Reply" at bounding box center [270, 112] width 430 height 24
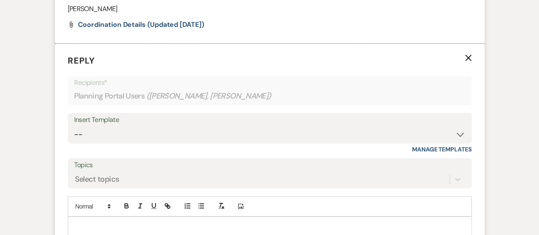
scroll to position [1130, 0]
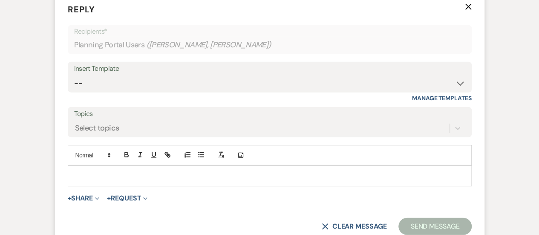
click at [192, 172] on p at bounding box center [270, 175] width 391 height 9
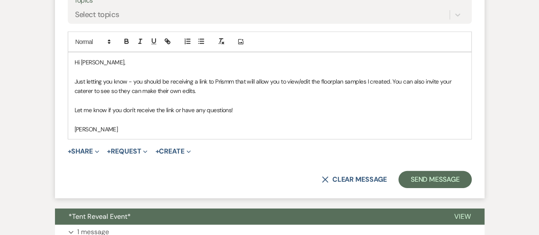
scroll to position [1225, 0]
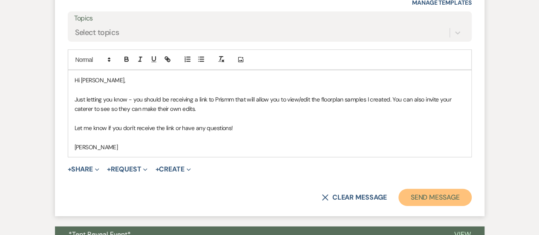
click at [445, 199] on button "Send Message" at bounding box center [435, 197] width 73 height 17
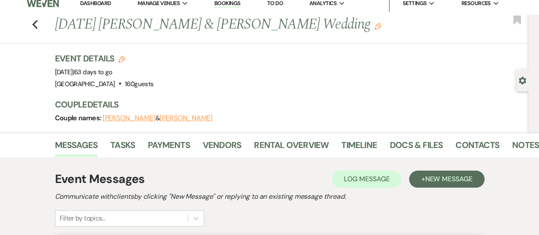
scroll to position [0, 0]
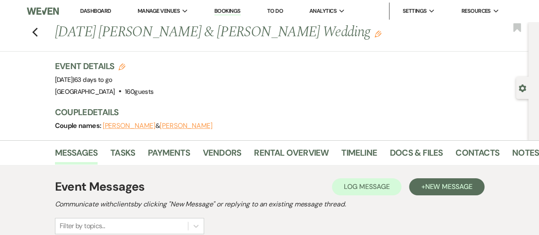
click at [95, 12] on link "Dashboard" at bounding box center [95, 10] width 31 height 7
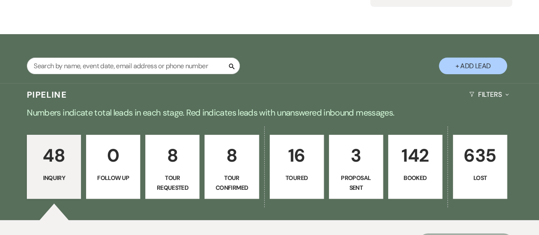
scroll to position [128, 0]
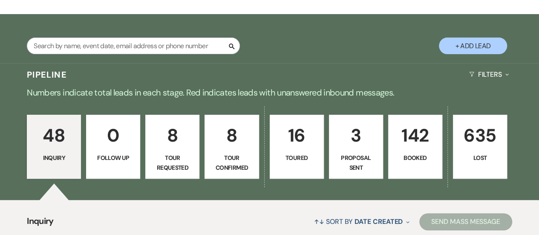
click at [173, 157] on p "Tour Requested" at bounding box center [172, 162] width 43 height 19
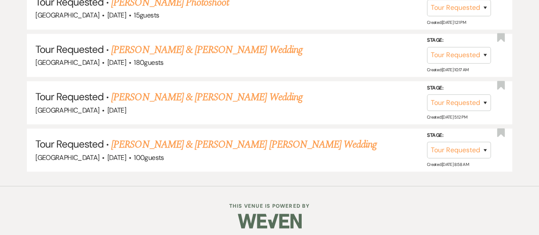
scroll to position [639, 0]
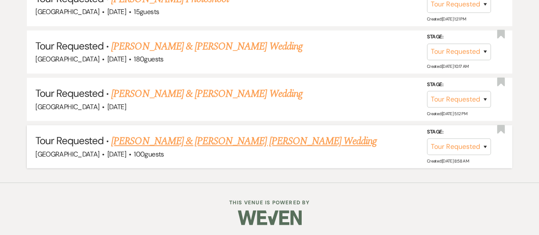
click at [258, 145] on link "[PERSON_NAME] & [PERSON_NAME] [PERSON_NAME] Wedding" at bounding box center [244, 140] width 266 height 15
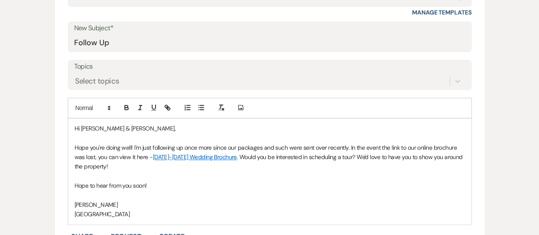
scroll to position [469, 0]
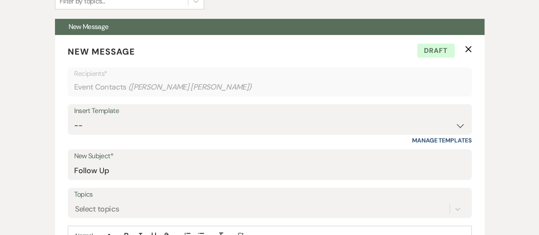
click at [466, 48] on icon "X" at bounding box center [468, 49] width 7 height 7
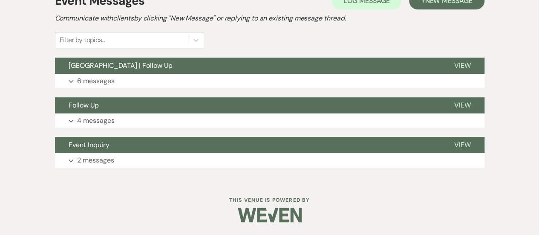
scroll to position [259, 0]
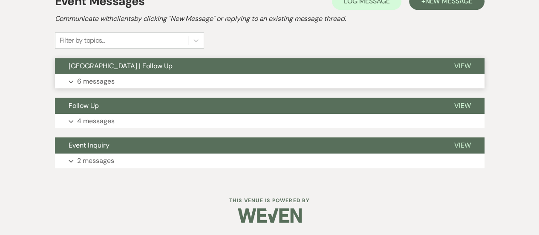
click at [206, 78] on button "Expand 6 messages" at bounding box center [270, 81] width 430 height 14
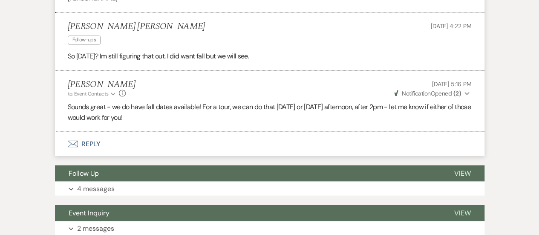
scroll to position [716, 0]
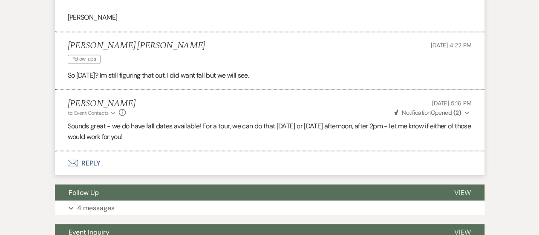
click at [281, 162] on button "Envelope Reply" at bounding box center [270, 163] width 430 height 24
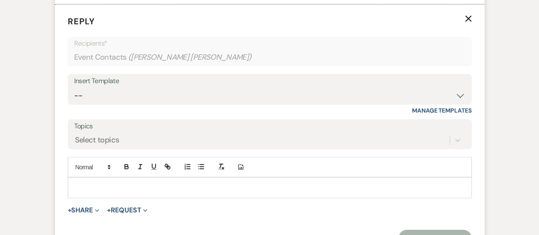
scroll to position [874, 0]
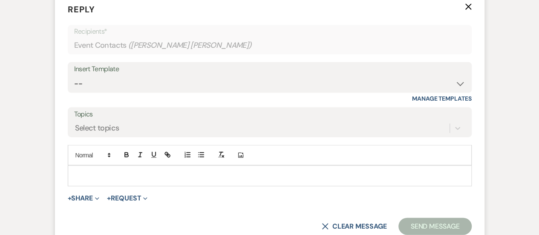
click at [280, 173] on p at bounding box center [270, 175] width 391 height 9
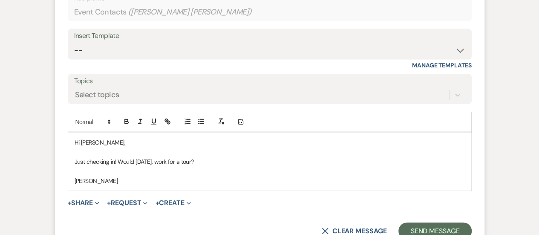
scroll to position [917, 0]
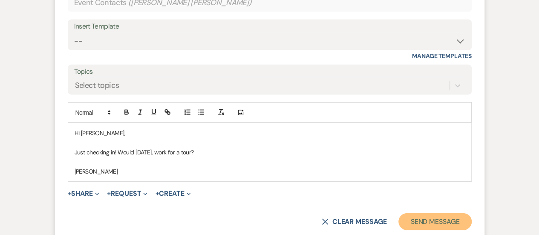
click at [430, 228] on button "Send Message" at bounding box center [435, 221] width 73 height 17
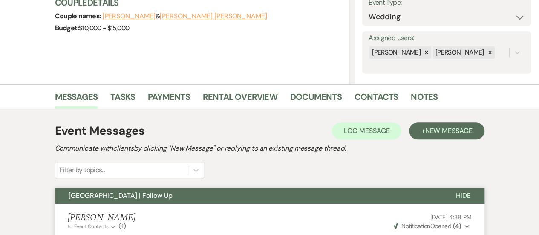
scroll to position [0, 0]
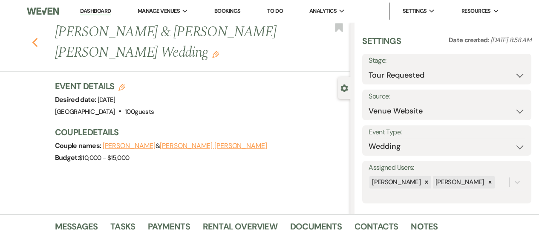
click at [38, 39] on icon "Previous" at bounding box center [35, 43] width 6 height 10
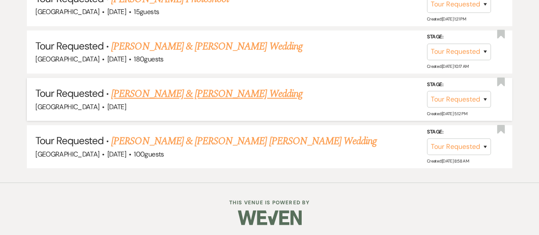
click at [248, 93] on link "[PERSON_NAME] & [PERSON_NAME] Wedding" at bounding box center [206, 93] width 191 height 15
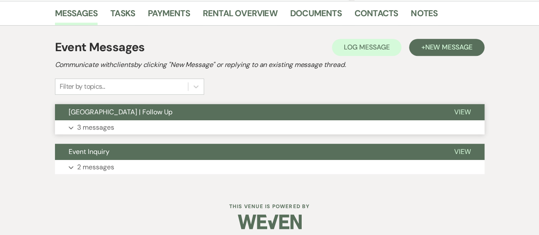
click at [240, 116] on button "[GEOGRAPHIC_DATA] | Follow Up" at bounding box center [248, 112] width 386 height 16
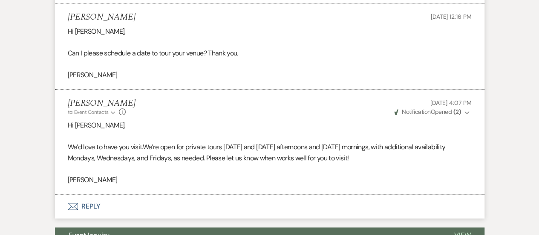
scroll to position [512, 0]
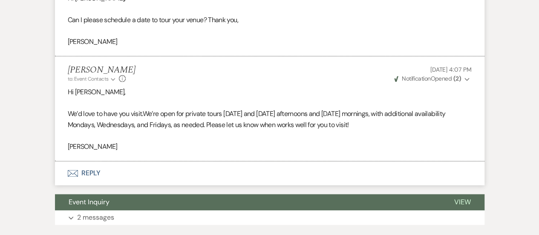
click at [313, 181] on button "Envelope Reply" at bounding box center [270, 173] width 430 height 24
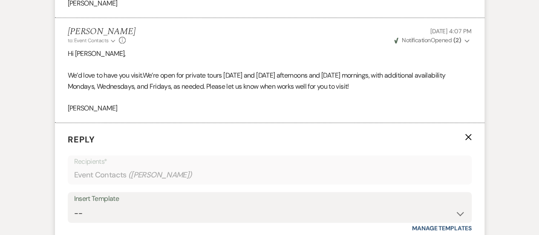
scroll to position [681, 0]
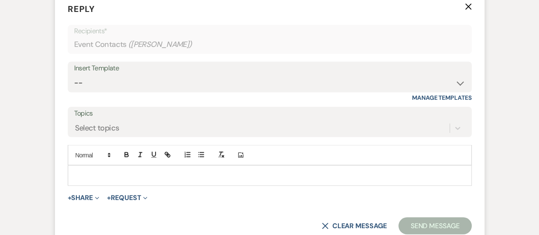
click at [253, 173] on p at bounding box center [270, 175] width 391 height 9
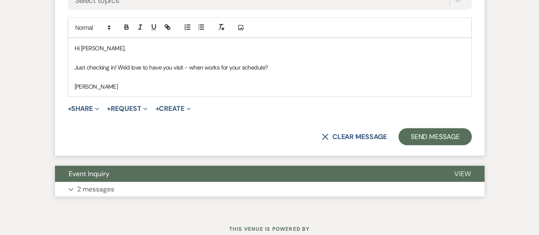
scroll to position [808, 0]
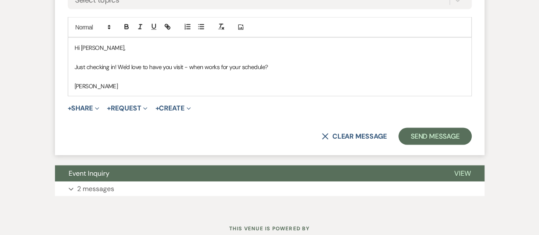
click at [446, 147] on form "Reply X Saving draft... Recipients* Event Contacts ( [PERSON_NAME] ) Insert Tem…" at bounding box center [270, 9] width 430 height 290
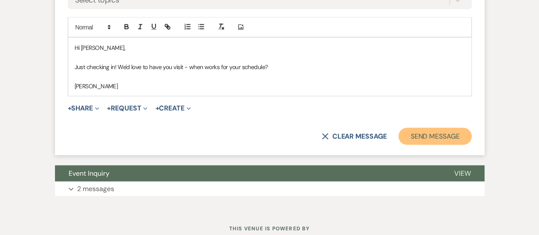
click at [449, 139] on button "Send Message" at bounding box center [435, 135] width 73 height 17
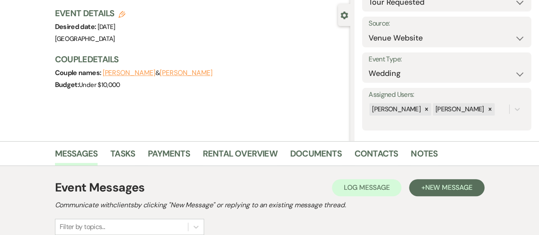
scroll to position [0, 0]
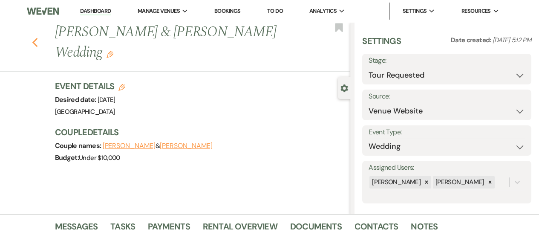
click at [36, 43] on icon "Previous" at bounding box center [35, 43] width 6 height 10
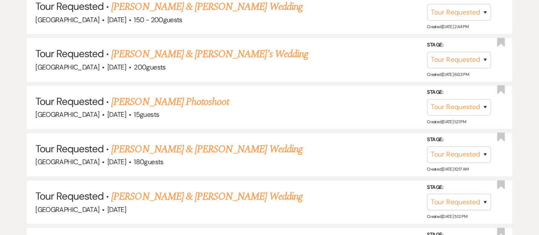
scroll to position [511, 0]
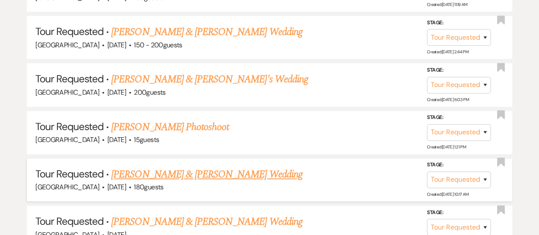
click at [256, 175] on link "[PERSON_NAME] & [PERSON_NAME] Wedding" at bounding box center [206, 174] width 191 height 15
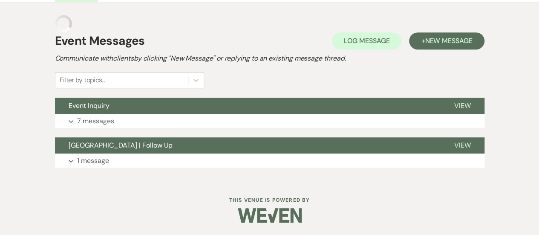
scroll to position [220, 0]
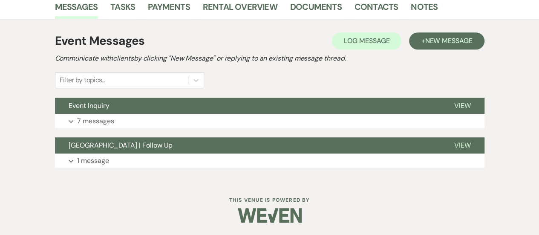
click at [255, 131] on div "Event Messages Log Log Message + New Message Communicate with clients by clicki…" at bounding box center [270, 100] width 430 height 144
click at [258, 121] on button "Expand 7 messages" at bounding box center [270, 121] width 430 height 14
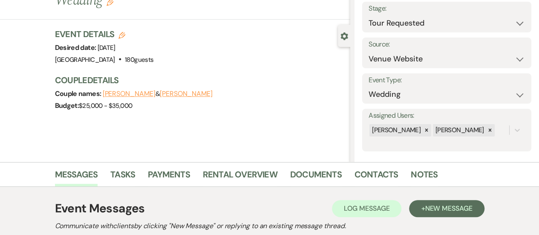
scroll to position [0, 0]
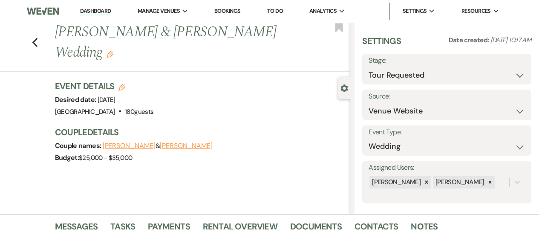
click at [34, 40] on div "Previous [PERSON_NAME] & [PERSON_NAME] Wedding Edit Bookmark" at bounding box center [173, 46] width 355 height 49
click at [38, 43] on icon "Previous" at bounding box center [35, 43] width 6 height 10
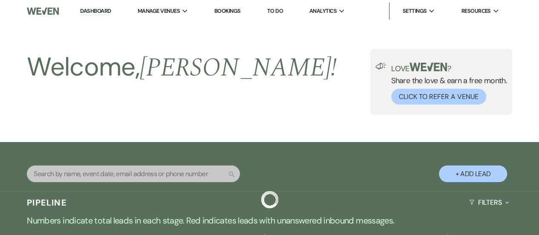
scroll to position [511, 0]
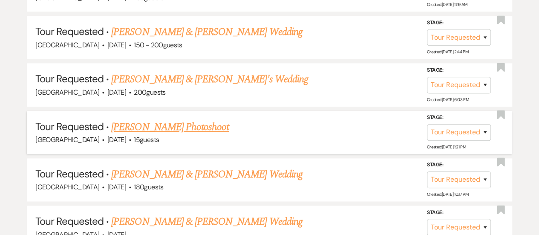
click at [165, 125] on link "[PERSON_NAME] Photoshoot" at bounding box center [170, 126] width 118 height 15
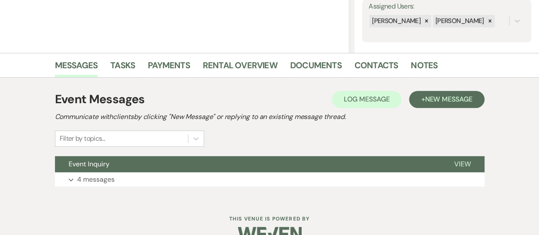
scroll to position [180, 0]
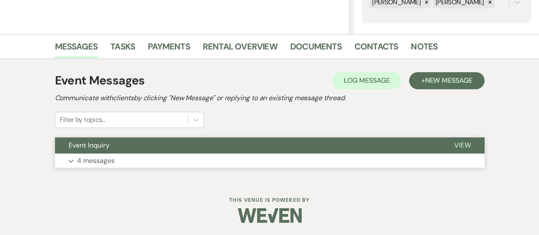
click at [302, 163] on button "Expand 4 messages" at bounding box center [270, 160] width 430 height 14
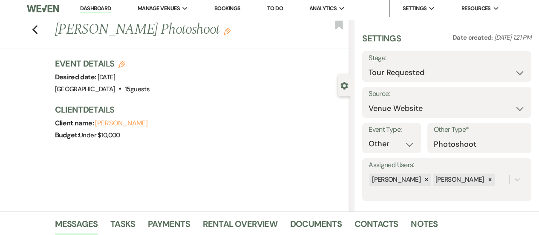
scroll to position [0, 0]
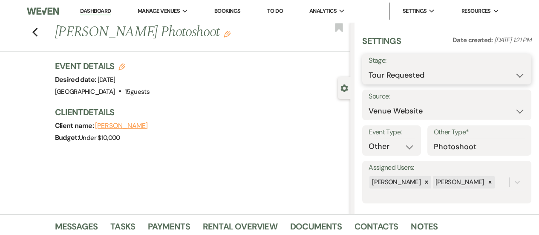
click at [415, 67] on select "Inquiry Follow Up Tour Requested Tour Confirmed Toured Proposal Sent Booked Lost" at bounding box center [447, 75] width 156 height 17
click at [369, 67] on select "Inquiry Follow Up Tour Requested Tour Confirmed Toured Proposal Sent Booked Lost" at bounding box center [447, 75] width 156 height 17
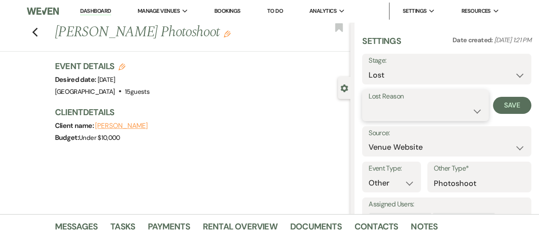
click at [436, 113] on select "Booked Elsewhere Budget Date Unavailable No Response Not a Good Match Capacity …" at bounding box center [426, 111] width 114 height 17
click at [369, 103] on select "Booked Elsewhere Budget Date Unavailable No Response Not a Good Match Capacity …" at bounding box center [426, 111] width 114 height 17
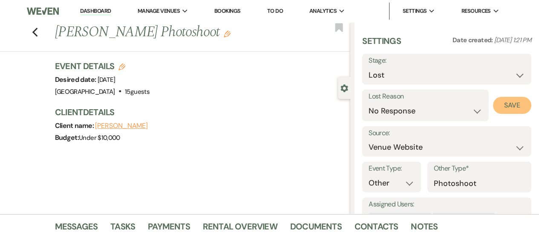
click at [506, 105] on button "Save" at bounding box center [512, 105] width 38 height 17
click at [36, 33] on use "button" at bounding box center [35, 32] width 6 height 9
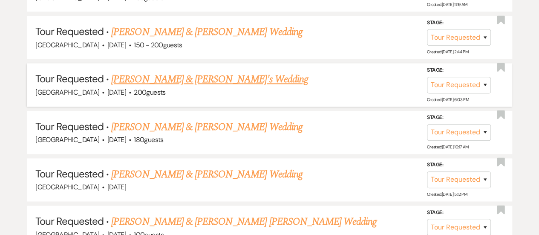
click at [200, 73] on link "[PERSON_NAME] & [PERSON_NAME]'s Wedding" at bounding box center [209, 79] width 197 height 15
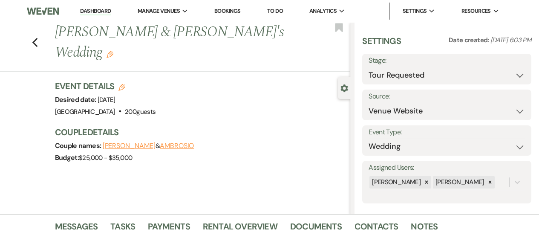
click at [113, 51] on icon "Edit" at bounding box center [110, 54] width 7 height 7
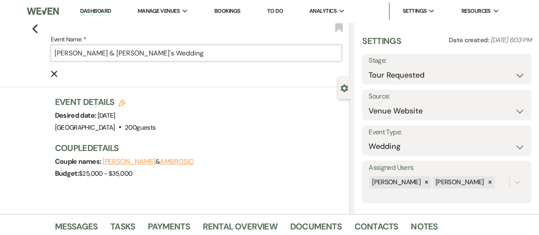
click at [116, 57] on input "[PERSON_NAME] & [PERSON_NAME]'s Wedding" at bounding box center [197, 53] width 292 height 17
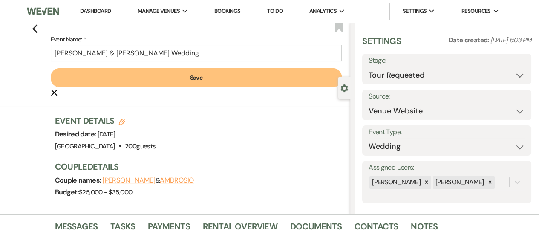
click at [145, 74] on button "Save" at bounding box center [197, 77] width 292 height 19
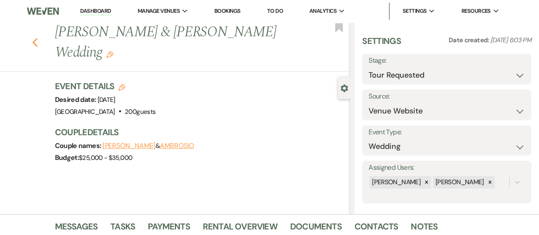
click at [37, 38] on use "button" at bounding box center [35, 42] width 6 height 9
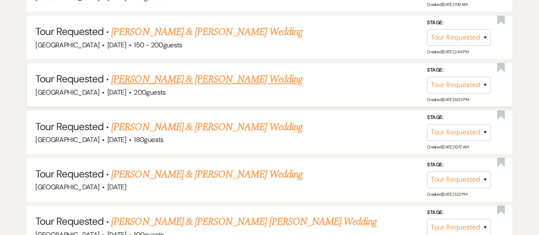
scroll to position [426, 0]
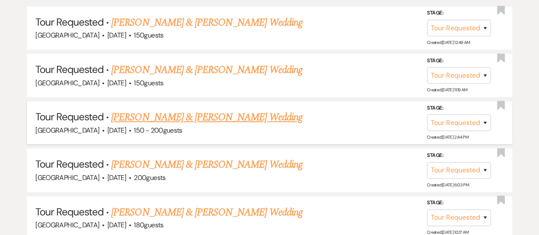
click at [254, 114] on link "[PERSON_NAME] & [PERSON_NAME] Wedding" at bounding box center [206, 117] width 191 height 15
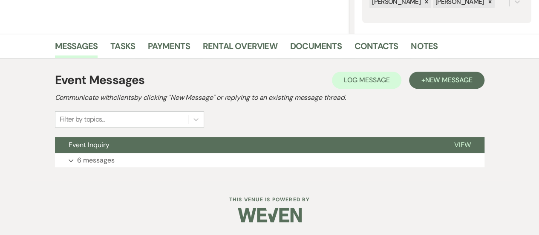
scroll to position [180, 0]
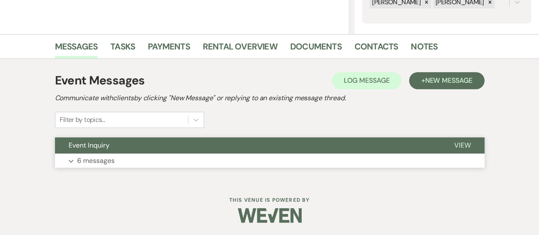
click at [264, 154] on button "Expand 6 messages" at bounding box center [270, 160] width 430 height 14
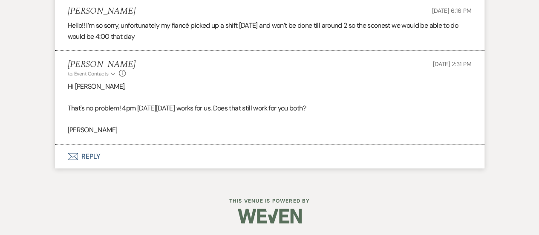
click at [267, 157] on button "Envelope Reply" at bounding box center [270, 157] width 430 height 24
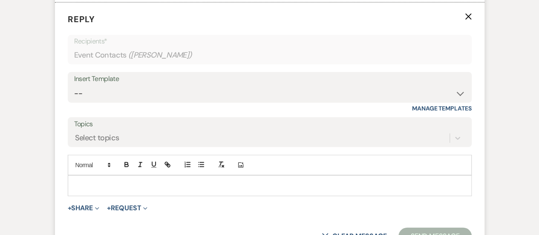
scroll to position [1132, 0]
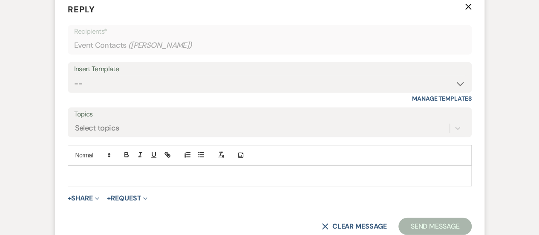
click at [260, 172] on p at bounding box center [270, 175] width 391 height 9
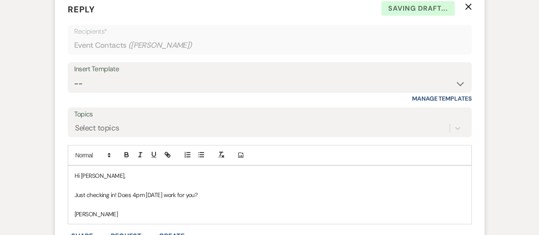
scroll to position [1257, 0]
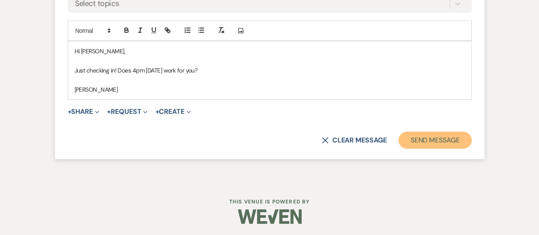
click at [434, 136] on button "Send Message" at bounding box center [435, 140] width 73 height 17
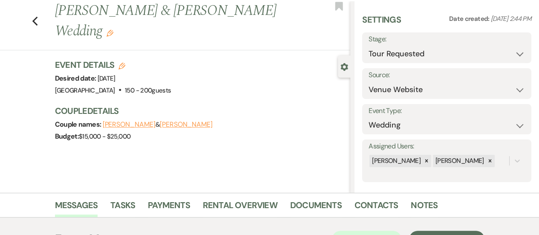
scroll to position [0, 0]
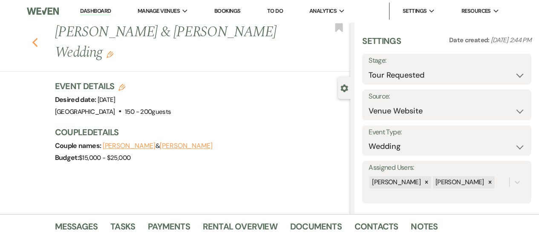
click at [38, 40] on use "button" at bounding box center [35, 42] width 6 height 9
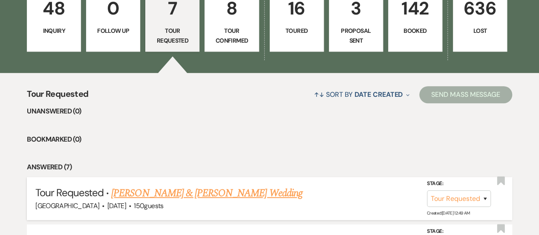
scroll to position [212, 0]
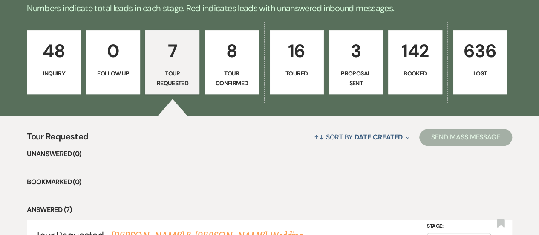
click at [284, 70] on p "Toured" at bounding box center [296, 73] width 43 height 9
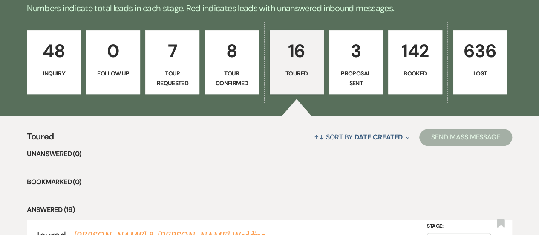
scroll to position [127, 0]
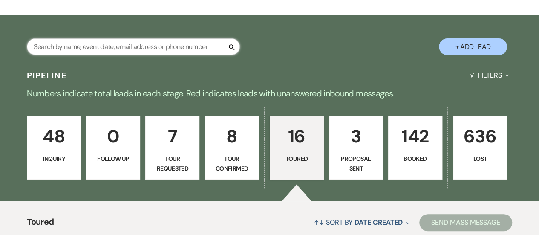
click at [137, 53] on input "text" at bounding box center [133, 46] width 213 height 17
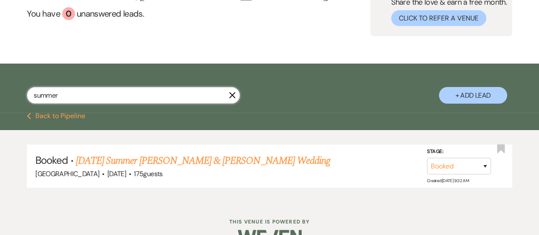
scroll to position [100, 0]
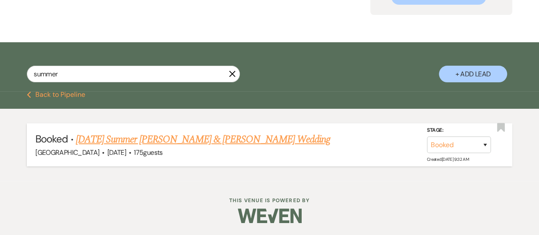
click at [200, 144] on link "[DATE] Summer [PERSON_NAME] & [PERSON_NAME] Wedding" at bounding box center [203, 139] width 255 height 15
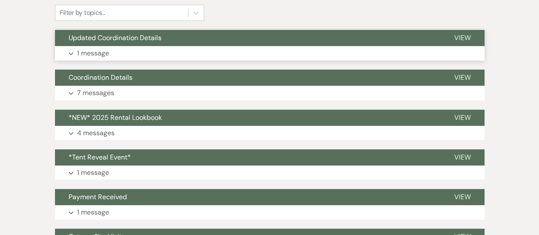
click at [158, 48] on button "Expand 1 message" at bounding box center [270, 53] width 430 height 14
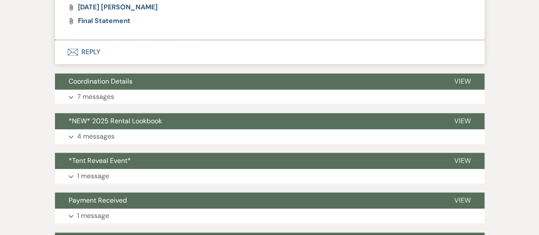
click at [214, 71] on div "Event Messages Log Log Message + New Message Communicate with clients by clicki…" at bounding box center [270, 42] width 430 height 846
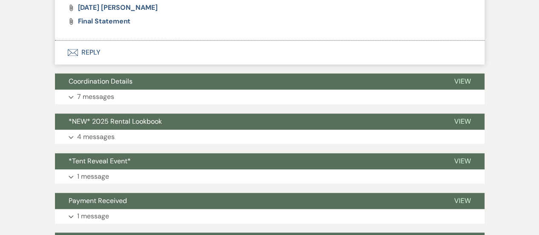
click at [218, 57] on button "Envelope Reply" at bounding box center [270, 53] width 430 height 24
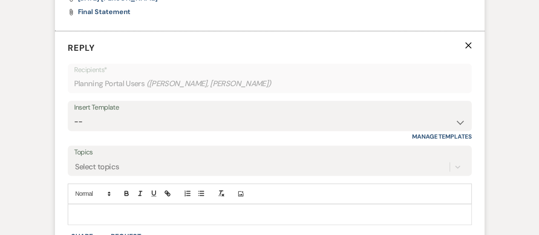
scroll to position [603, 0]
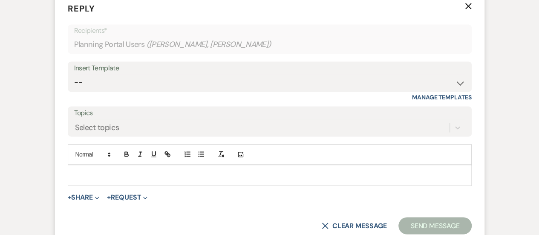
click at [103, 174] on p at bounding box center [270, 174] width 391 height 9
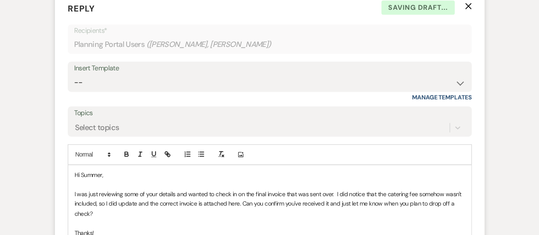
scroll to position [622, 0]
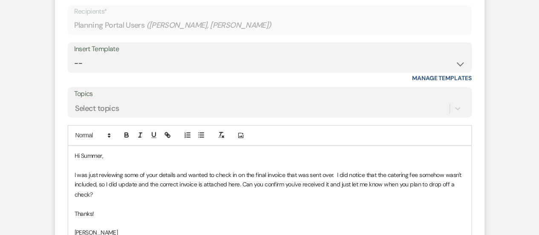
click at [76, 193] on p "I was just reviewing some of your details and wanted to check in on the final i…" at bounding box center [270, 184] width 391 height 29
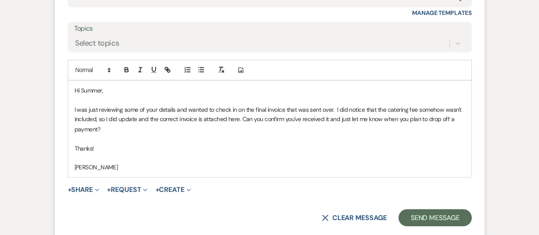
scroll to position [750, 0]
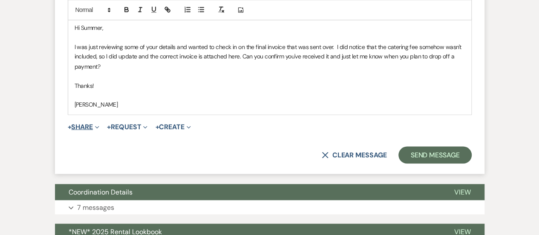
click at [78, 123] on button "+ Share Expand" at bounding box center [84, 126] width 32 height 7
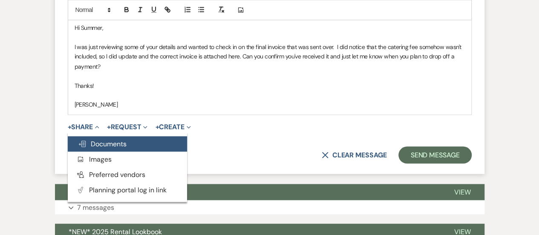
click at [101, 141] on span "Doc Upload Documents" at bounding box center [102, 143] width 49 height 9
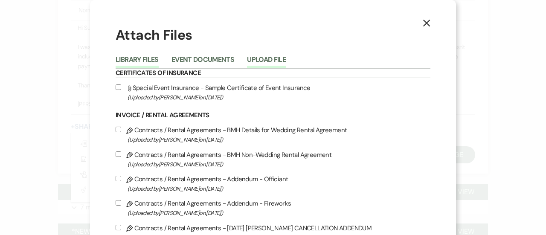
click at [260, 56] on button "Upload File" at bounding box center [266, 62] width 39 height 12
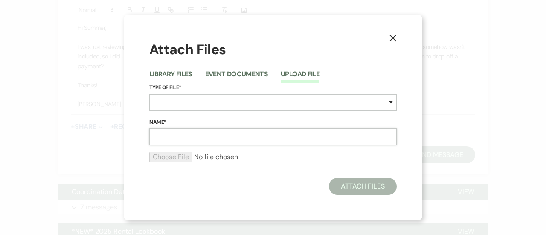
click at [201, 141] on input "Name*" at bounding box center [272, 136] width 247 height 17
click at [213, 96] on select "Special Event Insurance Vendor Certificate of Insurance Contracts / Rental Agre…" at bounding box center [272, 102] width 247 height 17
click at [149, 94] on select "Special Event Insurance Vendor Certificate of Insurance Contracts / Rental Agre…" at bounding box center [272, 102] width 247 height 17
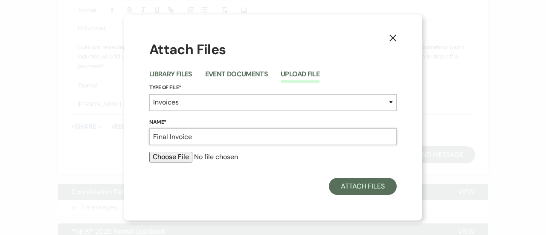
click at [221, 132] on input "Final Invoice" at bounding box center [272, 136] width 247 height 17
click at [162, 157] on input "file" at bounding box center [272, 157] width 247 height 10
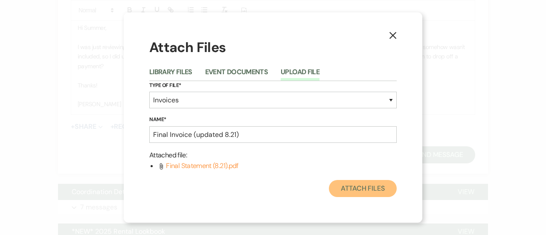
click at [364, 186] on button "Attach Files" at bounding box center [363, 188] width 68 height 17
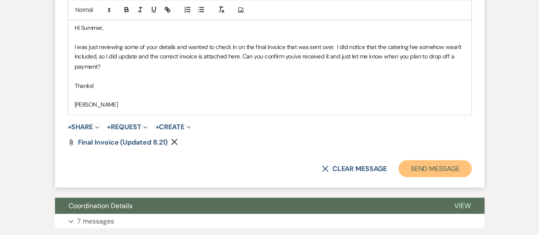
click at [447, 175] on button "Send Message" at bounding box center [435, 168] width 73 height 17
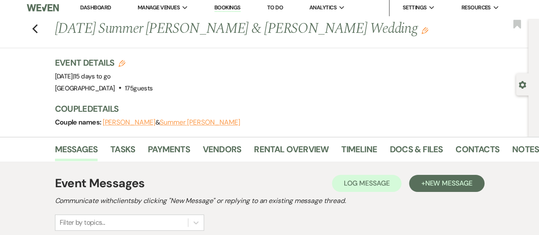
scroll to position [0, 0]
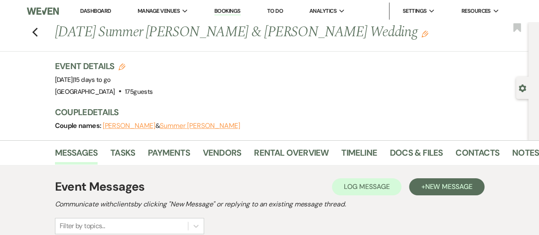
drag, startPoint x: 105, startPoint y: 10, endPoint x: 225, endPoint y: 9, distance: 120.2
click at [105, 10] on link "Dashboard" at bounding box center [95, 10] width 31 height 7
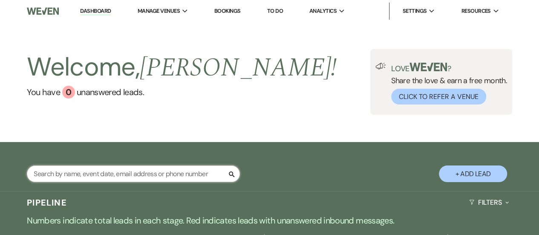
click at [153, 171] on input "text" at bounding box center [133, 173] width 213 height 17
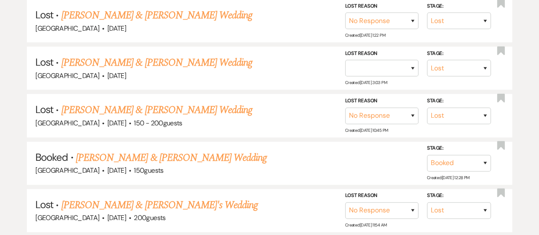
scroll to position [462, 0]
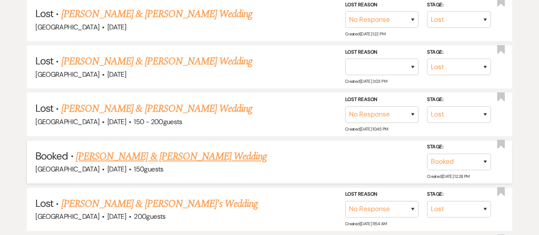
click at [177, 151] on link "[PERSON_NAME] & [PERSON_NAME] Wedding" at bounding box center [171, 156] width 191 height 15
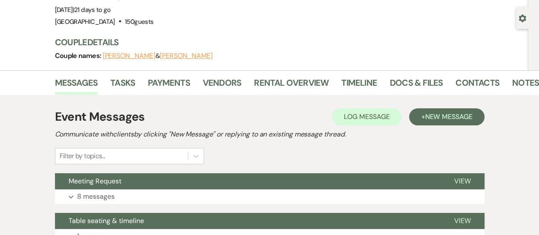
scroll to position [128, 0]
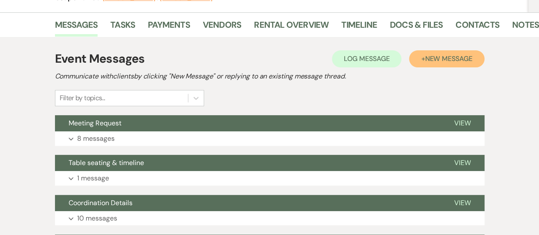
click at [454, 55] on span "New Message" at bounding box center [448, 58] width 47 height 9
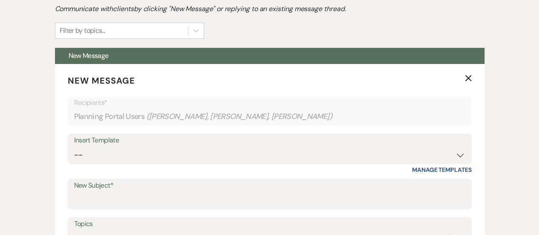
scroll to position [213, 0]
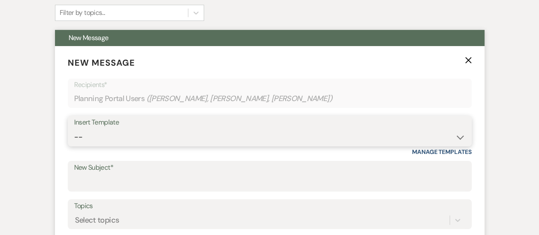
click at [188, 141] on select "-- INQUIRY: Response - WEDDING INQUIRY: Response - NON-WEDDING TOUR: Confirming…" at bounding box center [269, 137] width 391 height 17
click at [74, 129] on select "-- INQUIRY: Response - WEDDING INQUIRY: Response - NON-WEDDING TOUR: Confirming…" at bounding box center [269, 137] width 391 height 17
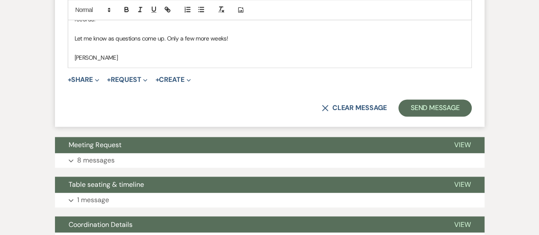
scroll to position [597, 0]
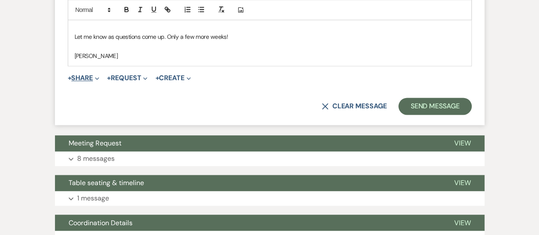
click at [92, 75] on button "+ Share Expand" at bounding box center [84, 78] width 32 height 7
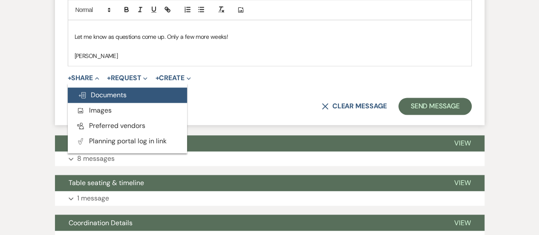
click at [93, 87] on button "Doc Upload Documents" at bounding box center [127, 94] width 119 height 15
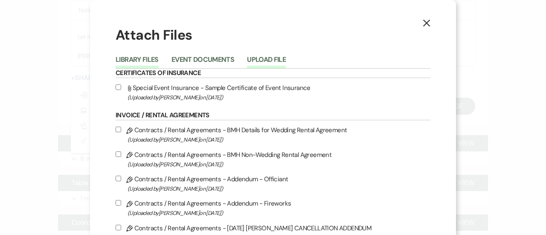
click at [257, 59] on button "Upload File" at bounding box center [266, 62] width 39 height 12
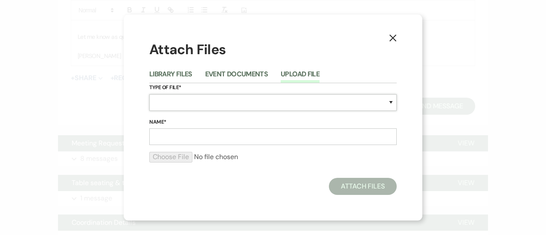
click at [229, 94] on select "Special Event Insurance Vendor Certificate of Insurance Contracts / Rental Agre…" at bounding box center [272, 102] width 247 height 17
click at [149, 94] on select "Special Event Insurance Vendor Certificate of Insurance Contracts / Rental Agre…" at bounding box center [272, 102] width 247 height 17
click at [195, 136] on input "Name*" at bounding box center [272, 136] width 247 height 17
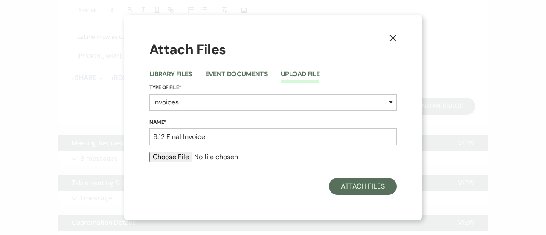
click at [184, 156] on input "file" at bounding box center [272, 157] width 247 height 10
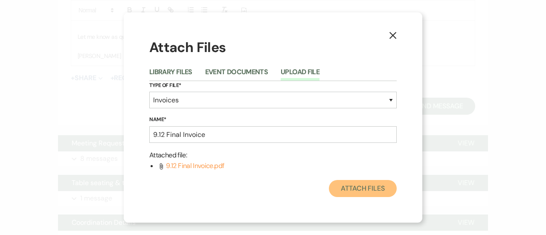
click at [350, 187] on button "Attach Files" at bounding box center [363, 188] width 68 height 17
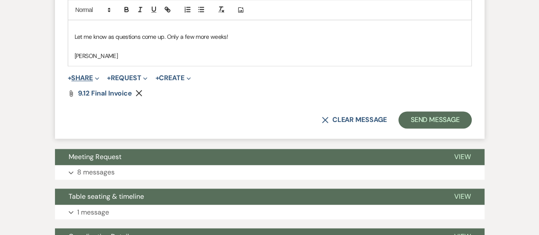
click at [84, 75] on button "+ Share Expand" at bounding box center [84, 78] width 32 height 7
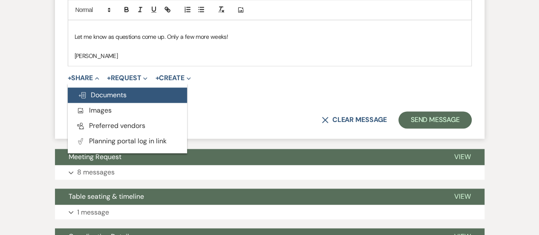
click at [87, 87] on button "Doc Upload Documents" at bounding box center [127, 94] width 119 height 15
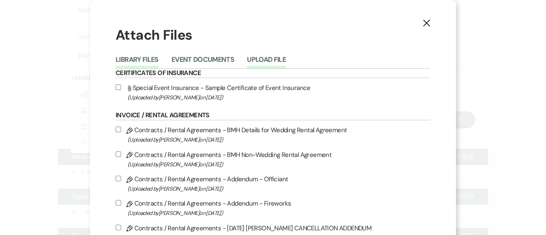
click at [277, 66] on button "Upload File" at bounding box center [266, 62] width 39 height 12
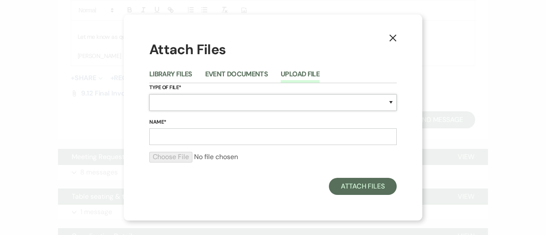
click at [209, 102] on select "Special Event Insurance Vendor Certificate of Insurance Contracts / Rental Agre…" at bounding box center [272, 102] width 247 height 17
click at [149, 94] on select "Special Event Insurance Vendor Certificate of Insurance Contracts / Rental Agre…" at bounding box center [272, 102] width 247 height 17
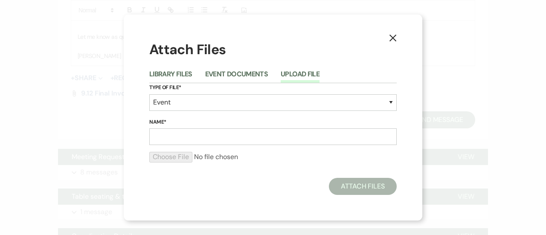
click at [160, 145] on form "Type of File* Special Event Insurance Vendor Certificate of Insurance Contracts…" at bounding box center [272, 126] width 247 height 86
click at [159, 142] on input "Name*" at bounding box center [272, 136] width 247 height 17
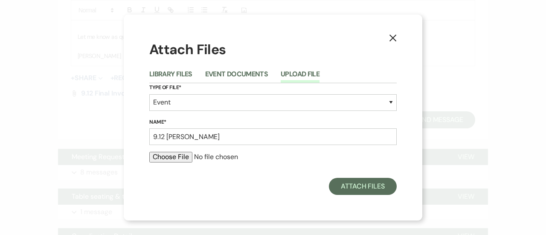
click at [165, 157] on input "file" at bounding box center [272, 157] width 247 height 10
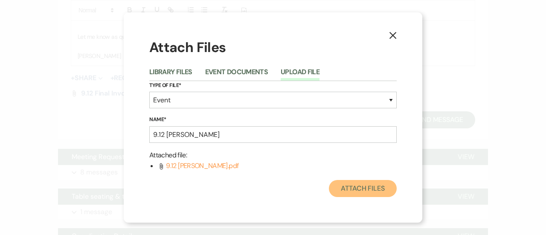
click at [359, 184] on button "Attach Files" at bounding box center [363, 188] width 68 height 17
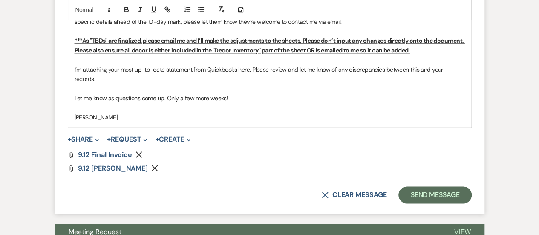
scroll to position [554, 0]
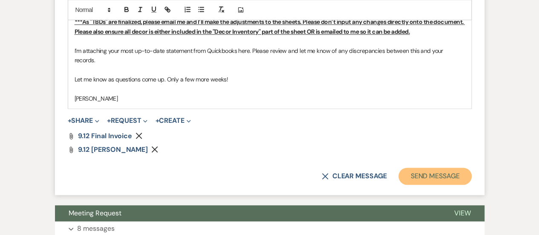
click at [443, 168] on button "Send Message" at bounding box center [435, 176] width 73 height 17
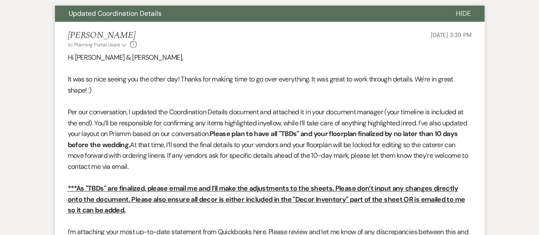
scroll to position [0, 0]
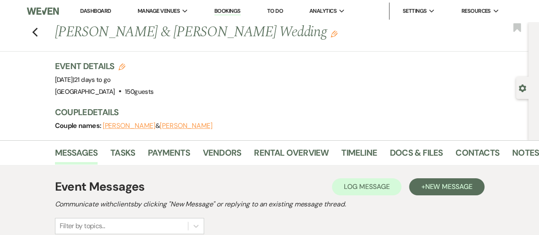
click at [279, 9] on link "To Do" at bounding box center [275, 10] width 16 height 7
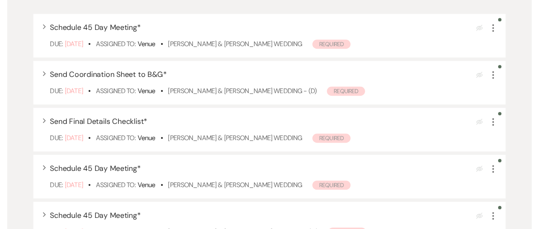
scroll to position [171, 0]
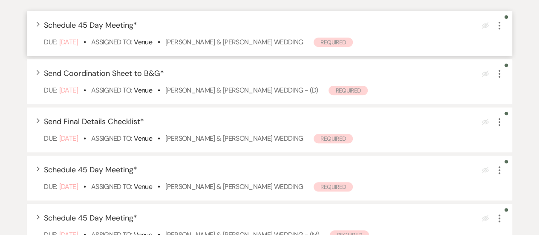
click at [499, 23] on use "button" at bounding box center [500, 26] width 2 height 8
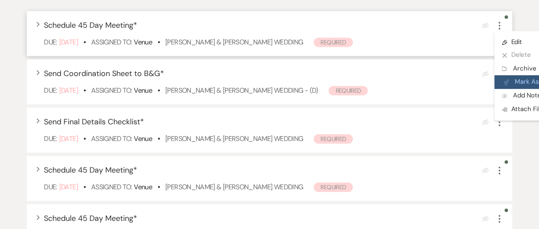
click at [518, 81] on button "Plan Portal Link Mark As Complete" at bounding box center [537, 82] width 84 height 14
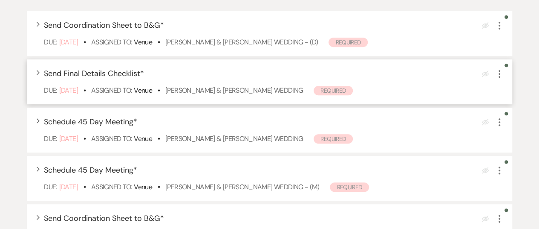
scroll to position [122, 0]
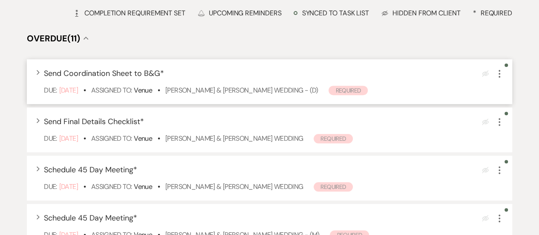
click at [499, 75] on icon "More" at bounding box center [500, 74] width 10 height 10
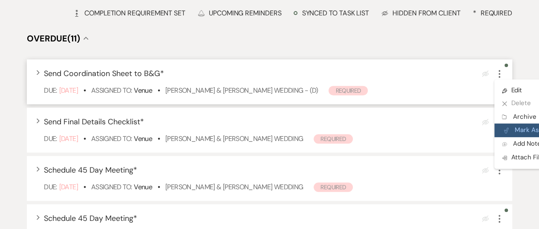
drag, startPoint x: 517, startPoint y: 127, endPoint x: 512, endPoint y: 127, distance: 4.8
click at [517, 127] on button "Plan Portal Link Mark As Complete" at bounding box center [537, 130] width 84 height 14
click at [497, 170] on icon "More" at bounding box center [500, 170] width 10 height 10
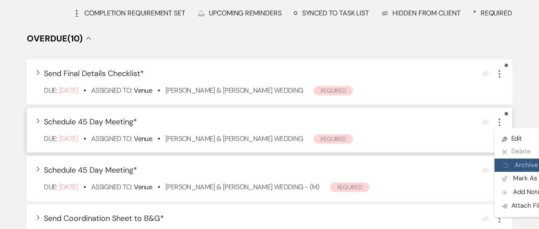
click at [524, 163] on button "Archive Archive" at bounding box center [536, 165] width 82 height 14
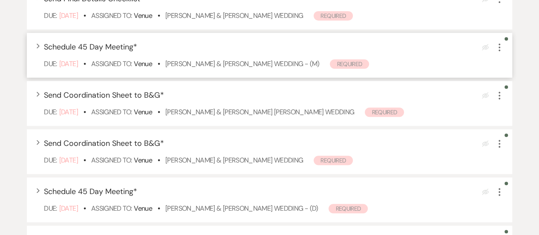
scroll to position [229, 0]
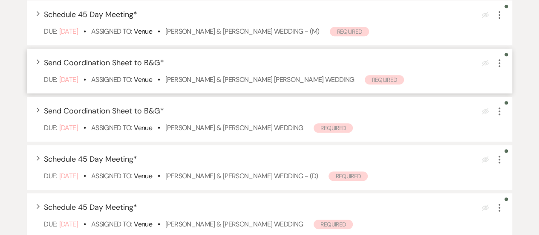
click at [500, 63] on use "button" at bounding box center [500, 63] width 2 height 8
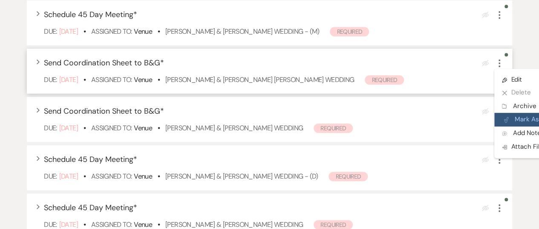
click at [515, 121] on button "Plan Portal Link Mark As Complete" at bounding box center [537, 120] width 84 height 14
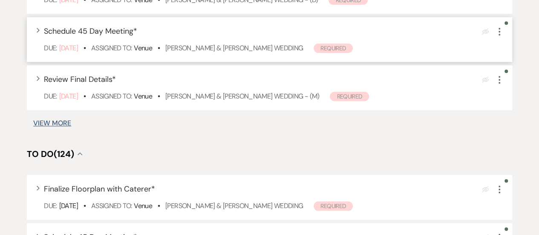
scroll to position [443, 0]
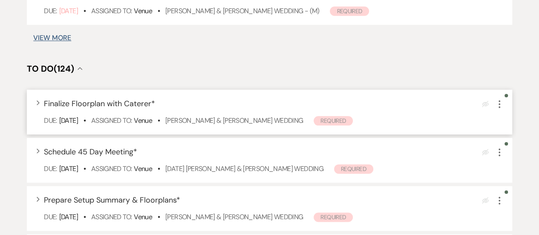
click at [499, 102] on icon "More" at bounding box center [500, 104] width 10 height 10
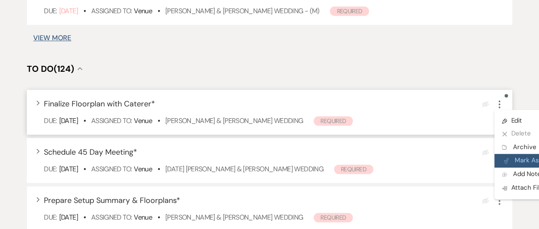
click at [517, 160] on button "Plan Portal Link Mark As Complete" at bounding box center [537, 160] width 84 height 14
click at [495, 64] on h4 "To Do (124) Collapse" at bounding box center [270, 69] width 486 height 12
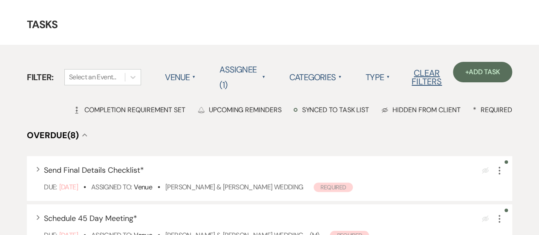
scroll to position [0, 0]
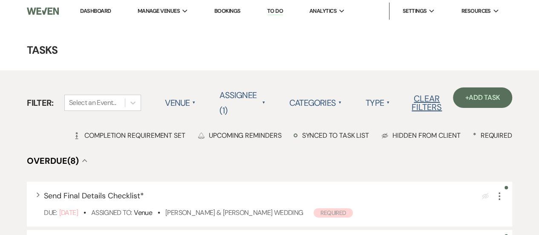
click at [99, 10] on link "Dashboard" at bounding box center [95, 10] width 31 height 7
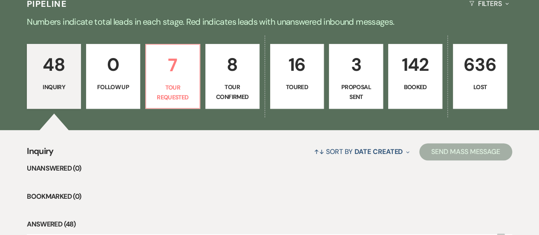
scroll to position [213, 0]
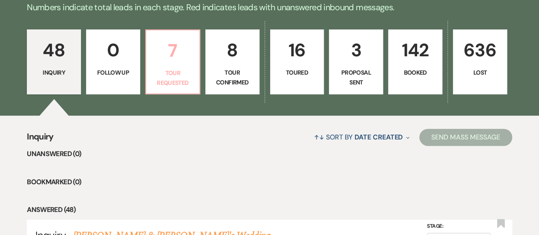
click at [164, 92] on link "7 Tour Requested" at bounding box center [172, 61] width 55 height 65
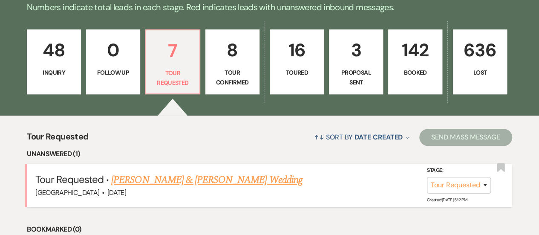
click at [191, 182] on link "[PERSON_NAME] & [PERSON_NAME] Wedding" at bounding box center [206, 179] width 191 height 15
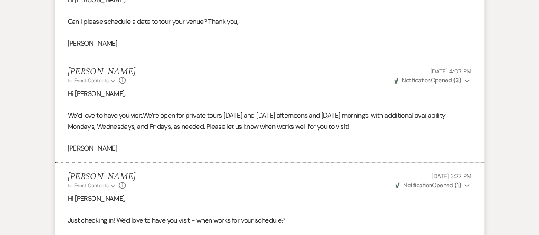
scroll to position [691, 0]
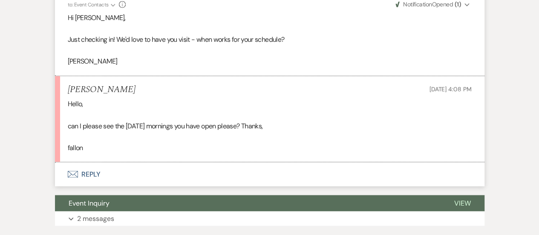
click at [253, 165] on button "Envelope Reply" at bounding box center [270, 174] width 430 height 24
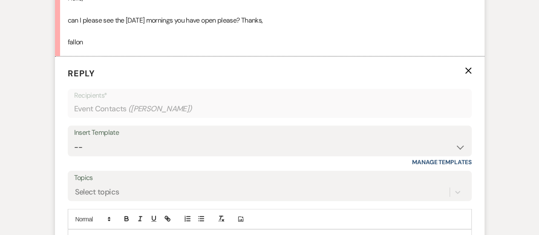
scroll to position [860, 0]
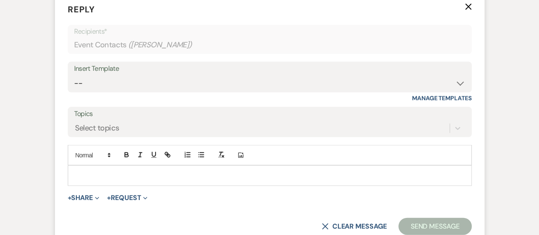
click at [241, 168] on div at bounding box center [269, 176] width 403 height 20
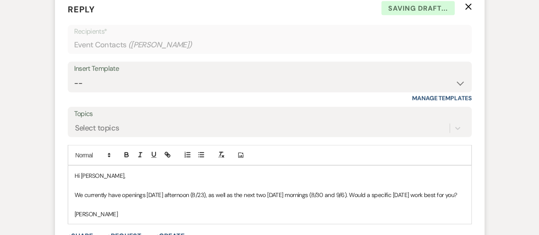
click at [206, 191] on p "We currently have openings [DATE] afternoon (8/23), as well as the next two [DA…" at bounding box center [270, 194] width 391 height 9
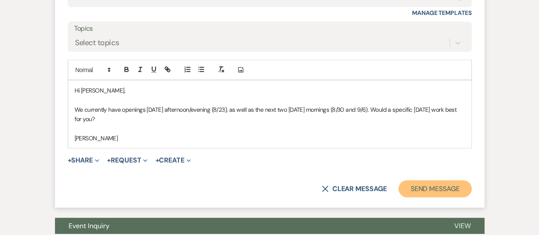
click at [426, 185] on button "Send Message" at bounding box center [435, 188] width 73 height 17
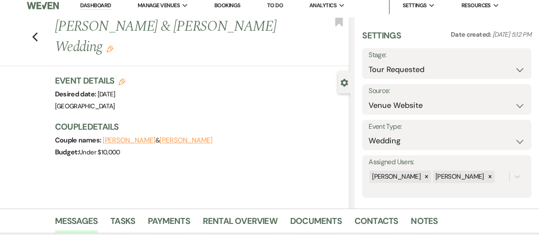
scroll to position [0, 0]
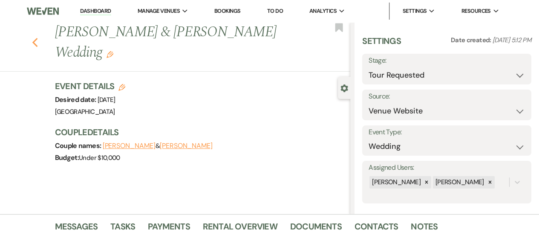
click at [38, 45] on icon "Previous" at bounding box center [35, 43] width 6 height 10
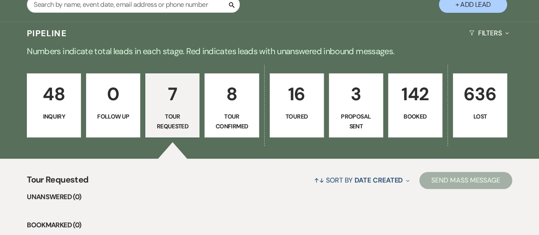
scroll to position [171, 0]
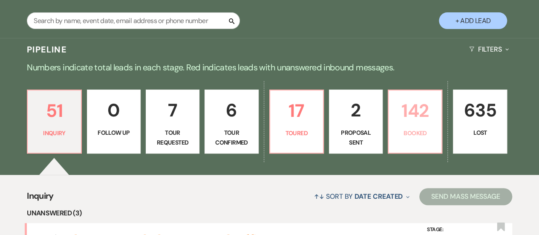
scroll to position [171, 0]
